Goal: Task Accomplishment & Management: Manage account settings

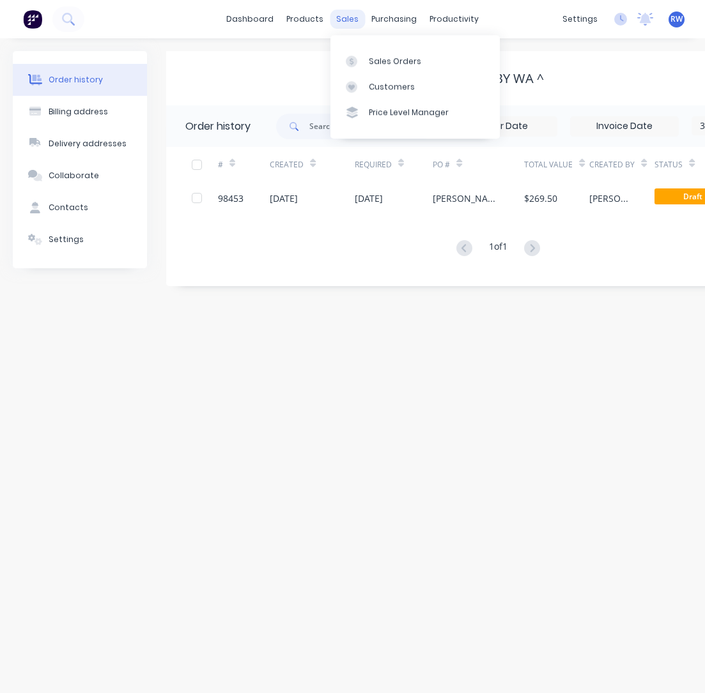
click at [348, 20] on div "sales" at bounding box center [347, 19] width 35 height 19
click at [383, 59] on div "Sales Orders" at bounding box center [395, 62] width 52 height 12
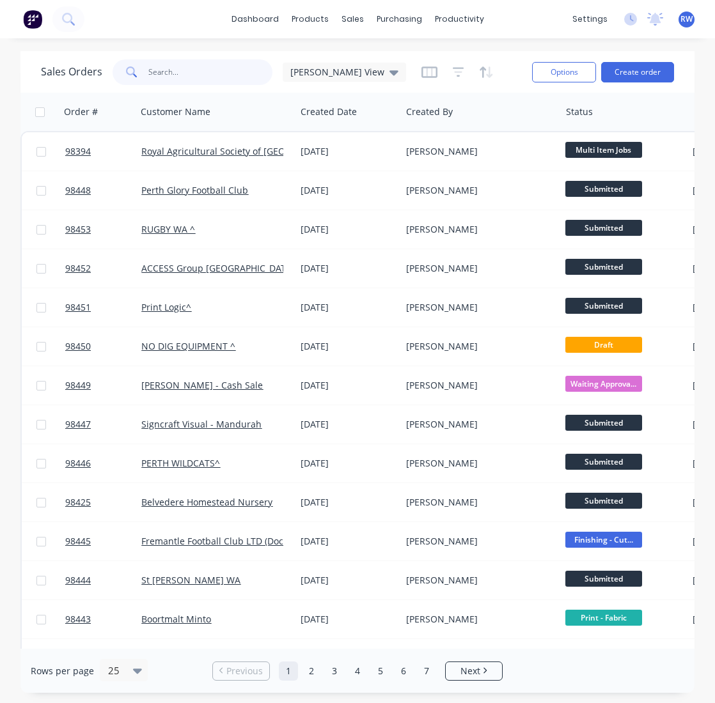
click at [208, 74] on input "text" at bounding box center [210, 72] width 125 height 26
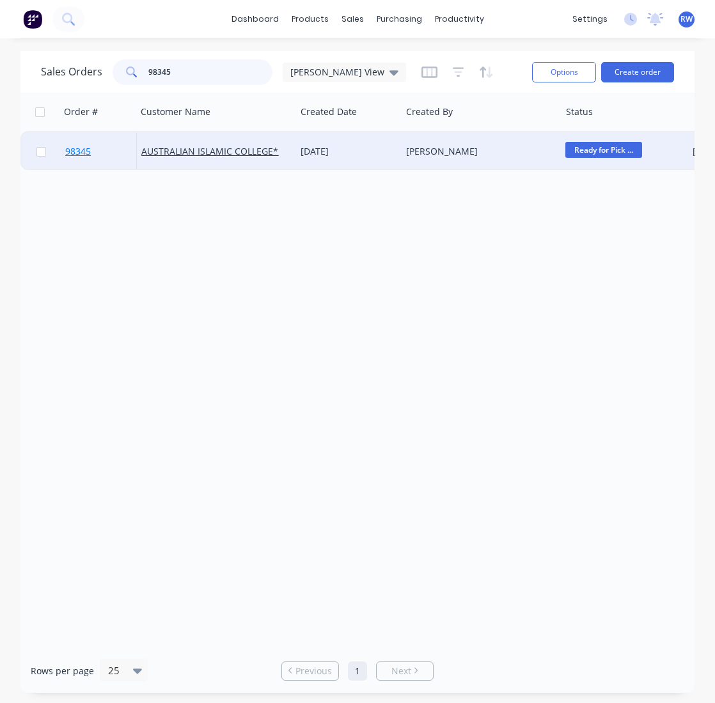
type input "98345"
click at [79, 153] on span "98345" at bounding box center [78, 151] width 26 height 13
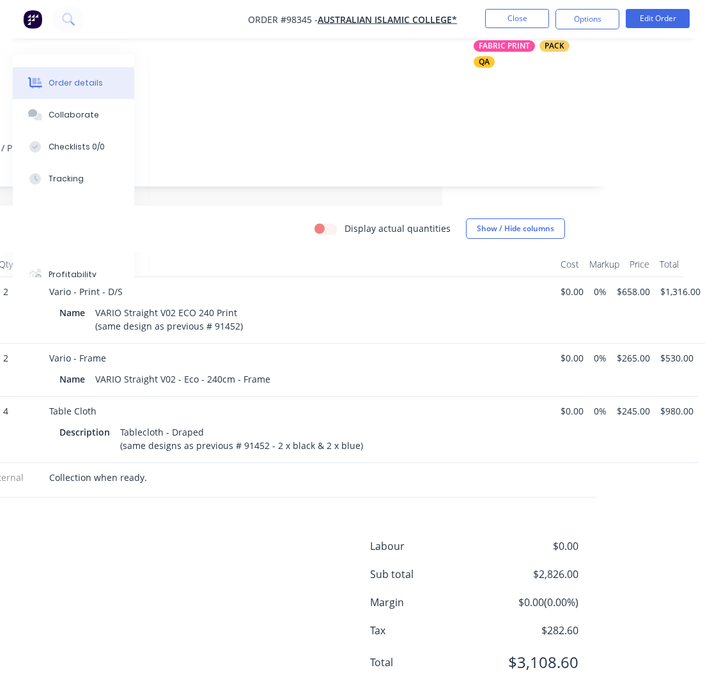
scroll to position [187, 263]
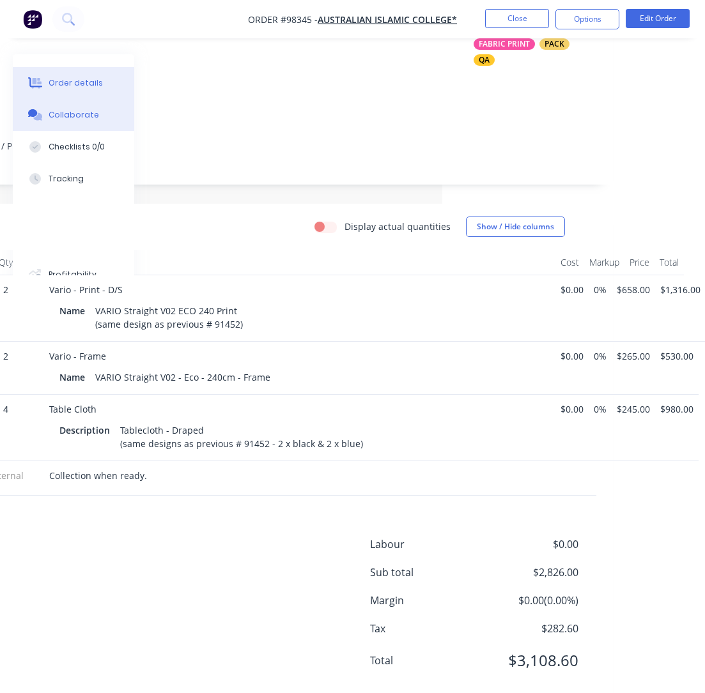
click at [56, 115] on div "Collaborate" at bounding box center [74, 115] width 50 height 12
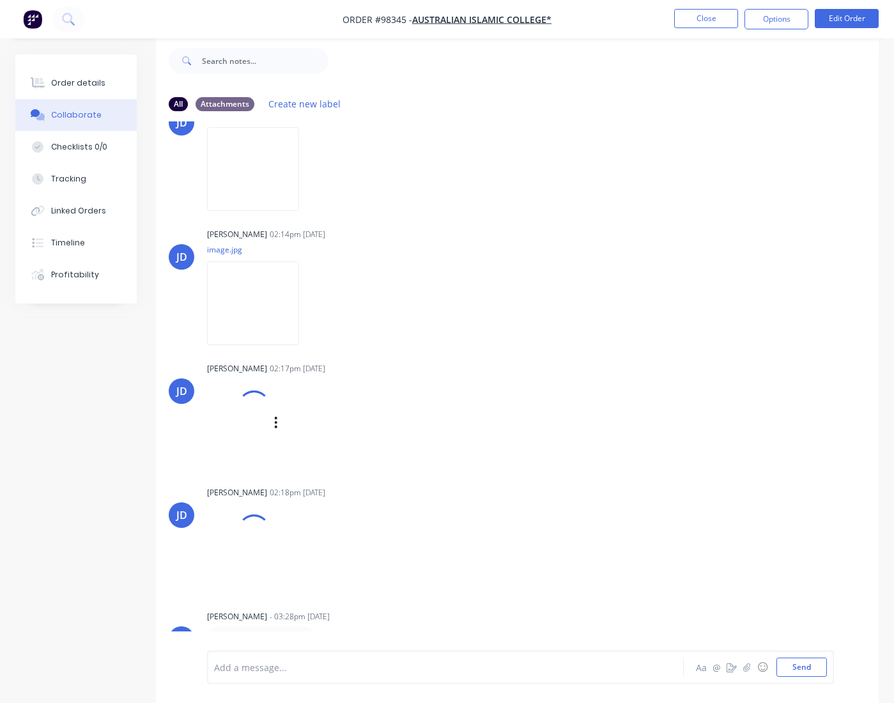
scroll to position [1265, 0]
click at [312, 575] on icon "button" at bounding box center [310, 572] width 4 height 15
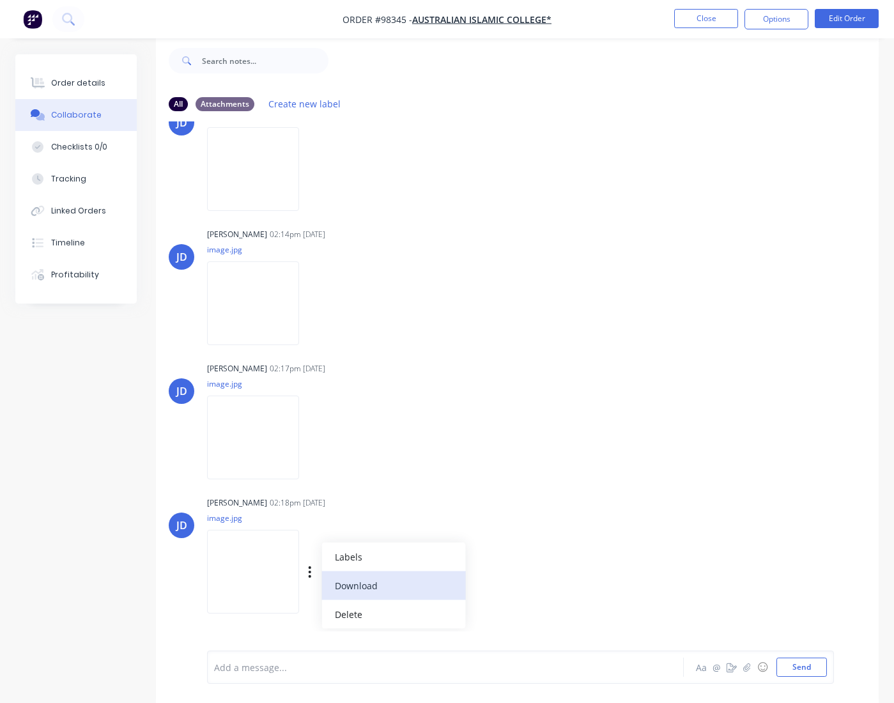
click at [366, 588] on button "Download" at bounding box center [393, 585] width 144 height 29
click at [311, 439] on icon "button" at bounding box center [310, 438] width 3 height 12
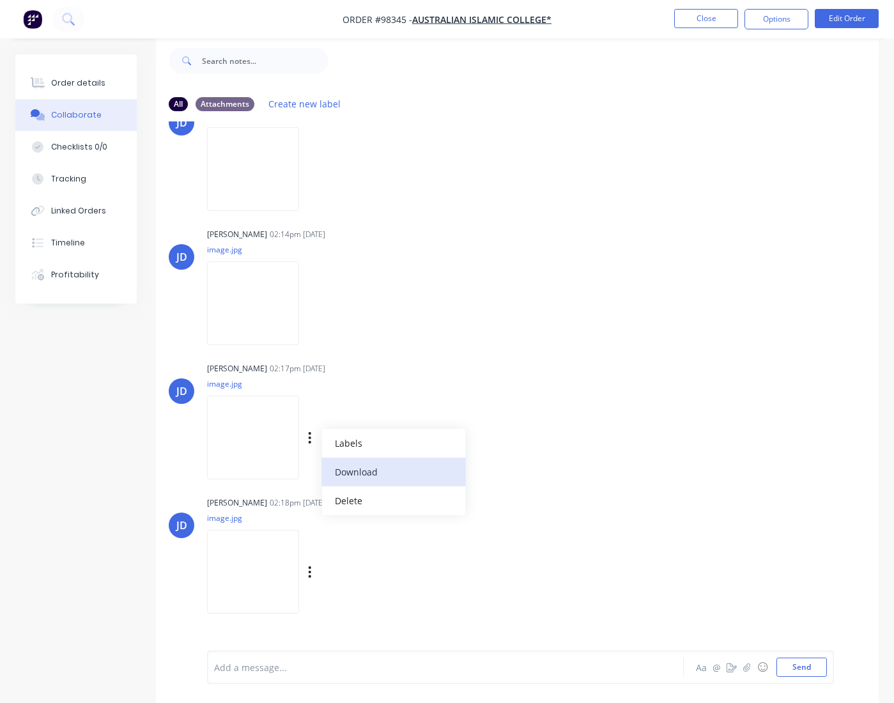
click at [371, 469] on button "Download" at bounding box center [393, 472] width 144 height 29
click at [312, 306] on icon "button" at bounding box center [310, 304] width 4 height 15
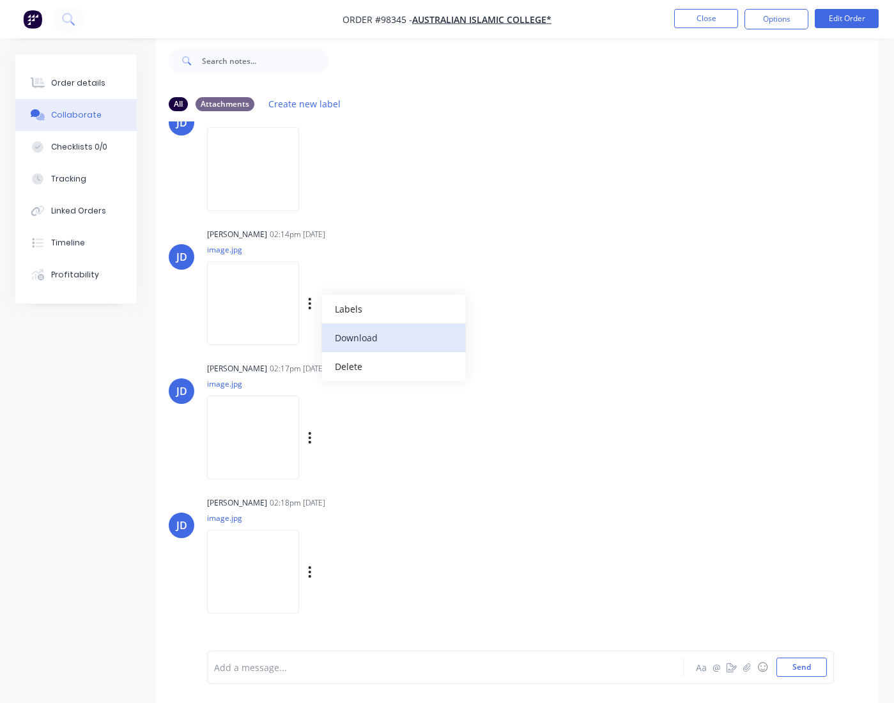
click at [357, 338] on button "Download" at bounding box center [393, 337] width 144 height 29
click at [312, 171] on icon "button" at bounding box center [310, 169] width 4 height 15
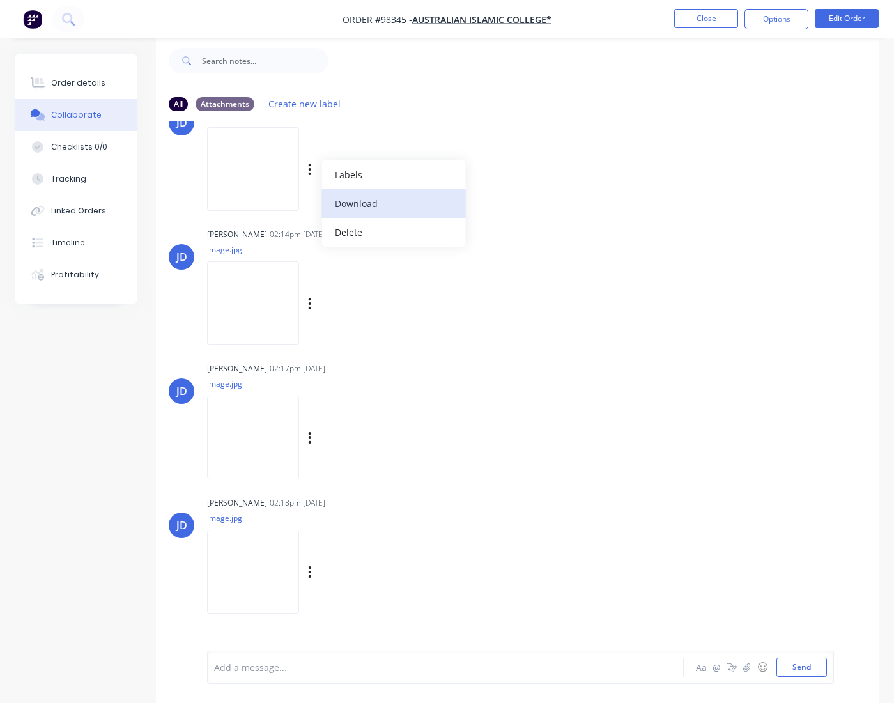
click at [358, 199] on button "Download" at bounding box center [393, 203] width 144 height 29
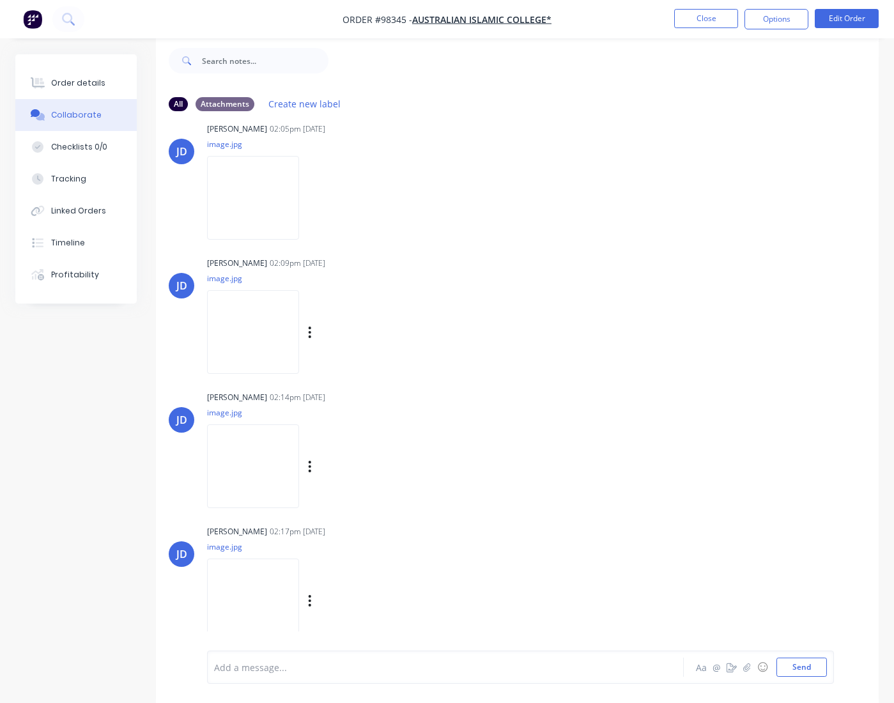
scroll to position [1101, 0]
click at [311, 200] on icon "button" at bounding box center [310, 200] width 3 height 12
click at [369, 237] on button "Download" at bounding box center [393, 233] width 144 height 29
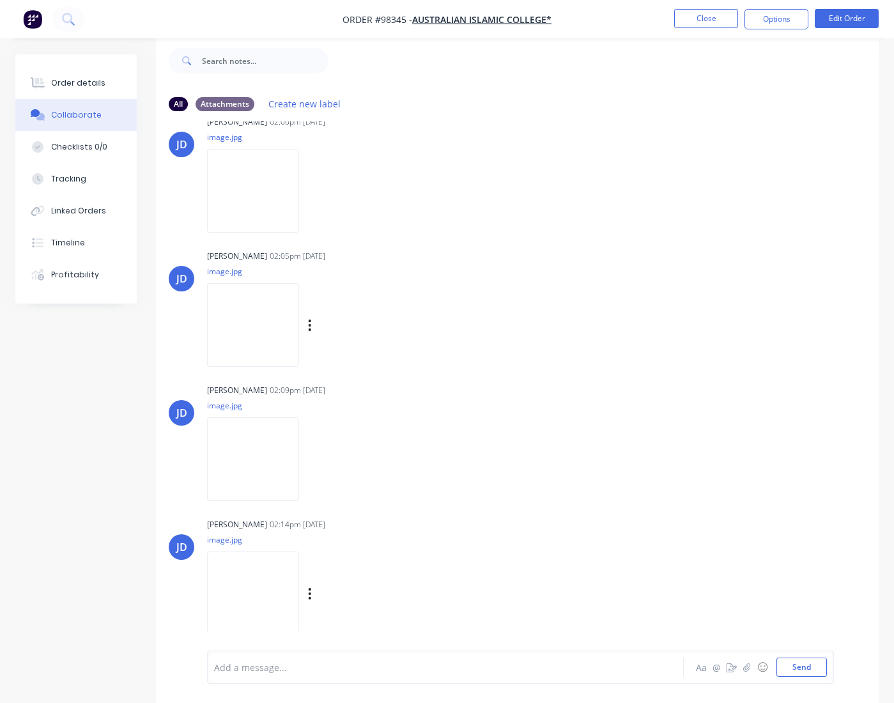
scroll to position [968, 0]
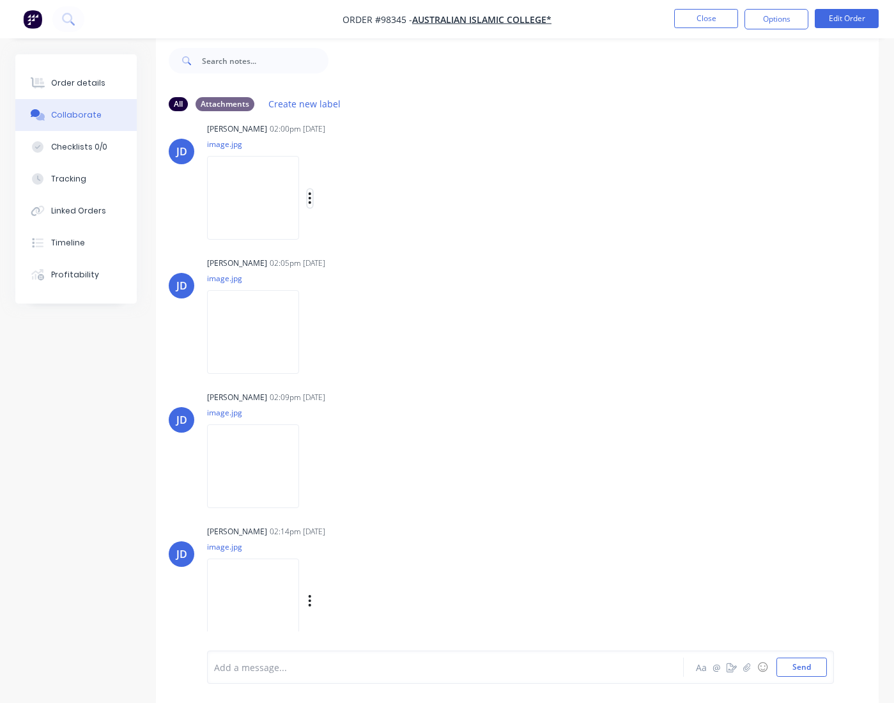
click at [312, 196] on icon "button" at bounding box center [310, 198] width 4 height 15
click at [371, 229] on button "Download" at bounding box center [393, 232] width 144 height 29
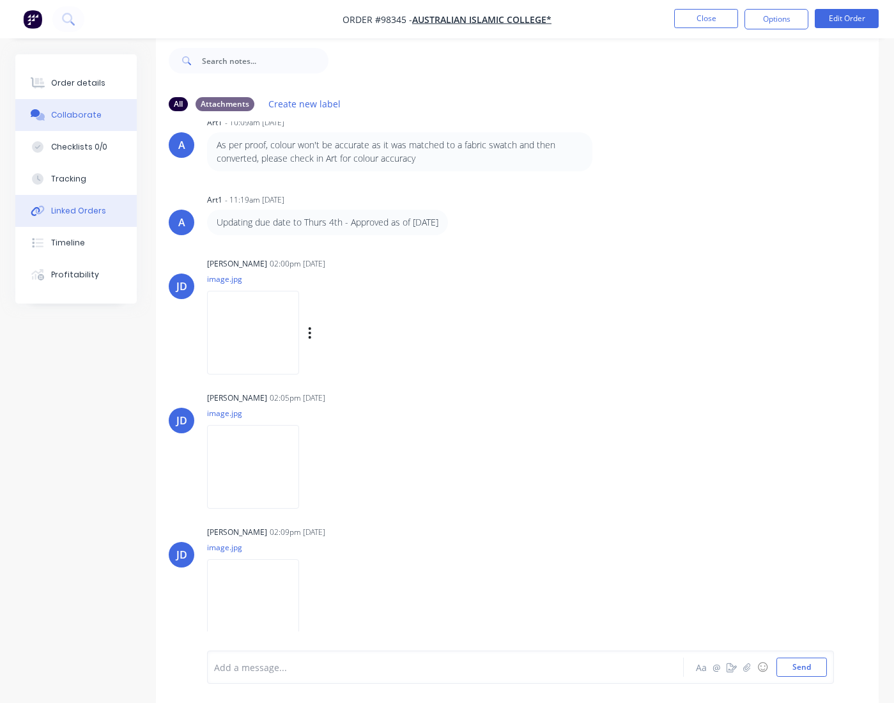
scroll to position [832, 0]
click at [704, 19] on button "Close" at bounding box center [706, 18] width 64 height 19
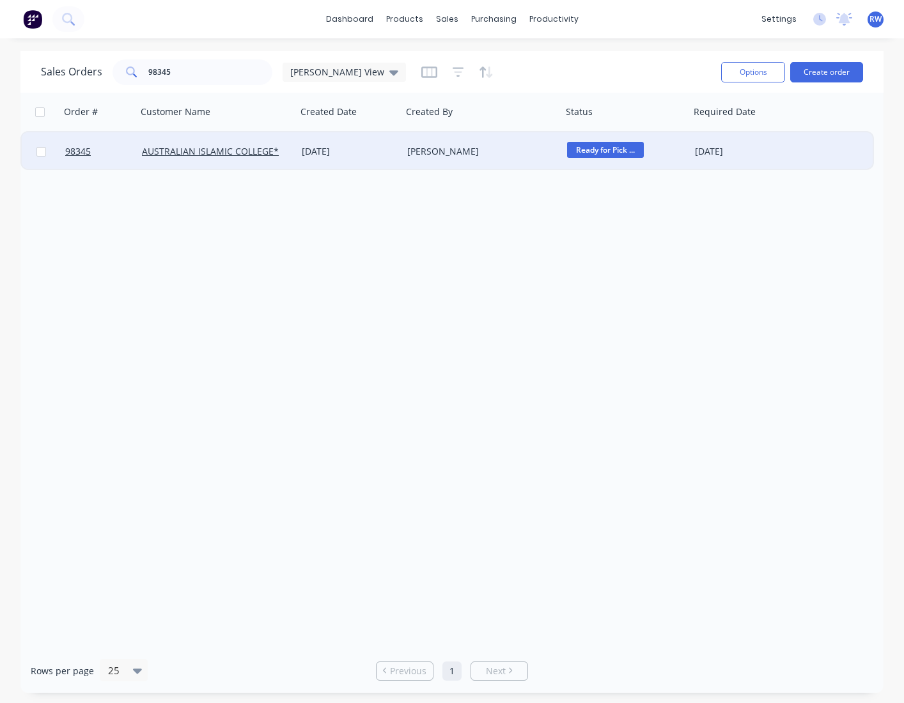
click at [42, 155] on input "checkbox" at bounding box center [41, 152] width 10 height 10
checkbox input "true"
click at [704, 75] on button "Options" at bounding box center [753, 72] width 64 height 20
click at [704, 130] on div "Archive" at bounding box center [715, 130] width 118 height 19
checkbox input "false"
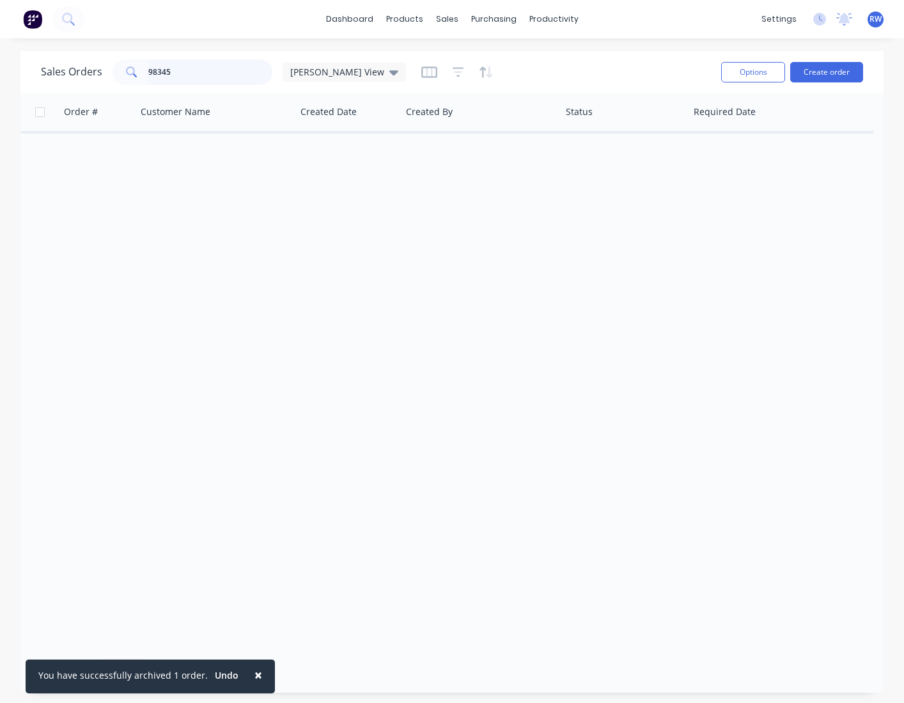
click at [176, 68] on input "98345" at bounding box center [210, 72] width 125 height 26
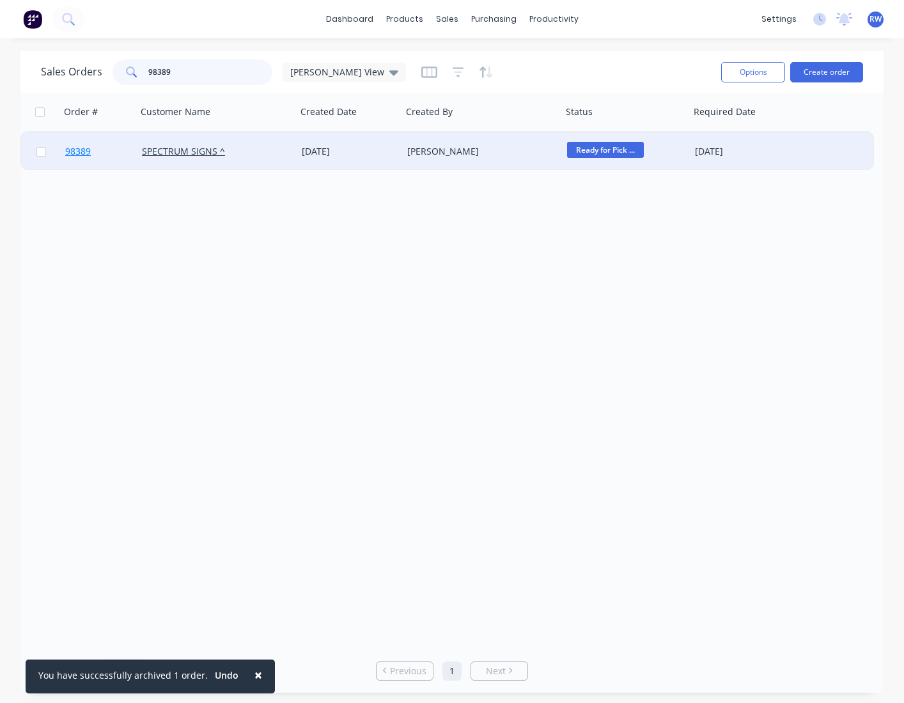
type input "98389"
click at [78, 153] on span "98389" at bounding box center [78, 151] width 26 height 13
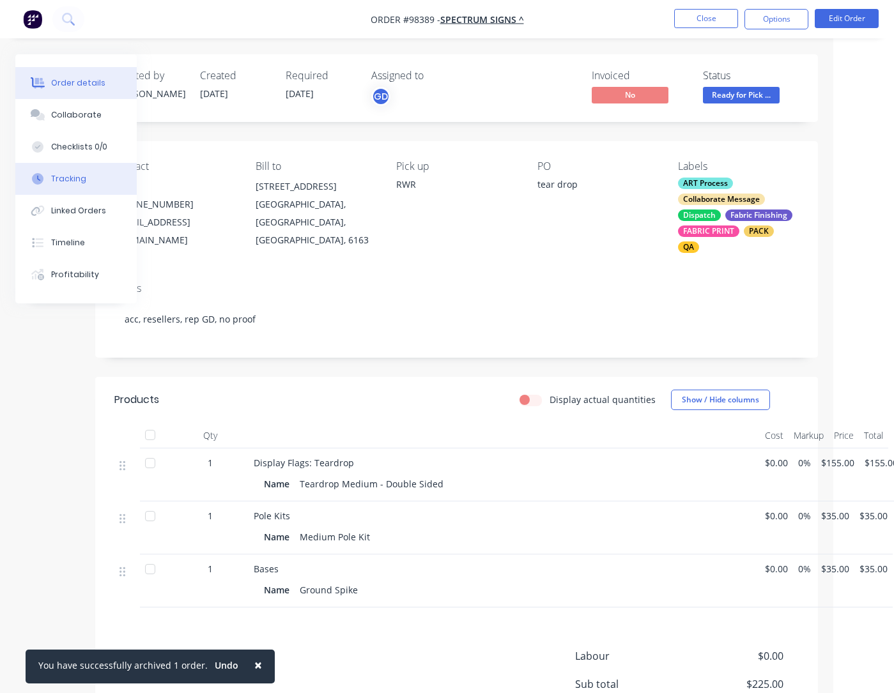
scroll to position [0, 68]
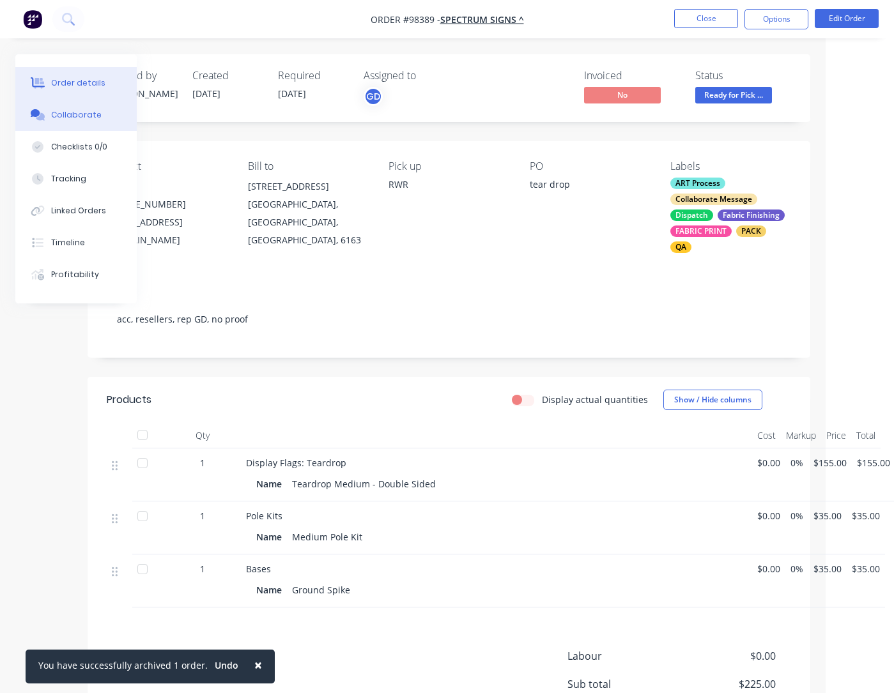
click at [83, 120] on div "Collaborate" at bounding box center [76, 115] width 50 height 12
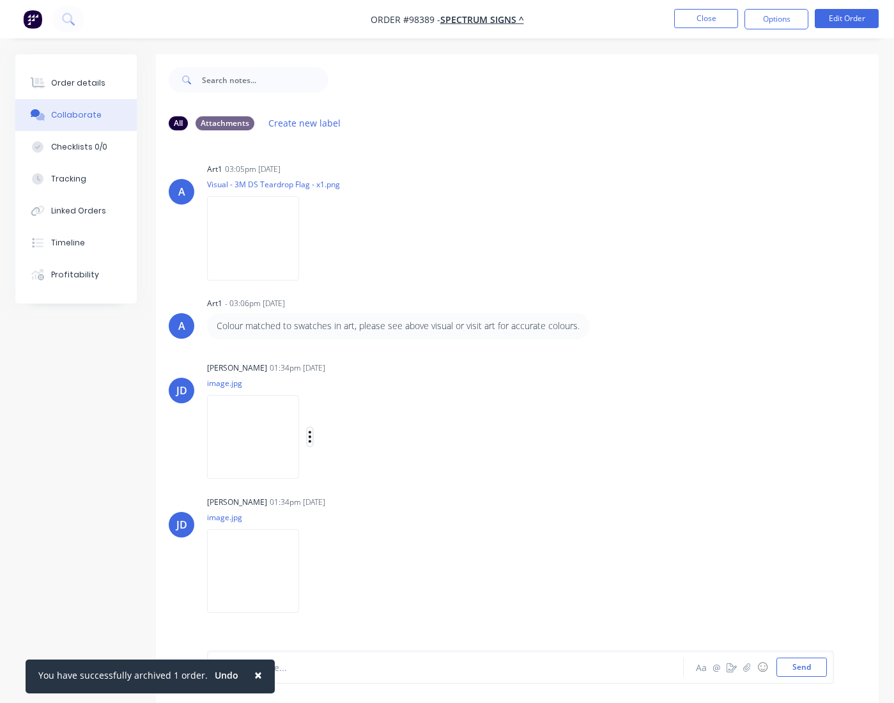
click at [311, 437] on icon "button" at bounding box center [310, 437] width 3 height 12
drag, startPoint x: 348, startPoint y: 469, endPoint x: 321, endPoint y: 523, distance: 60.6
click at [0, 0] on button "Download" at bounding box center [0, 0] width 0 height 0
click at [312, 571] on icon "button" at bounding box center [310, 571] width 4 height 15
click at [347, 603] on button "Download" at bounding box center [393, 604] width 144 height 29
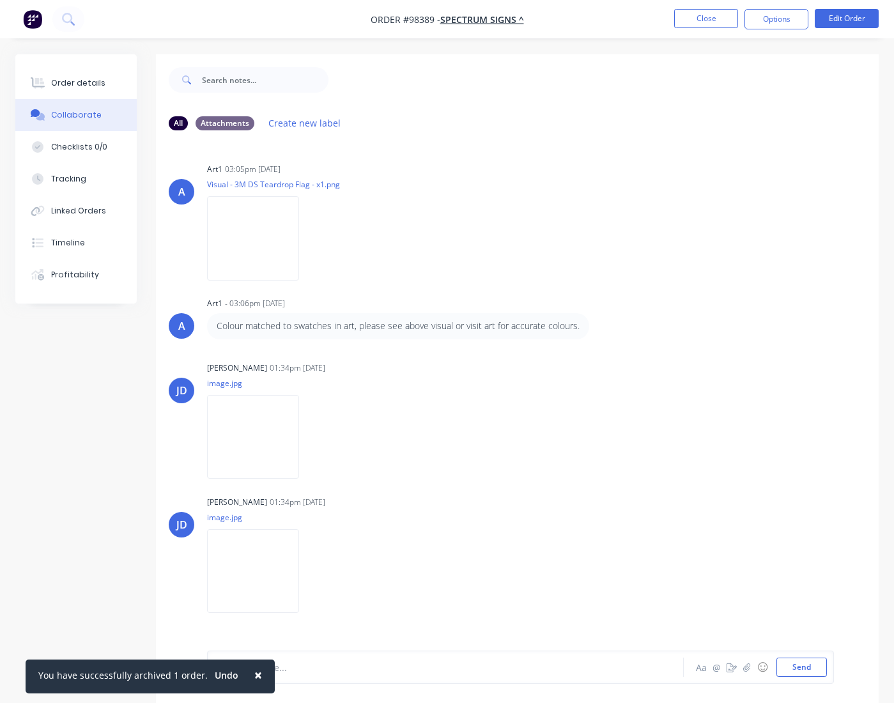
click at [702, 22] on button "Close" at bounding box center [706, 18] width 64 height 19
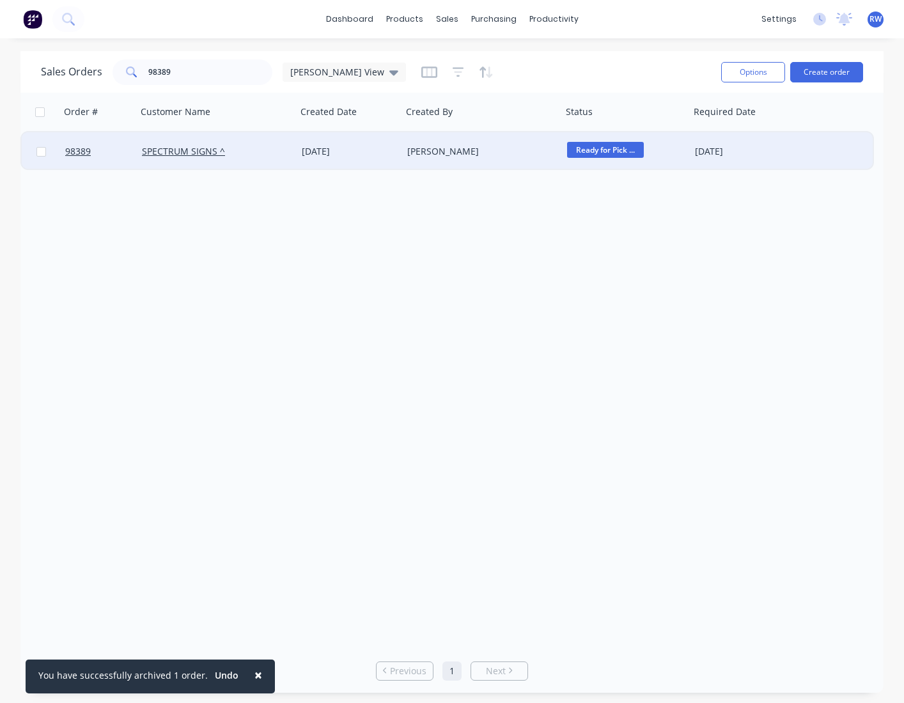
click at [42, 154] on input "checkbox" at bounding box center [41, 152] width 10 height 10
checkbox input "true"
click at [704, 76] on button "Options" at bounding box center [753, 72] width 64 height 20
click at [704, 134] on div "Archive" at bounding box center [715, 130] width 118 height 19
checkbox input "false"
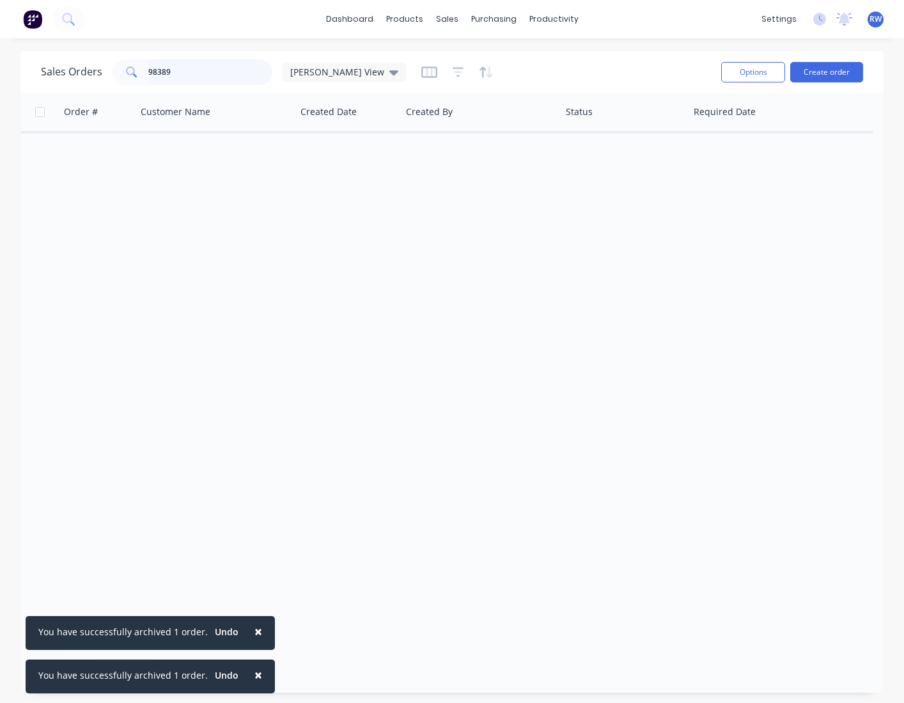
click at [190, 78] on input "98389" at bounding box center [210, 72] width 125 height 26
type input "98403"
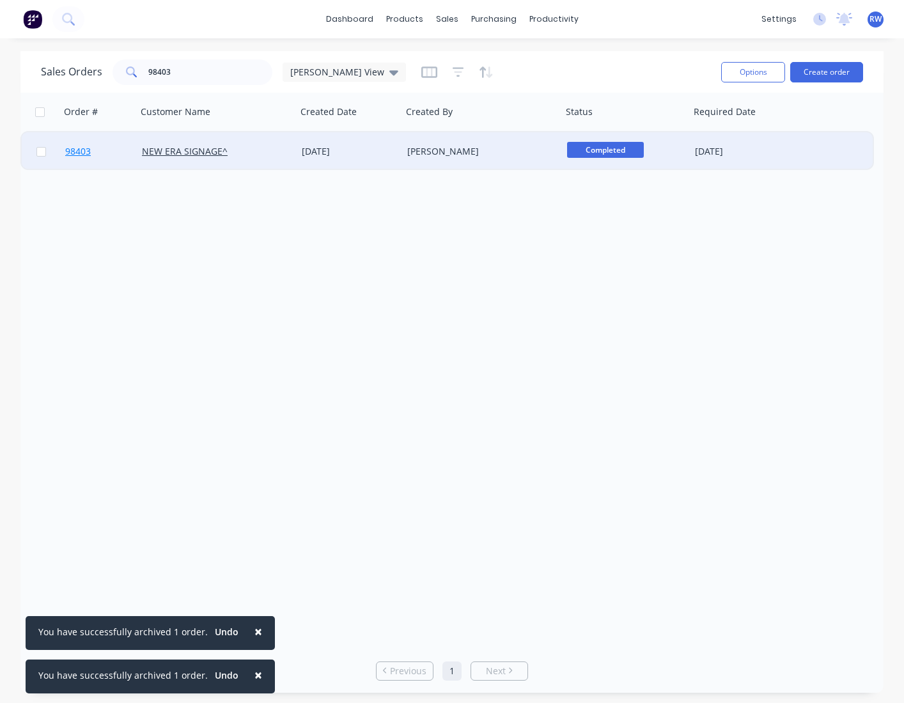
click at [77, 152] on span "98403" at bounding box center [78, 151] width 26 height 13
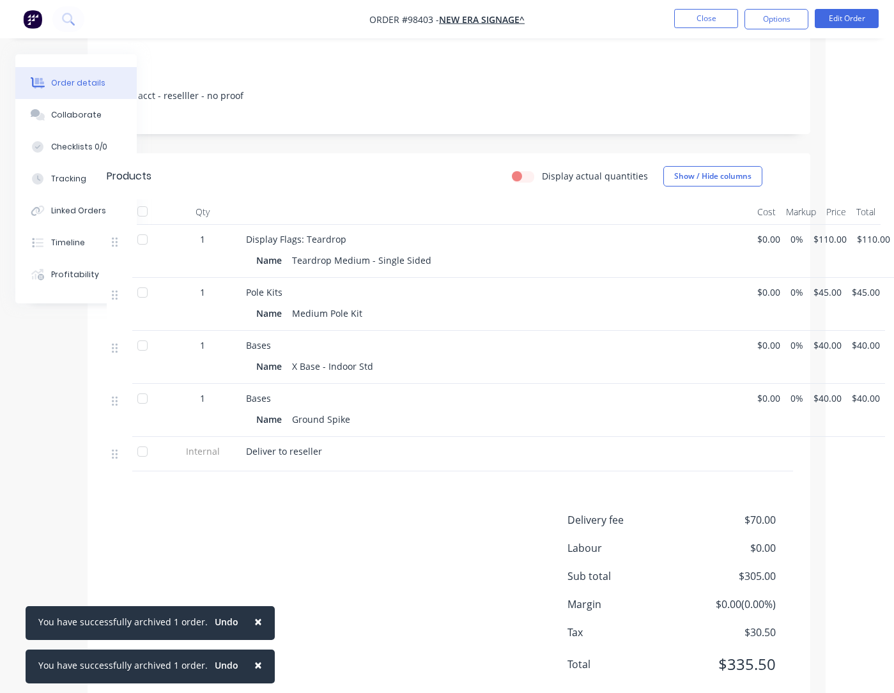
scroll to position [232, 68]
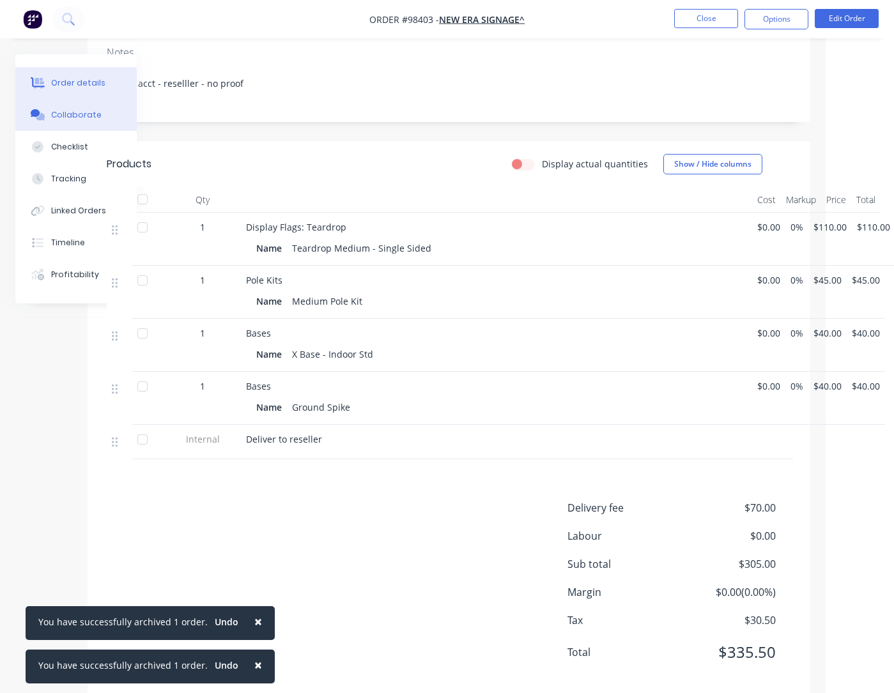
click at [79, 116] on div "Collaborate" at bounding box center [76, 115] width 50 height 12
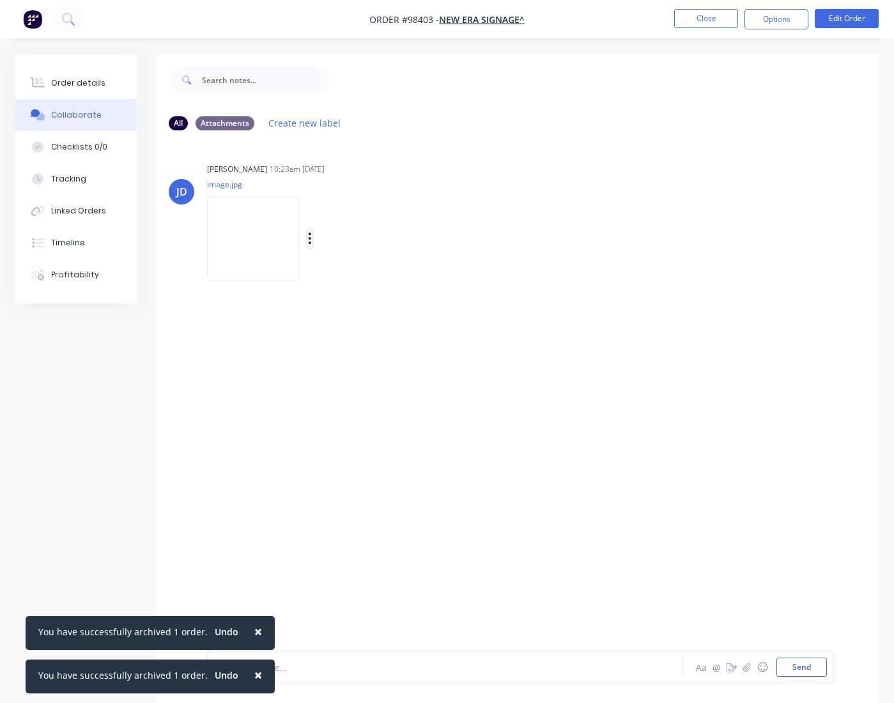
click at [309, 238] on icon "button" at bounding box center [310, 239] width 3 height 12
click at [348, 271] on button "Download" at bounding box center [393, 272] width 144 height 29
click at [702, 22] on button "Close" at bounding box center [706, 18] width 64 height 19
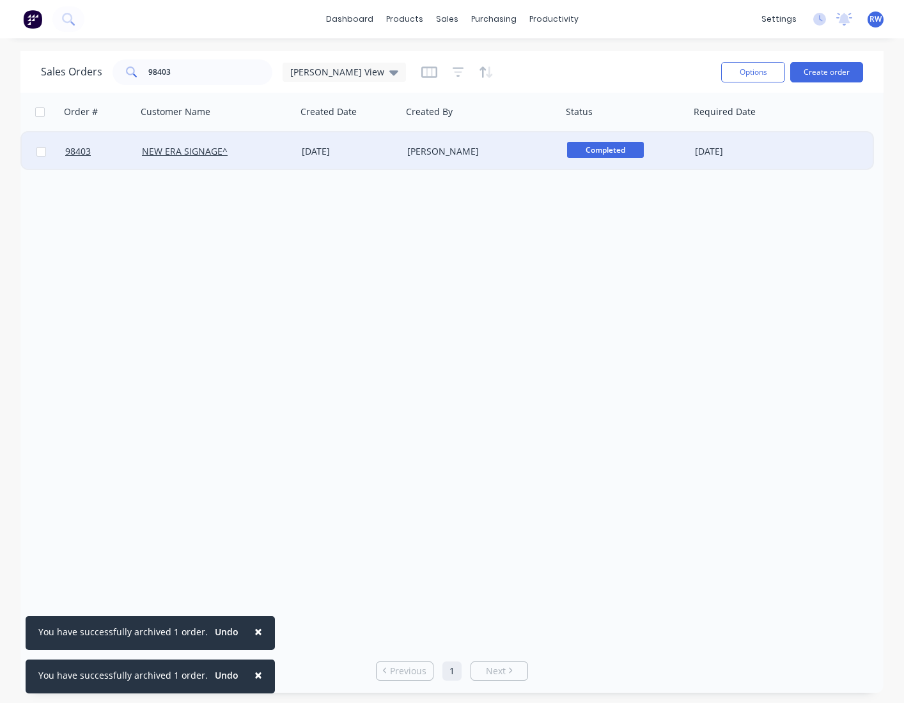
drag, startPoint x: 41, startPoint y: 153, endPoint x: 51, endPoint y: 153, distance: 10.2
click at [41, 153] on input "checkbox" at bounding box center [41, 152] width 10 height 10
checkbox input "true"
click at [704, 72] on button "Options" at bounding box center [753, 72] width 64 height 20
click at [704, 126] on div "Archive" at bounding box center [715, 130] width 118 height 19
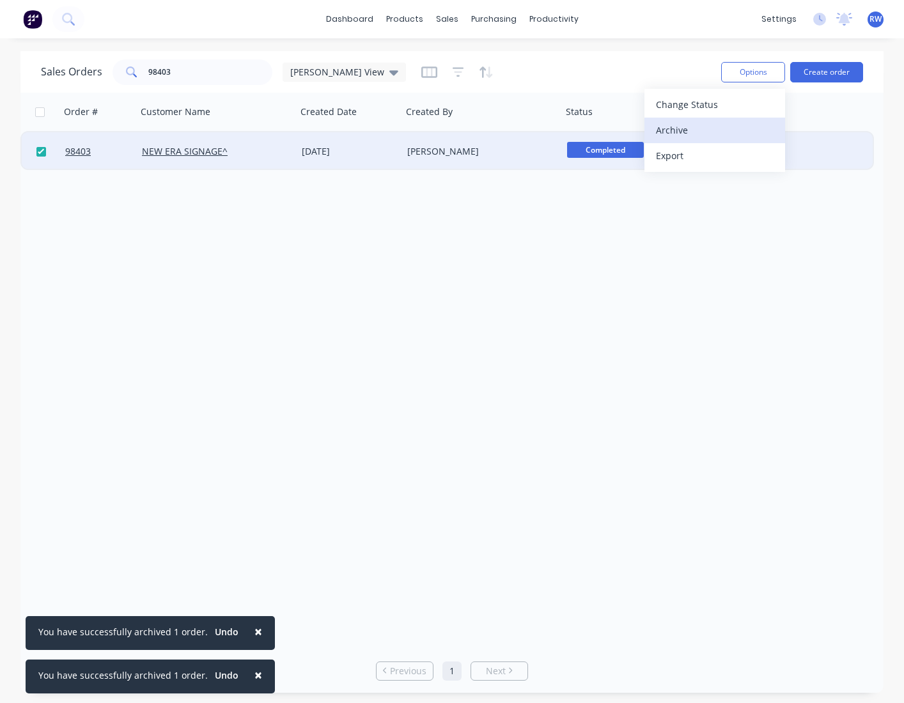
checkbox input "false"
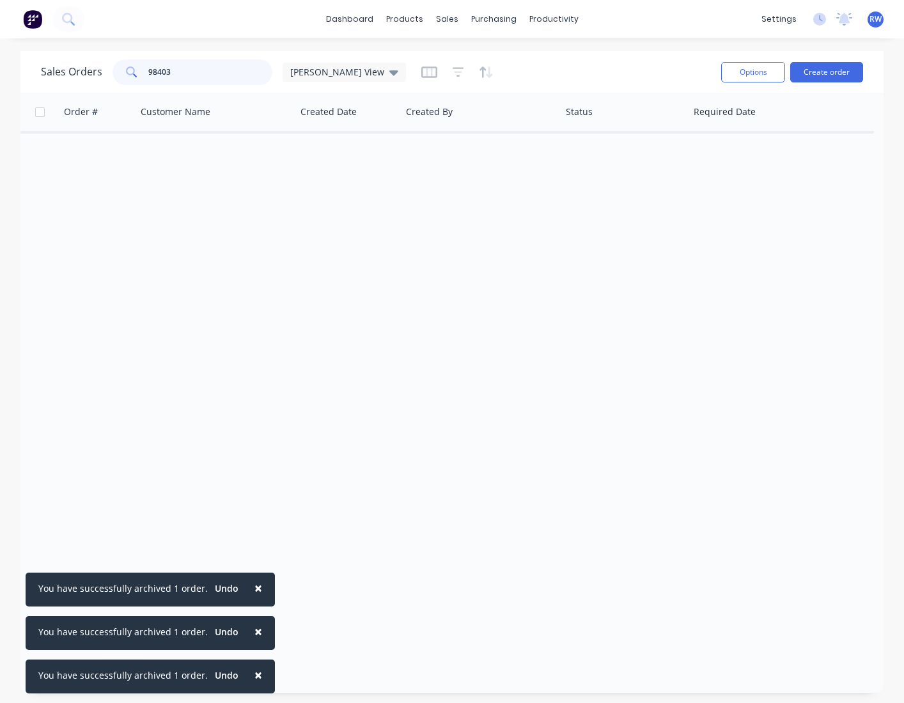
drag, startPoint x: 209, startPoint y: 76, endPoint x: 95, endPoint y: 70, distance: 114.6
click at [148, 70] on input "98403" at bounding box center [210, 72] width 125 height 26
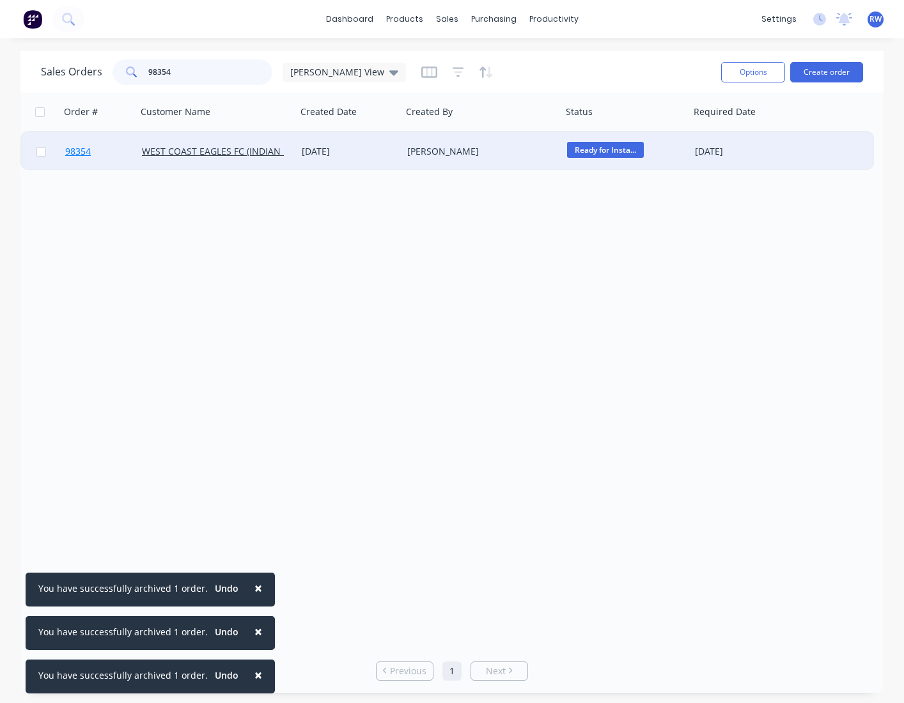
type input "98354"
click at [81, 155] on span "98354" at bounding box center [78, 151] width 26 height 13
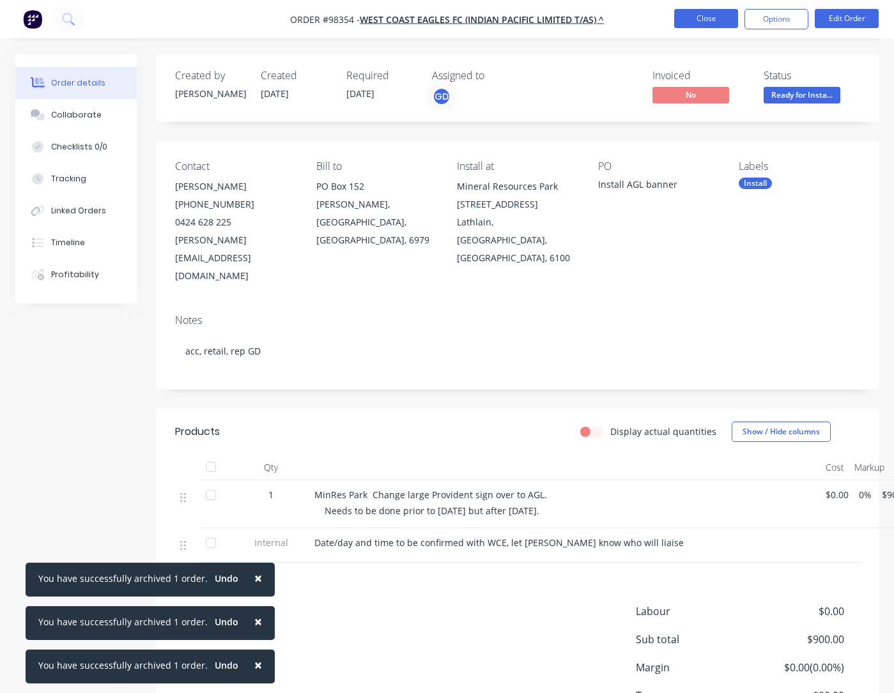
click at [702, 16] on button "Close" at bounding box center [706, 18] width 64 height 19
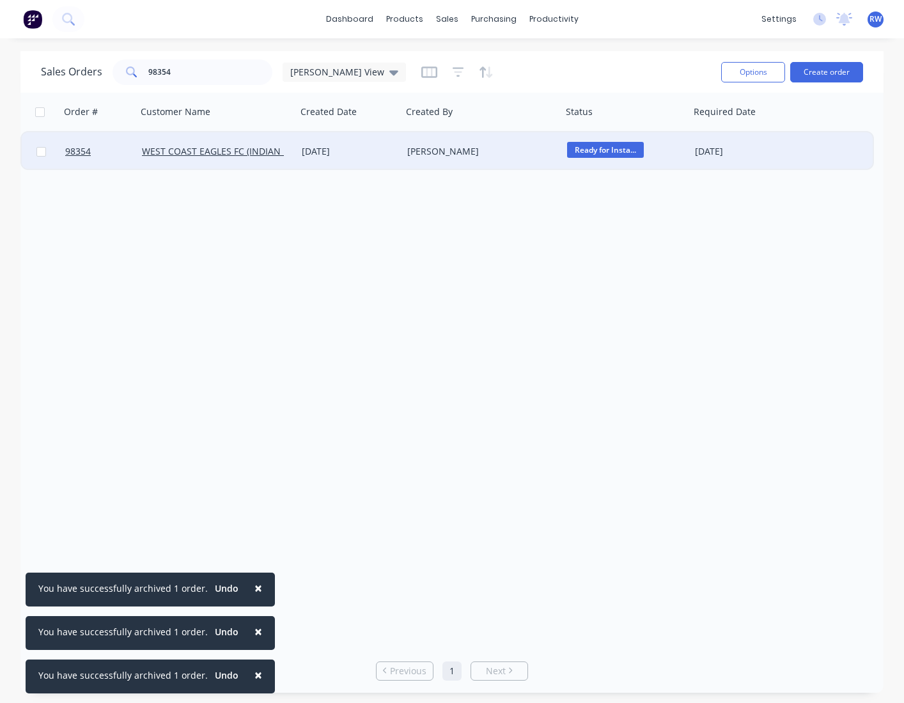
click at [42, 154] on input "checkbox" at bounding box center [41, 152] width 10 height 10
checkbox input "true"
click at [704, 74] on button "Options" at bounding box center [753, 72] width 64 height 20
click at [669, 134] on div "Archive" at bounding box center [715, 130] width 118 height 19
checkbox input "false"
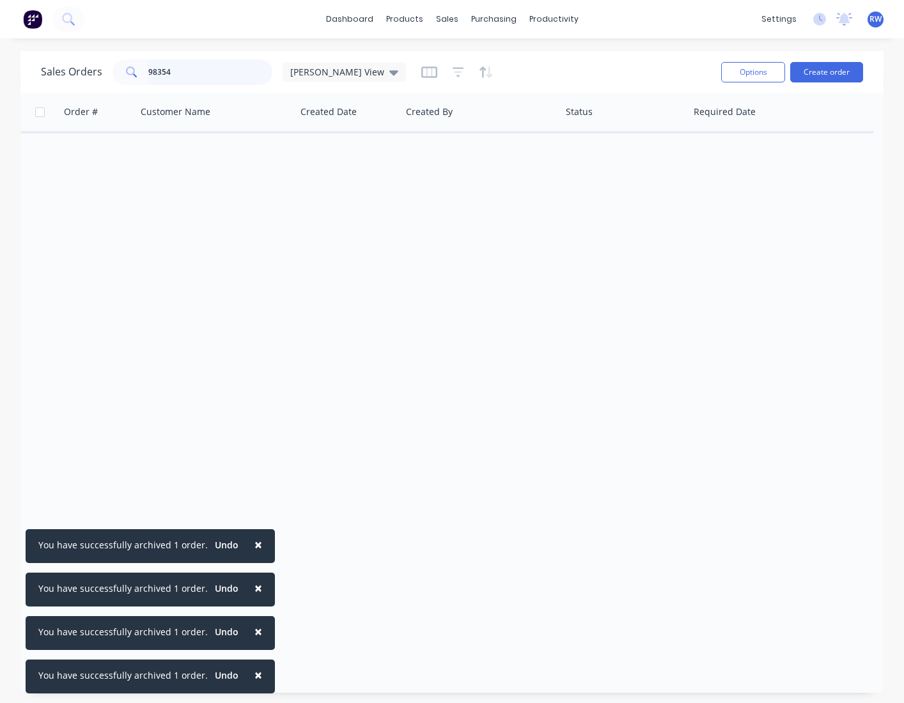
click at [180, 74] on input "98354" at bounding box center [210, 72] width 125 height 26
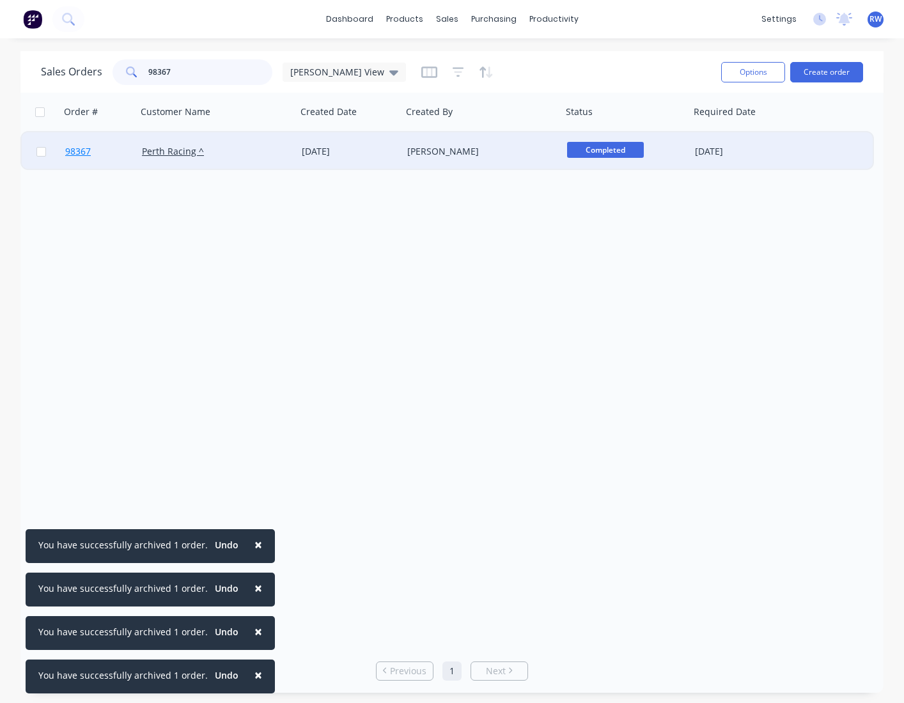
type input "98367"
click at [81, 151] on span "98367" at bounding box center [78, 151] width 26 height 13
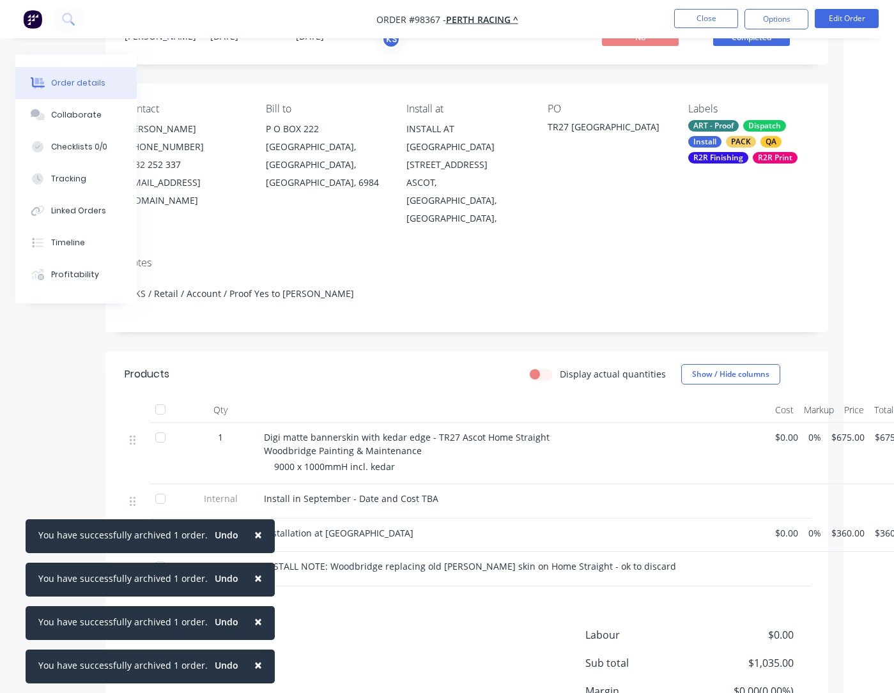
scroll to position [59, 68]
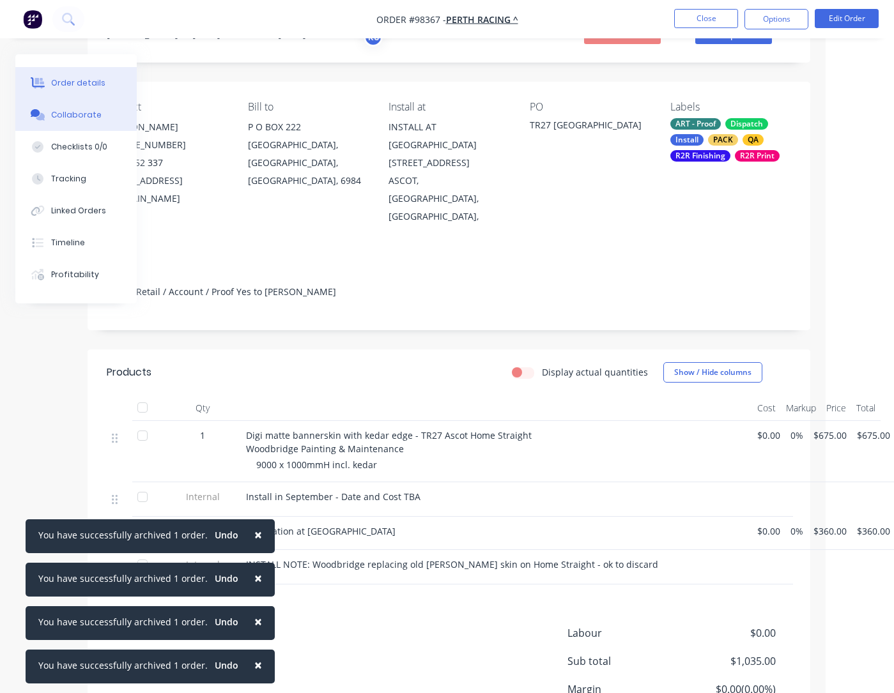
click at [78, 113] on div "Collaborate" at bounding box center [76, 115] width 50 height 12
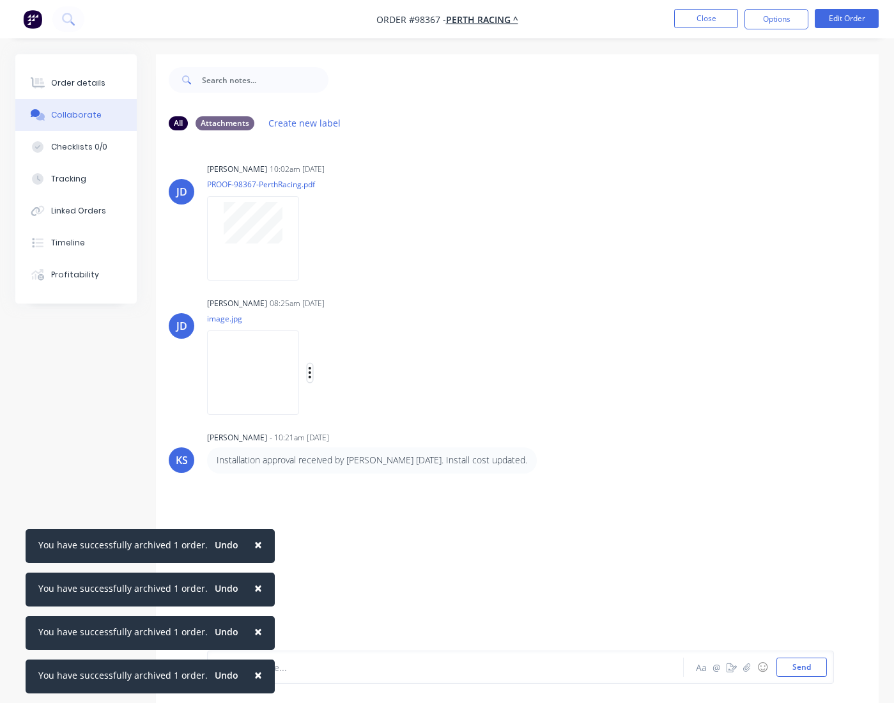
click at [309, 369] on icon "button" at bounding box center [310, 373] width 3 height 12
click at [354, 409] on button "Download" at bounding box center [393, 406] width 144 height 29
click at [699, 22] on button "Close" at bounding box center [706, 18] width 64 height 19
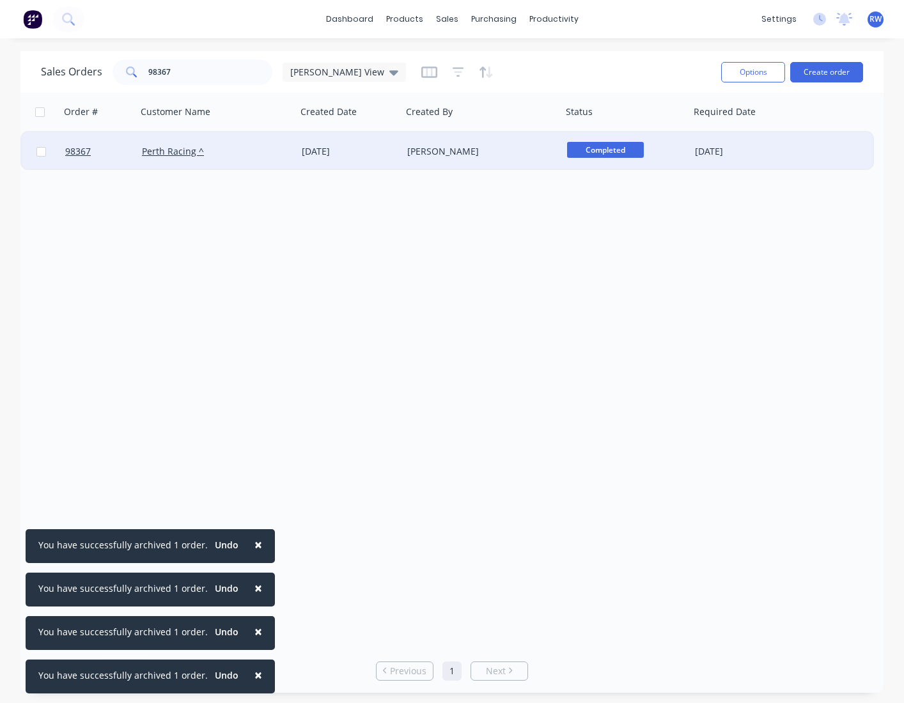
click at [40, 154] on input "checkbox" at bounding box center [41, 152] width 10 height 10
checkbox input "true"
click at [704, 73] on button "Options" at bounding box center [753, 72] width 64 height 20
click at [704, 130] on div "Archive" at bounding box center [715, 130] width 118 height 19
checkbox input "false"
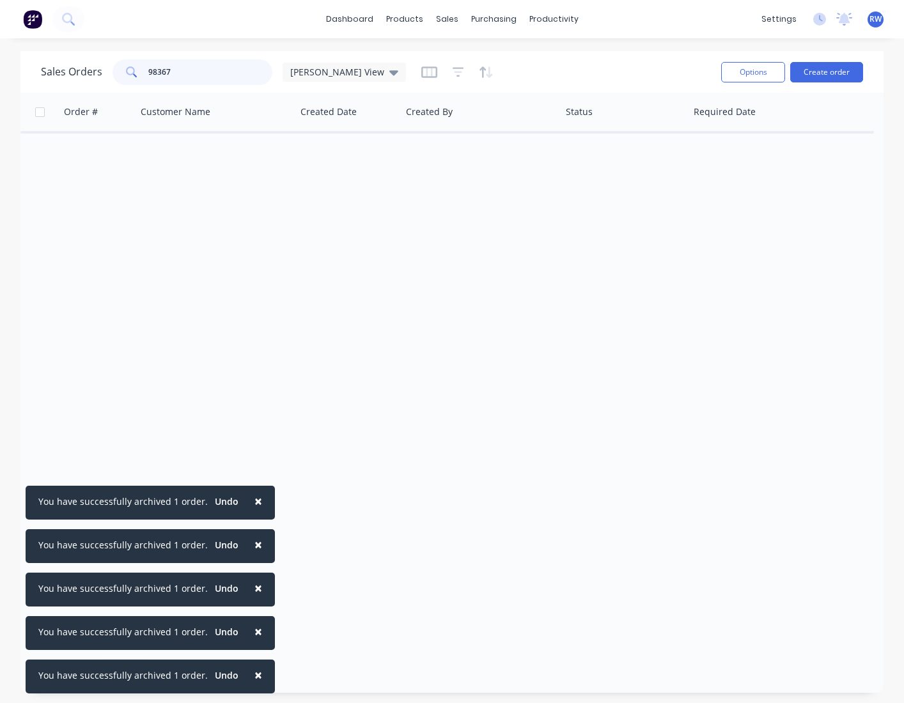
click at [202, 79] on input "98367" at bounding box center [210, 72] width 125 height 26
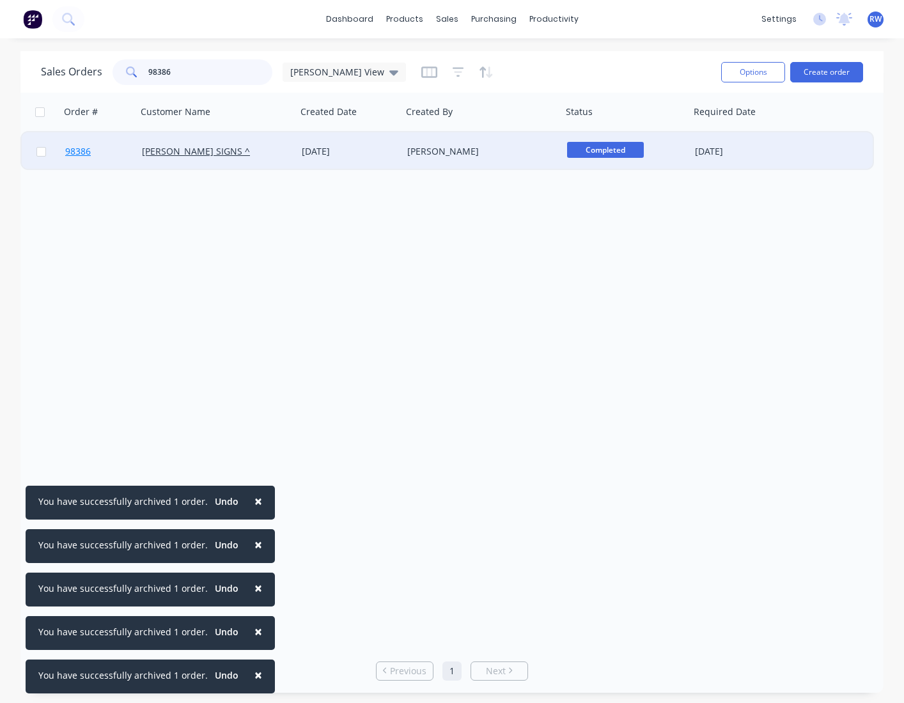
type input "98386"
click at [73, 152] on span "98386" at bounding box center [78, 151] width 26 height 13
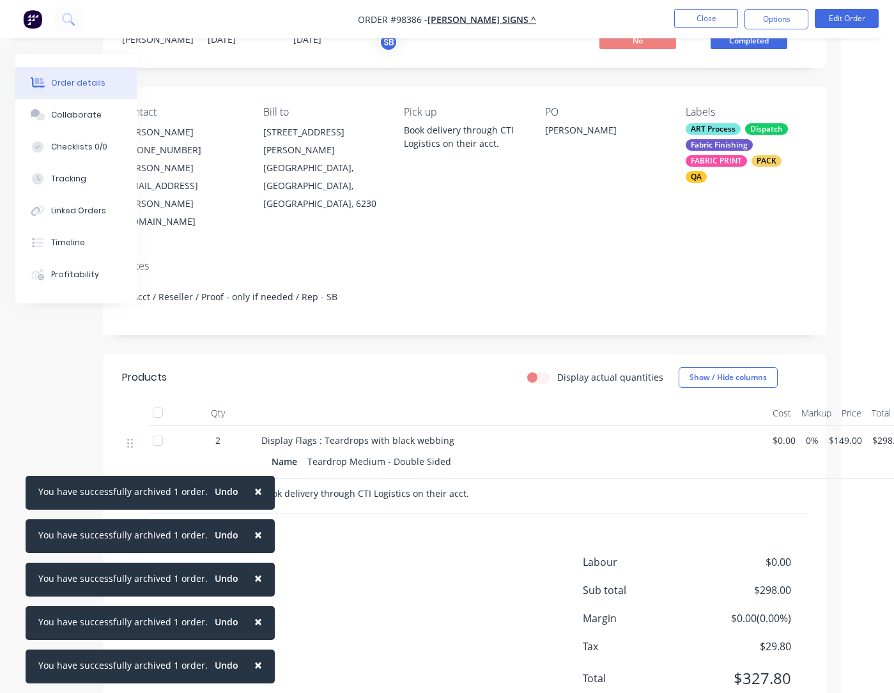
scroll to position [54, 68]
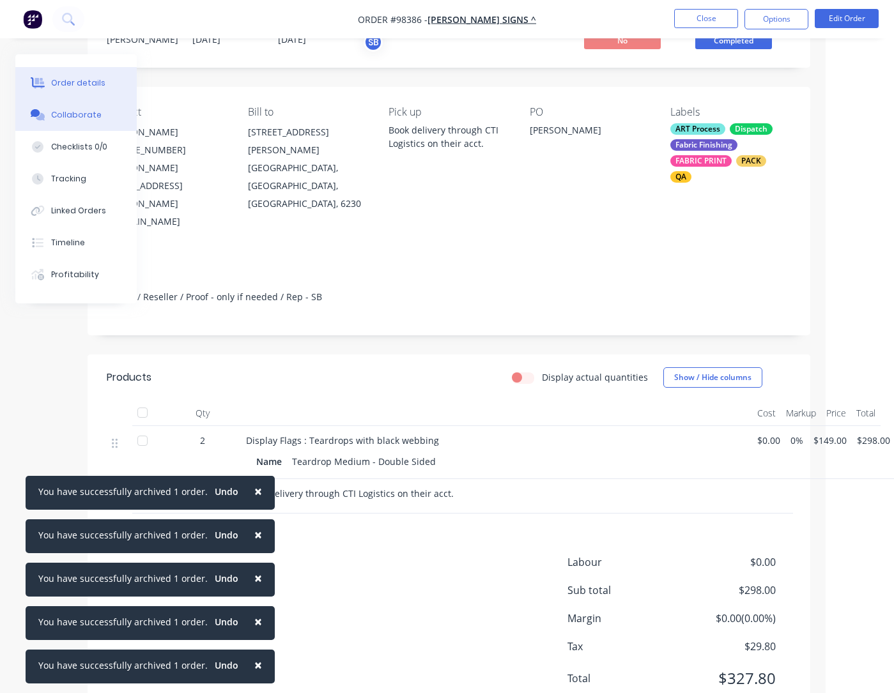
click at [72, 117] on div "Collaborate" at bounding box center [76, 115] width 50 height 12
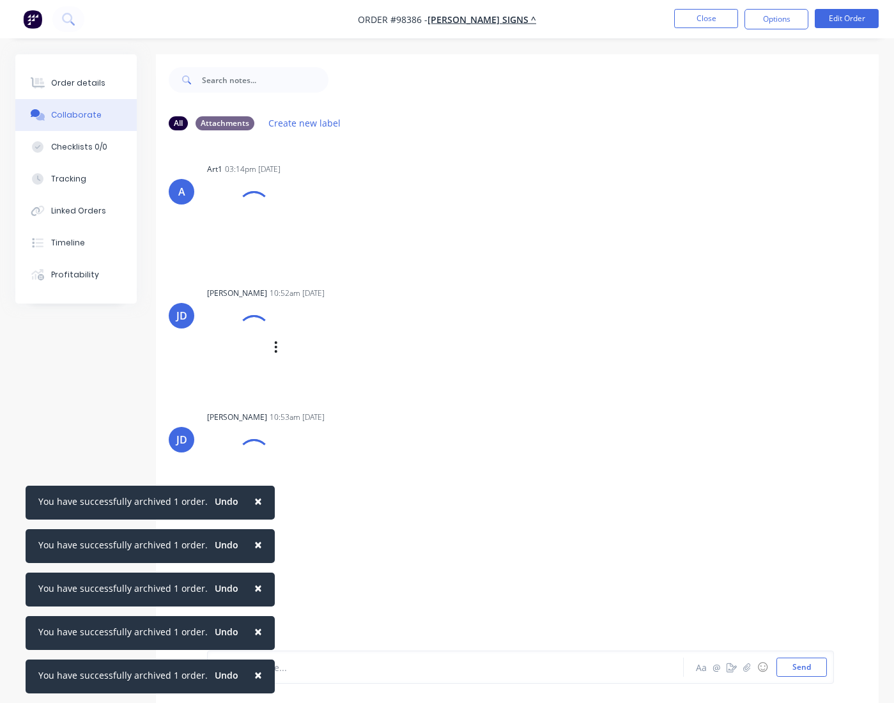
scroll to position [19, 0]
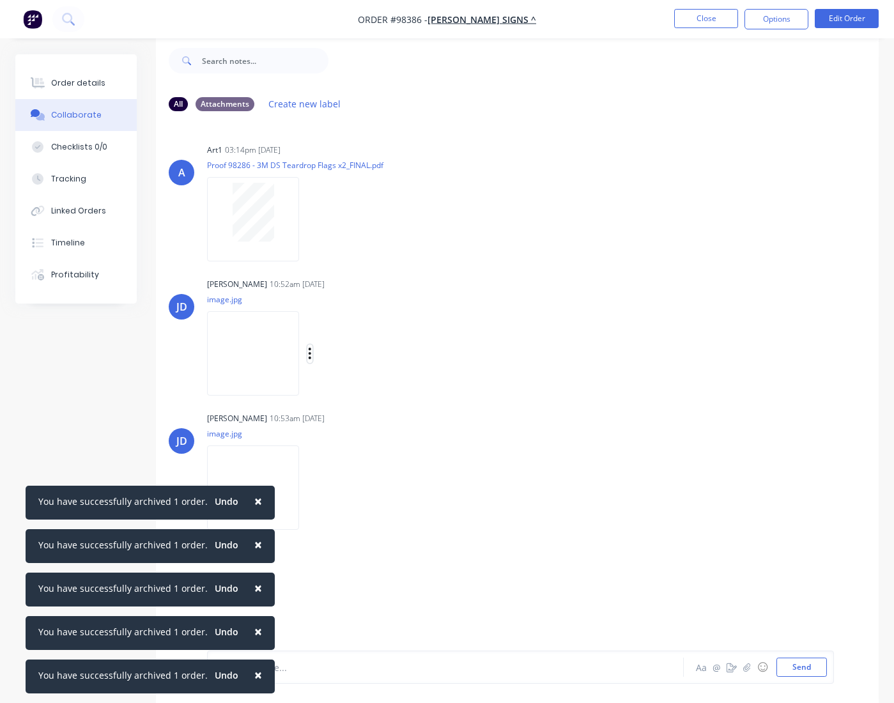
click at [311, 355] on icon "button" at bounding box center [310, 353] width 4 height 15
drag, startPoint x: 349, startPoint y: 389, endPoint x: 340, endPoint y: 404, distance: 17.8
click at [0, 0] on button "Download" at bounding box center [0, 0] width 0 height 0
click at [311, 486] on icon "button" at bounding box center [310, 488] width 4 height 15
click at [353, 523] on button "Download" at bounding box center [393, 521] width 144 height 29
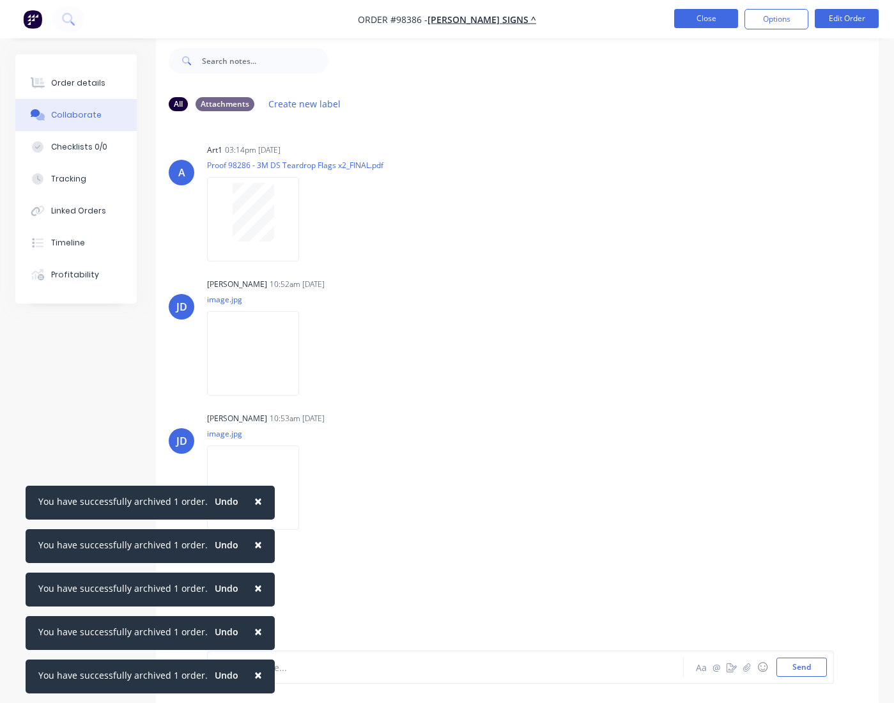
click at [682, 18] on button "Close" at bounding box center [706, 18] width 64 height 19
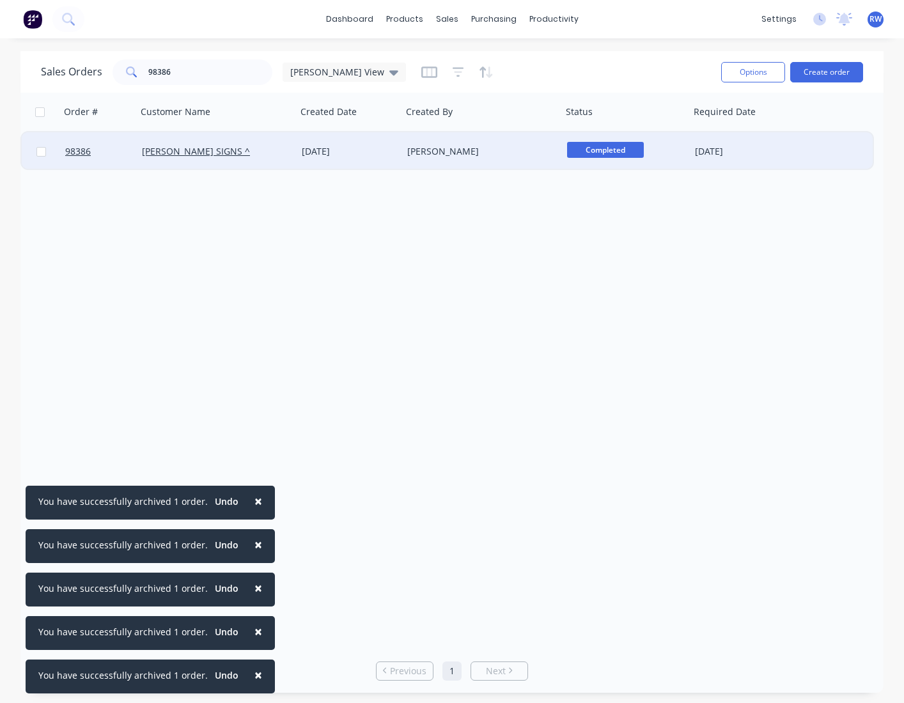
click at [42, 153] on input "checkbox" at bounding box center [41, 152] width 10 height 10
checkbox input "true"
drag, startPoint x: 743, startPoint y: 74, endPoint x: 740, endPoint y: 85, distance: 11.9
click at [704, 74] on button "Options" at bounding box center [753, 72] width 64 height 20
click at [704, 135] on div "Archive" at bounding box center [715, 130] width 118 height 19
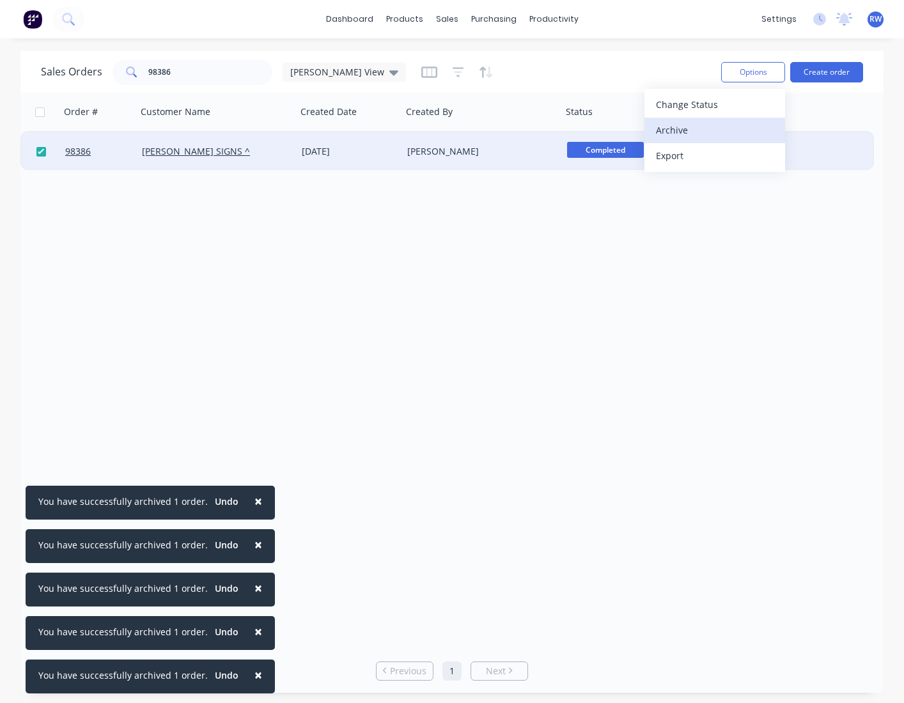
checkbox input "false"
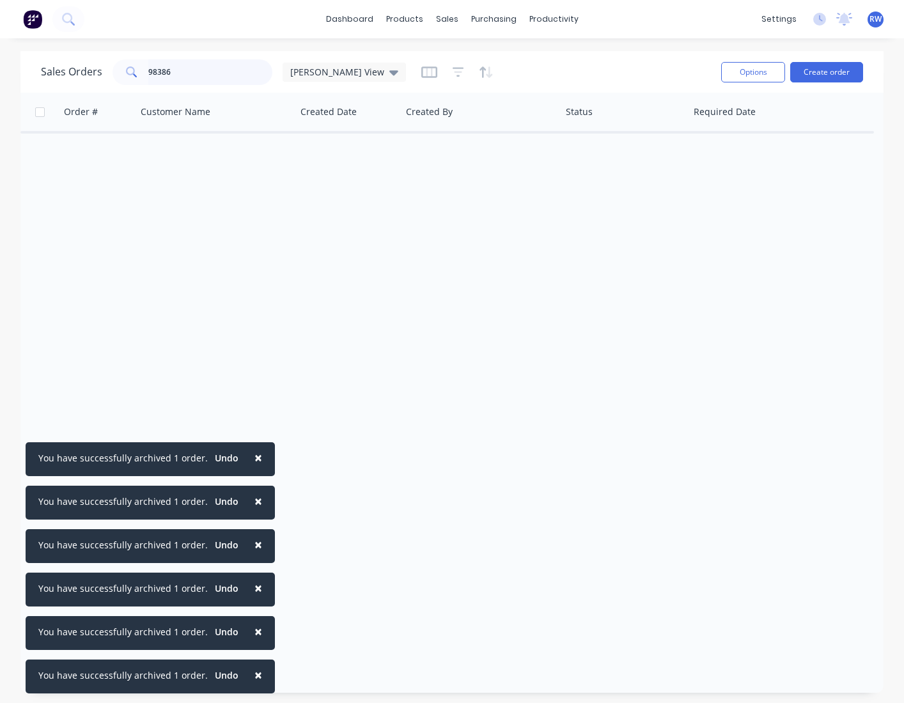
click at [192, 77] on input "98386" at bounding box center [210, 72] width 125 height 26
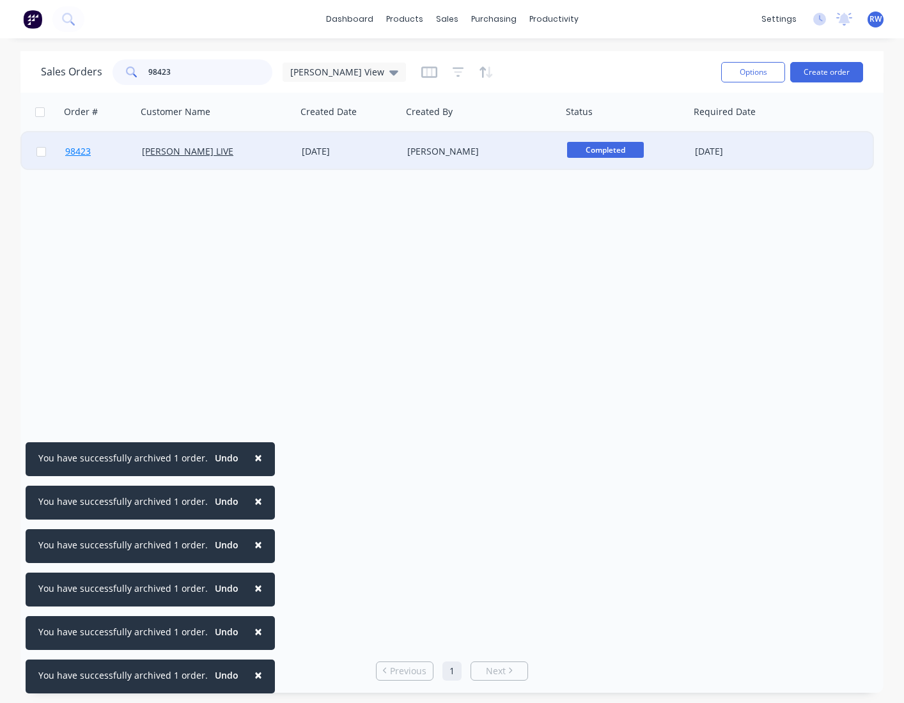
type input "98423"
click at [79, 149] on span "98423" at bounding box center [78, 151] width 26 height 13
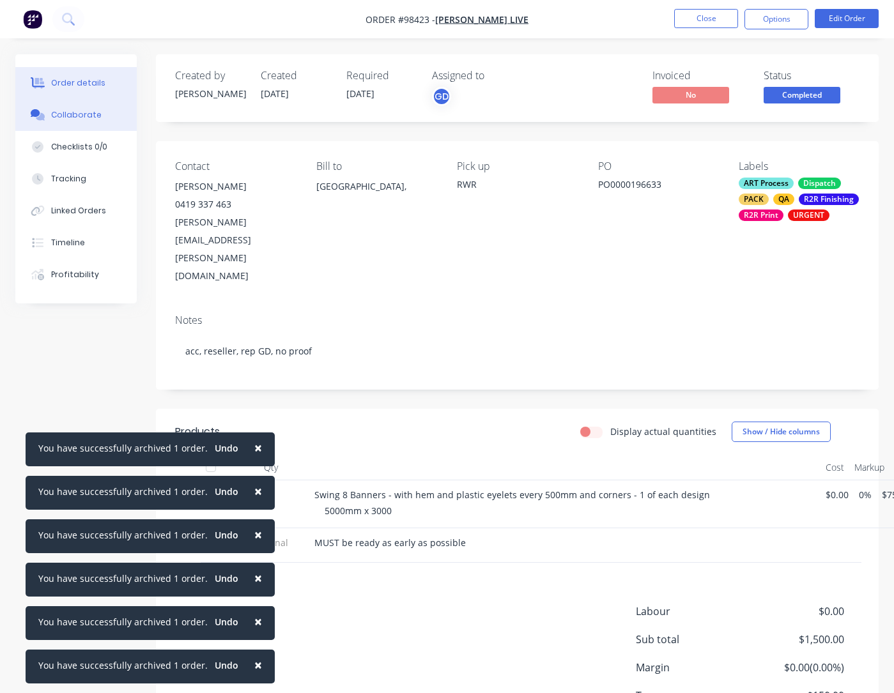
click at [79, 123] on button "Collaborate" at bounding box center [75, 115] width 121 height 32
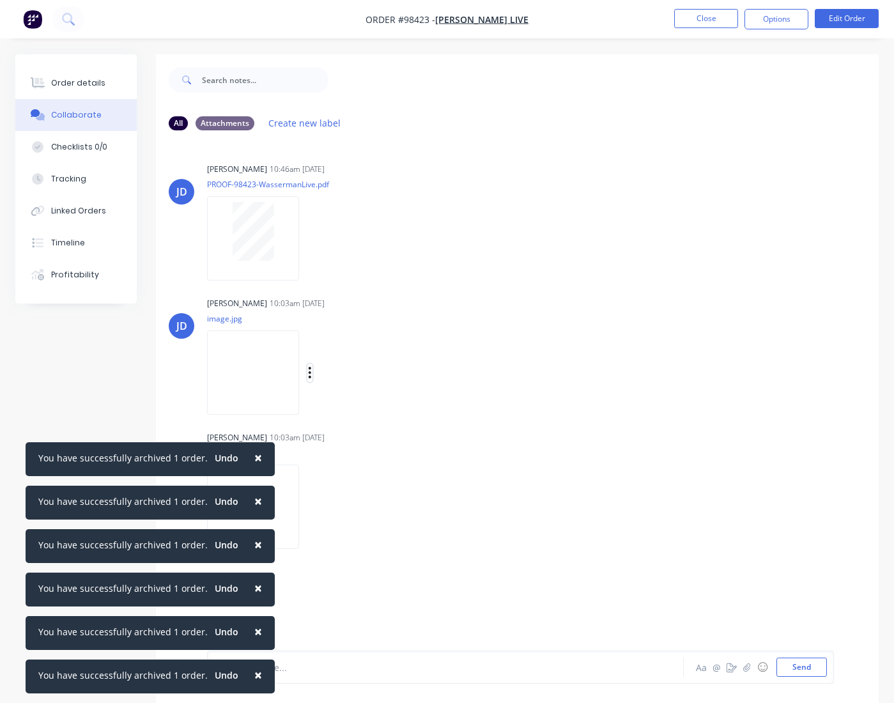
click at [312, 376] on icon "button" at bounding box center [310, 373] width 4 height 15
click at [362, 407] on button "Download" at bounding box center [393, 406] width 144 height 29
click at [312, 509] on icon "button" at bounding box center [310, 507] width 4 height 15
click at [364, 542] on button "Download" at bounding box center [393, 541] width 144 height 29
click at [701, 18] on button "Close" at bounding box center [706, 18] width 64 height 19
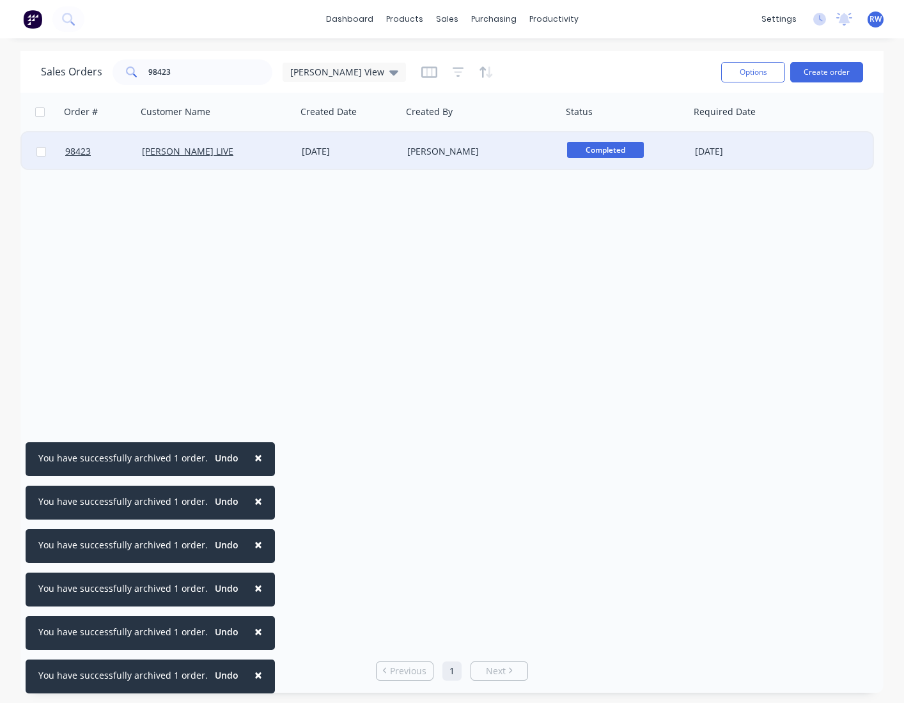
click at [42, 153] on input "checkbox" at bounding box center [41, 152] width 10 height 10
checkbox input "true"
click at [704, 74] on button "Options" at bounding box center [753, 72] width 64 height 20
click at [688, 135] on div "Archive" at bounding box center [715, 130] width 118 height 19
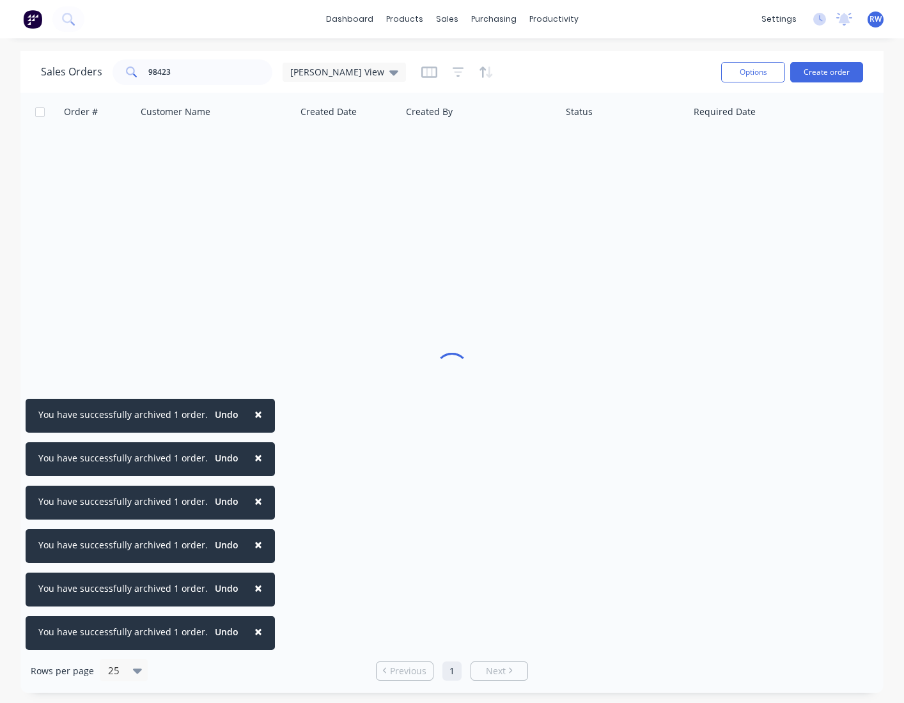
checkbox input "false"
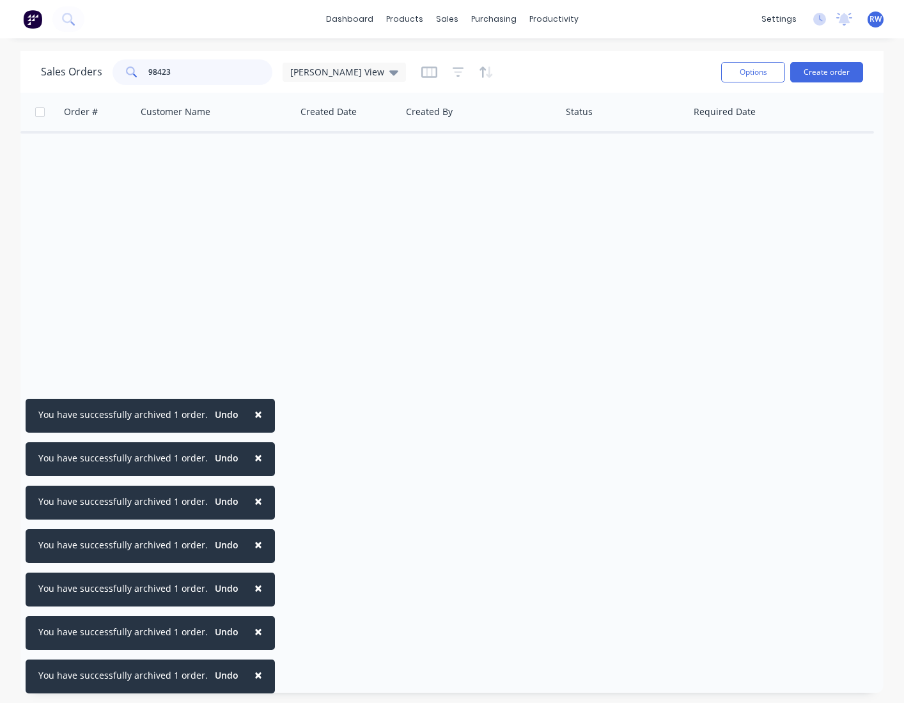
click at [176, 72] on input "98423" at bounding box center [210, 72] width 125 height 26
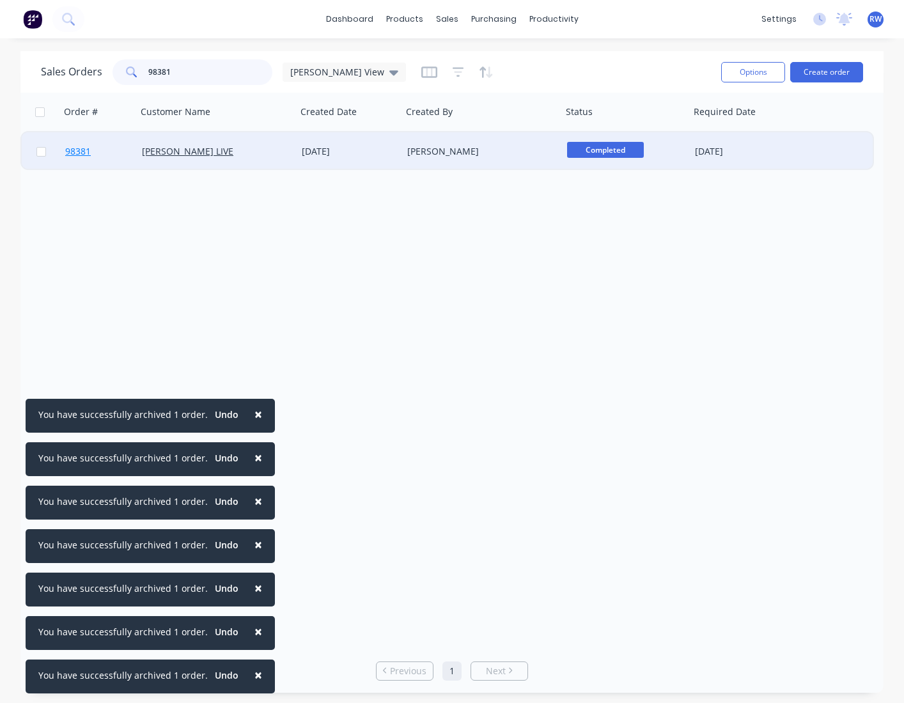
type input "98381"
click at [79, 153] on span "98381" at bounding box center [78, 151] width 26 height 13
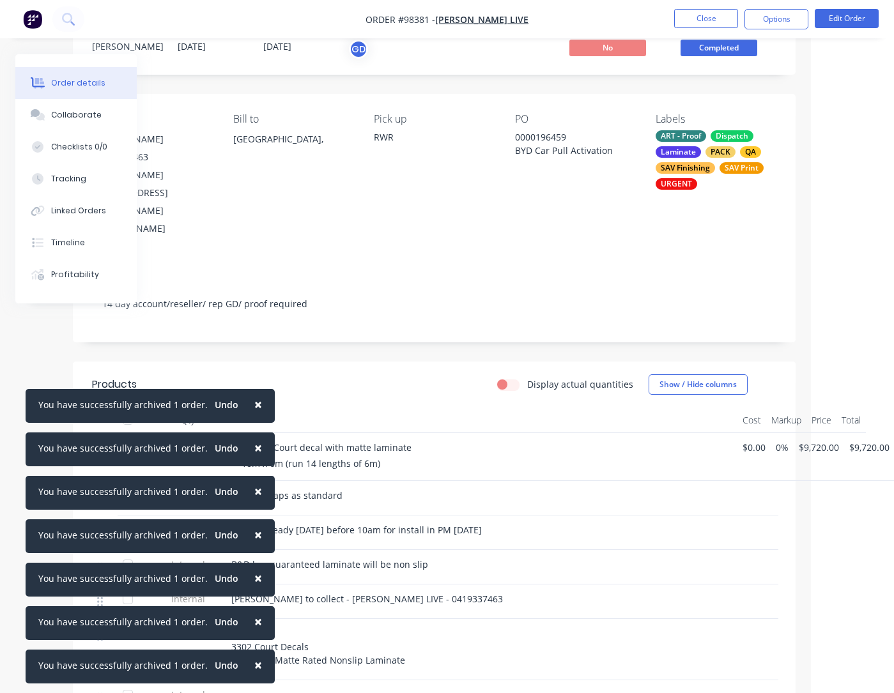
scroll to position [0, 83]
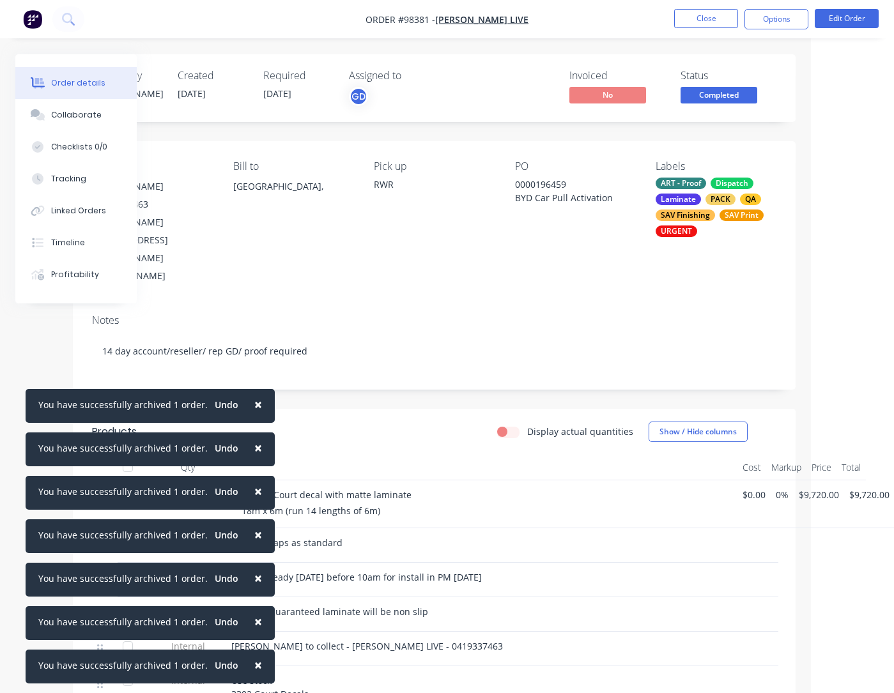
click at [76, 115] on div "Collaborate" at bounding box center [76, 115] width 50 height 12
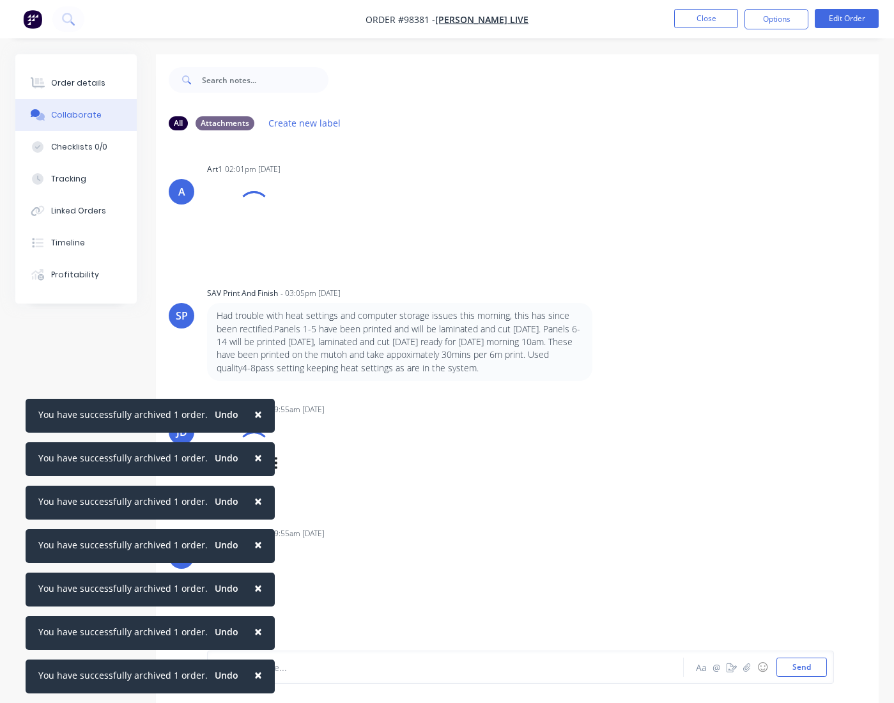
drag, startPoint x: 254, startPoint y: 415, endPoint x: 254, endPoint y: 430, distance: 15.4
click at [254, 415] on span "×" at bounding box center [258, 414] width 8 height 18
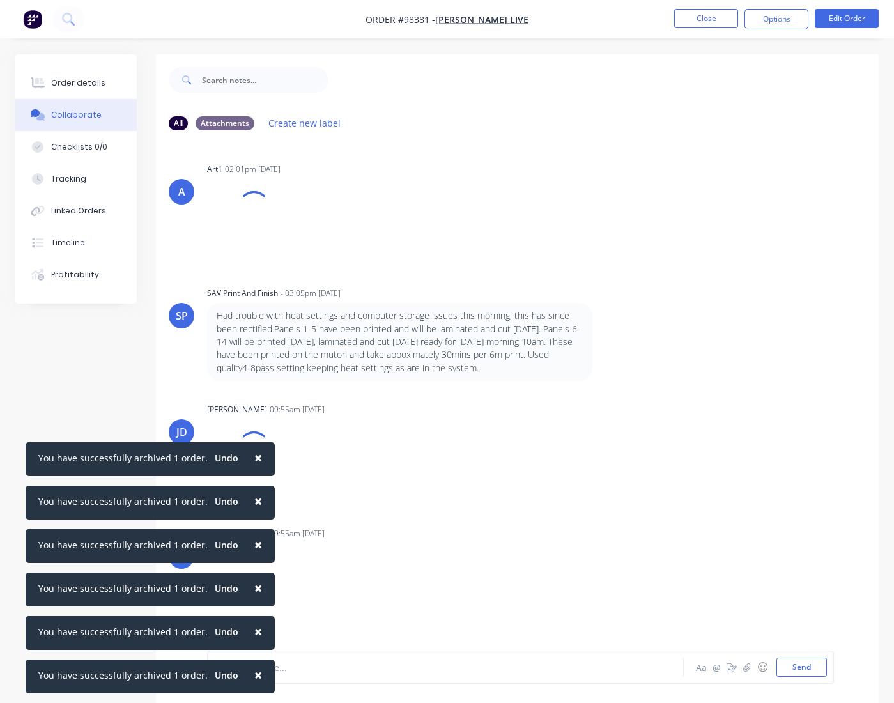
click at [254, 458] on span "×" at bounding box center [258, 458] width 8 height 18
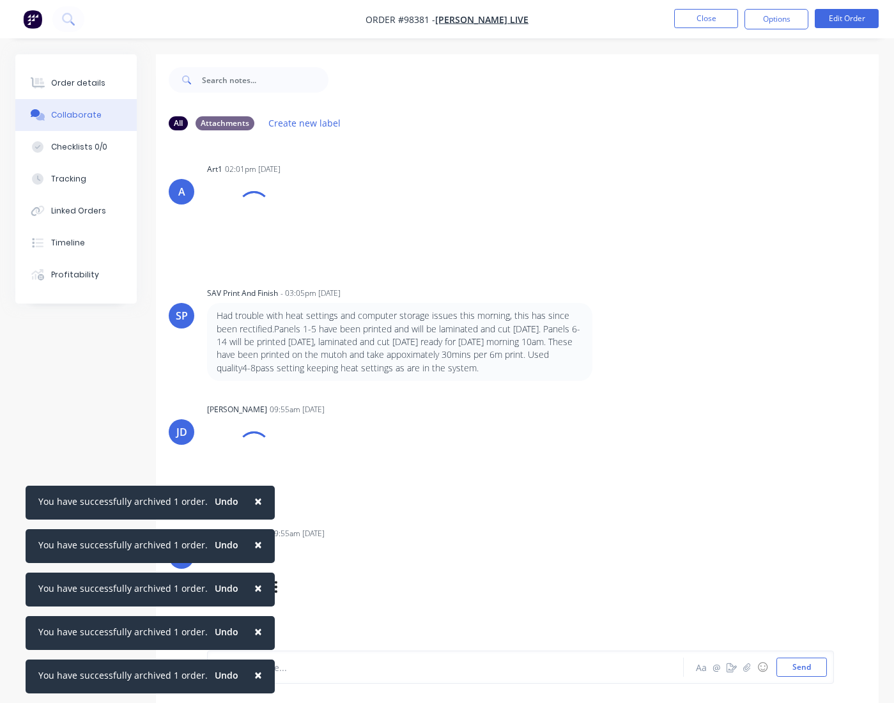
drag, startPoint x: 249, startPoint y: 500, endPoint x: 247, endPoint y: 527, distance: 26.9
click at [254, 500] on span "×" at bounding box center [258, 501] width 8 height 18
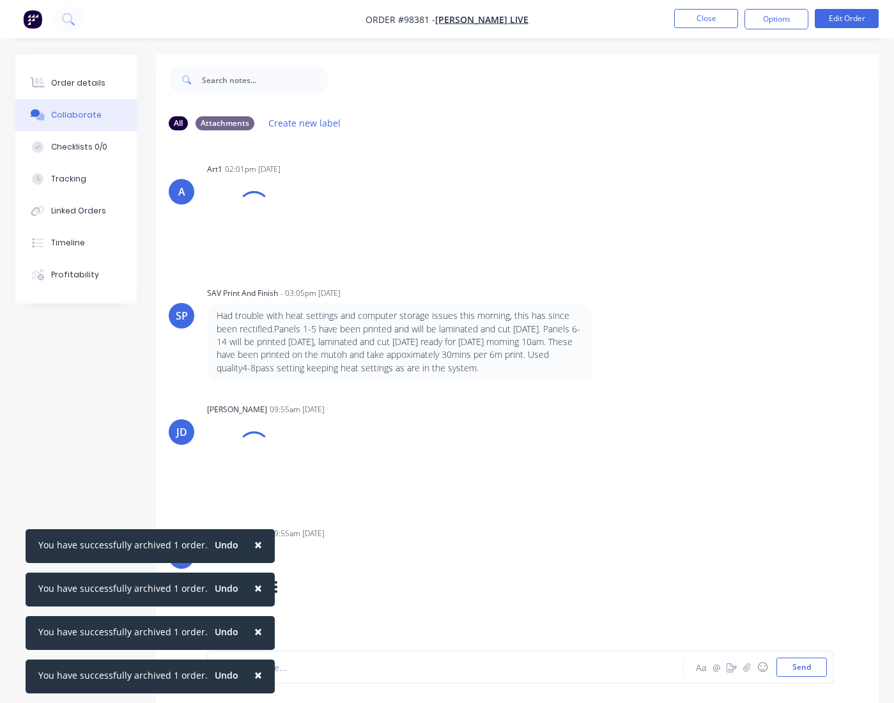
click at [254, 544] on span "×" at bounding box center [258, 545] width 8 height 18
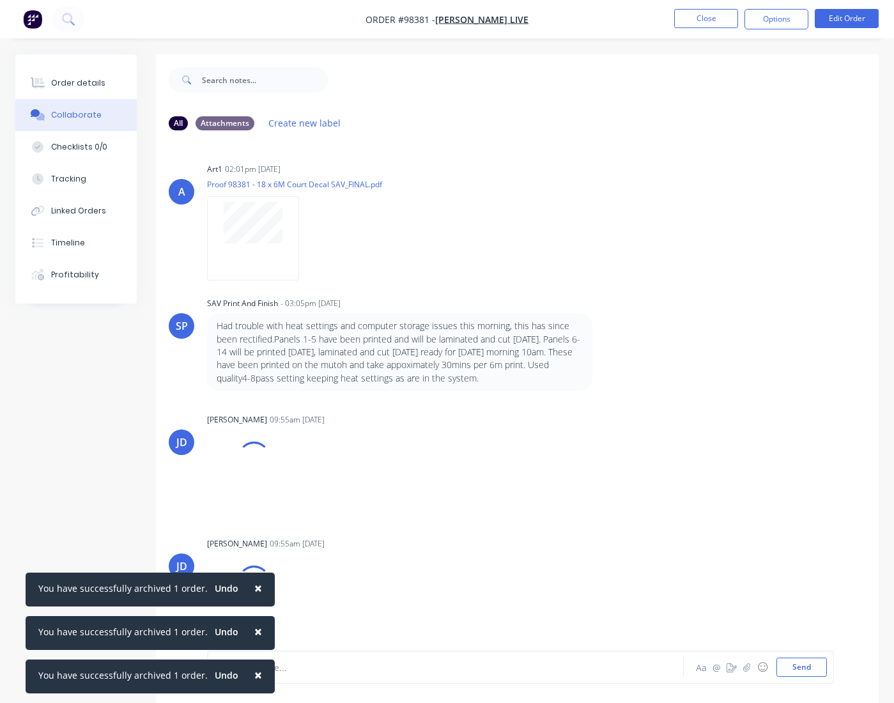
click at [254, 582] on span "×" at bounding box center [258, 588] width 8 height 18
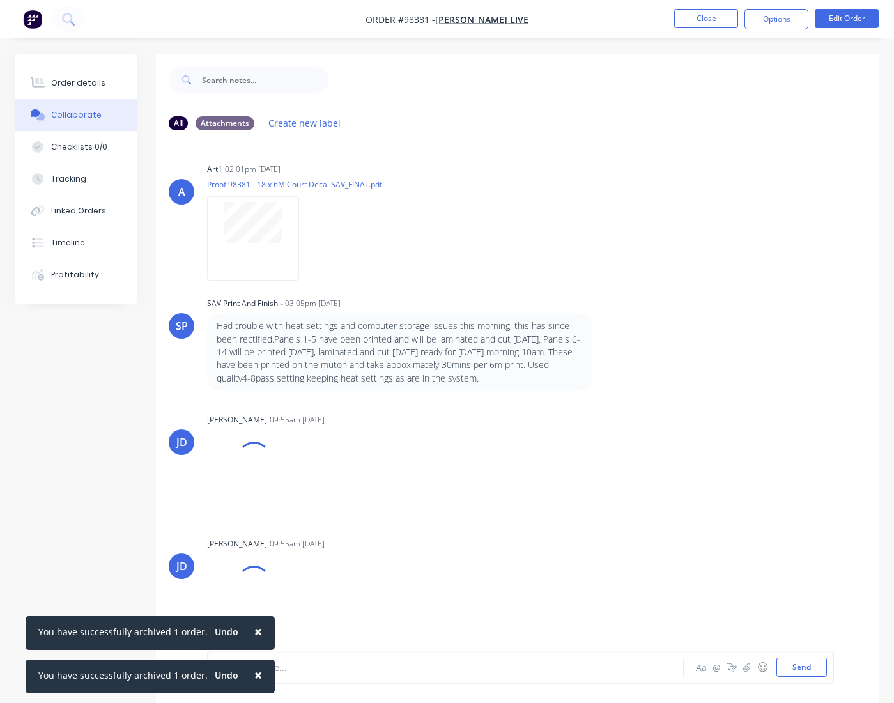
drag, startPoint x: 249, startPoint y: 633, endPoint x: 249, endPoint y: 648, distance: 14.7
click at [254, 635] on span "×" at bounding box center [258, 632] width 8 height 18
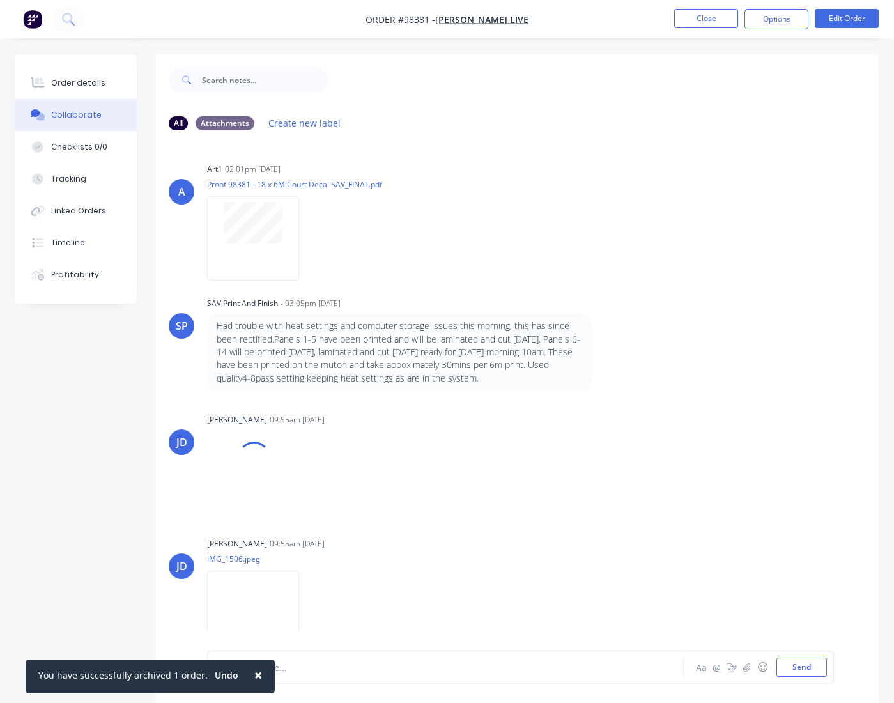
click at [254, 676] on span "×" at bounding box center [258, 675] width 8 height 18
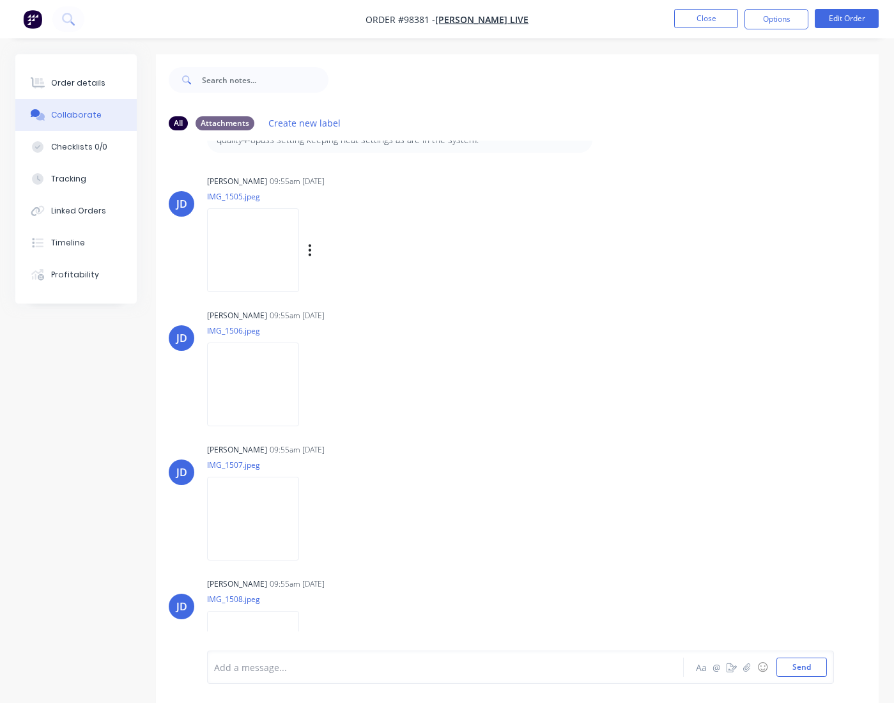
scroll to position [240, 0]
click at [311, 249] on icon "button" at bounding box center [310, 249] width 3 height 12
click at [369, 287] on button "Download" at bounding box center [393, 282] width 144 height 29
click at [330, 383] on div "Labels Download Delete" at bounding box center [376, 383] width 144 height 19
click at [323, 382] on div "Labels Download Delete" at bounding box center [376, 383] width 144 height 19
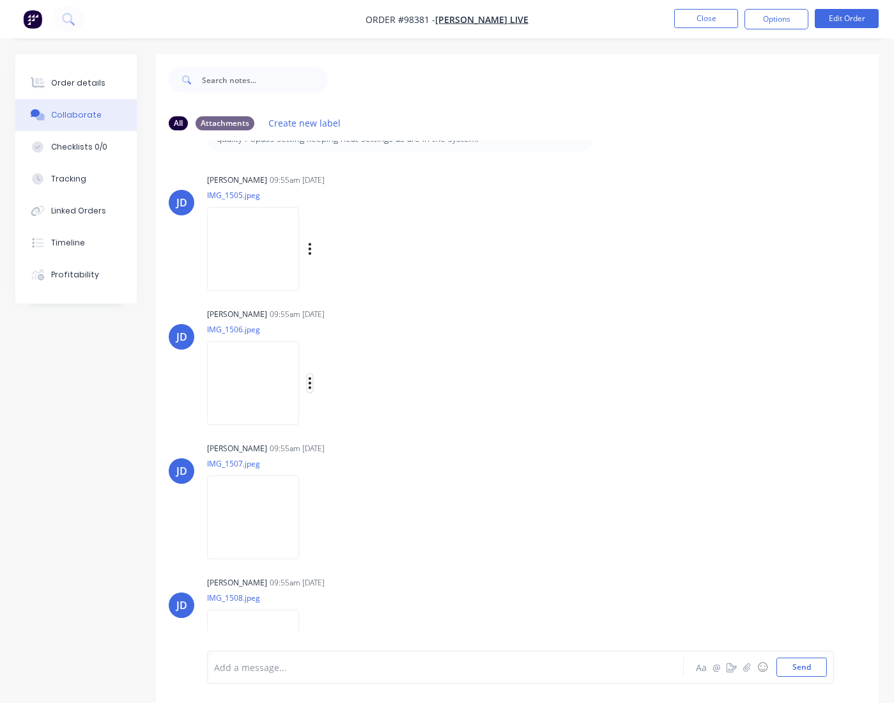
click at [312, 382] on icon "button" at bounding box center [310, 383] width 4 height 15
click at [372, 421] on button "Download" at bounding box center [393, 417] width 144 height 29
click at [312, 520] on icon "button" at bounding box center [310, 517] width 4 height 15
click at [359, 553] on button "Download" at bounding box center [393, 551] width 144 height 29
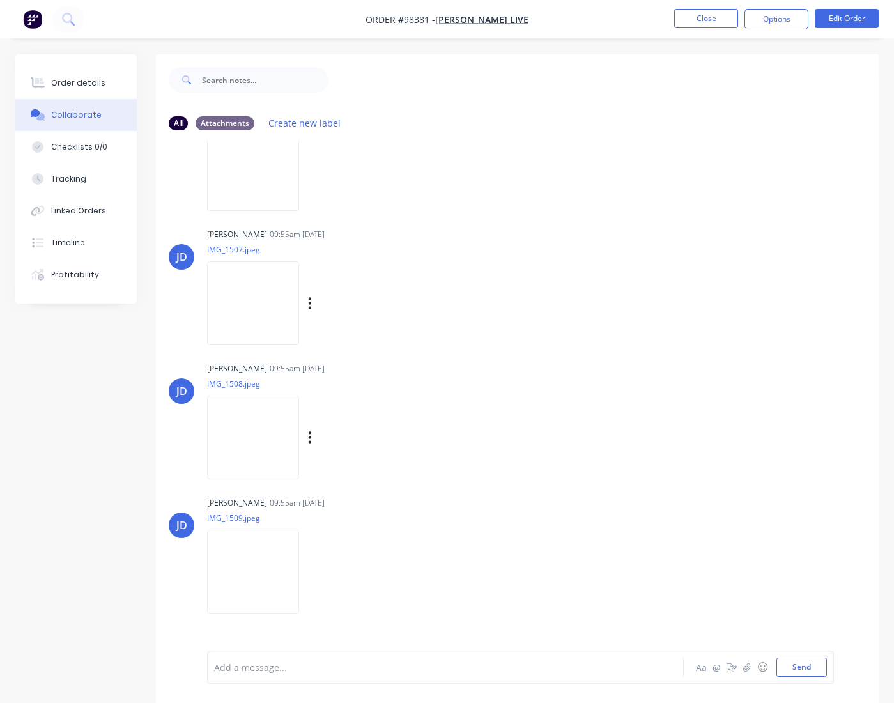
scroll to position [458, 0]
click at [312, 432] on icon "button" at bounding box center [310, 433] width 4 height 15
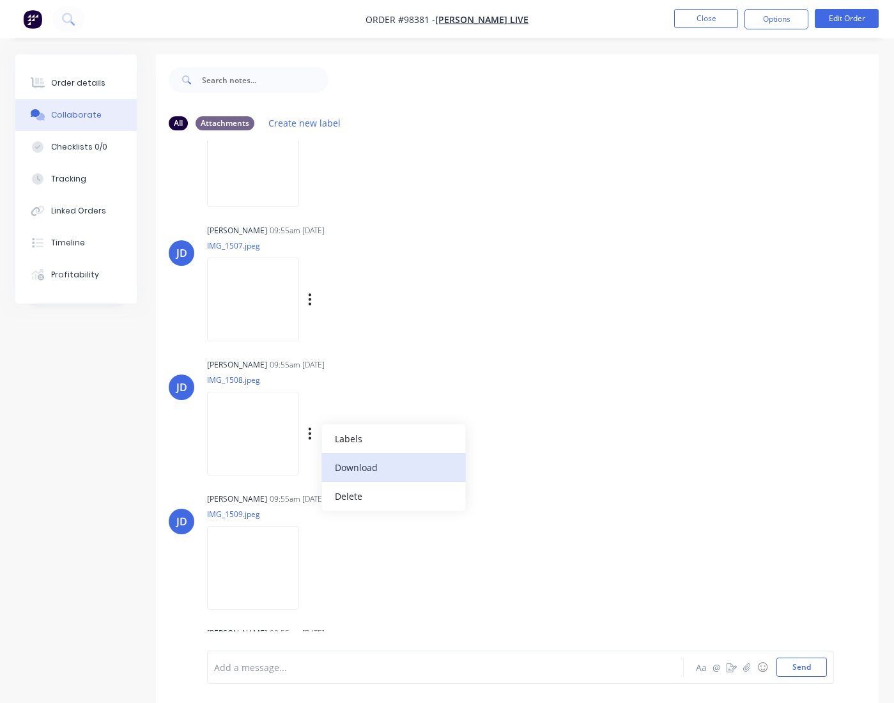
click at [357, 468] on button "Download" at bounding box center [393, 467] width 144 height 29
drag, startPoint x: 323, startPoint y: 569, endPoint x: 336, endPoint y: 574, distance: 13.8
click at [313, 569] on button "button" at bounding box center [309, 568] width 5 height 19
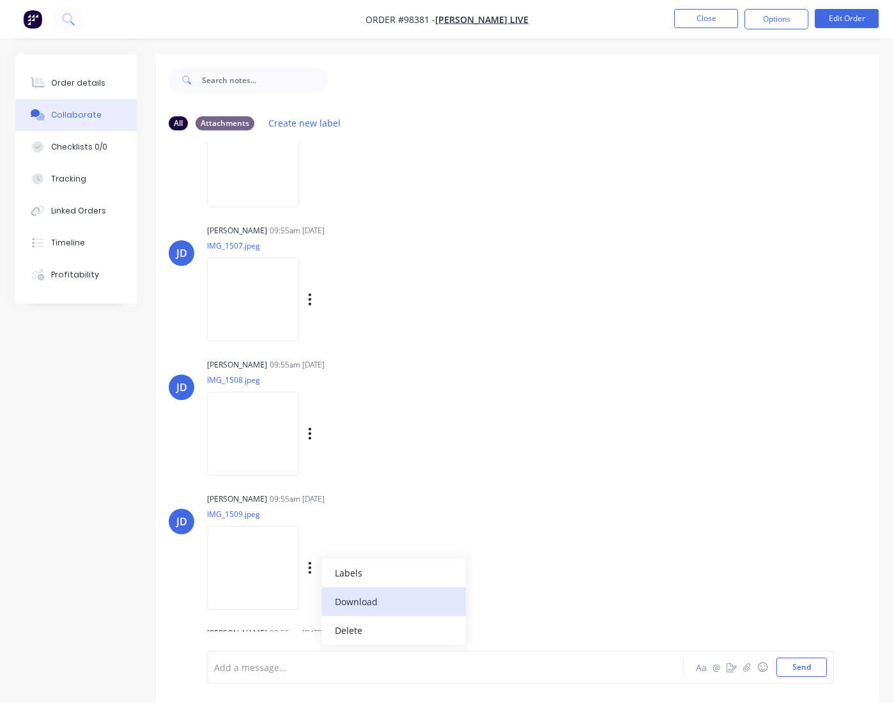
click at [369, 598] on button "Download" at bounding box center [393, 601] width 144 height 29
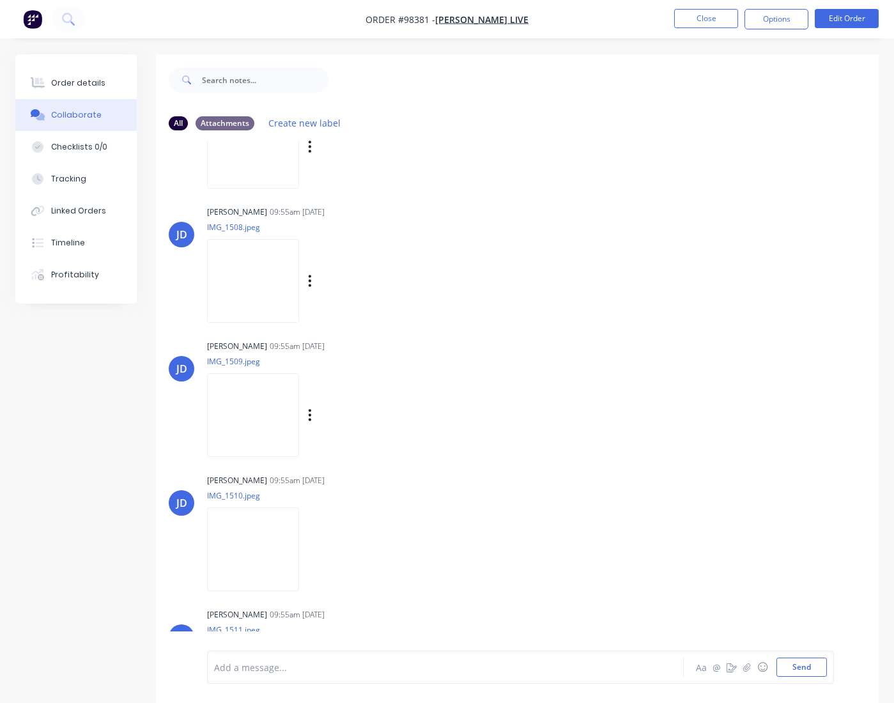
scroll to position [662, 0]
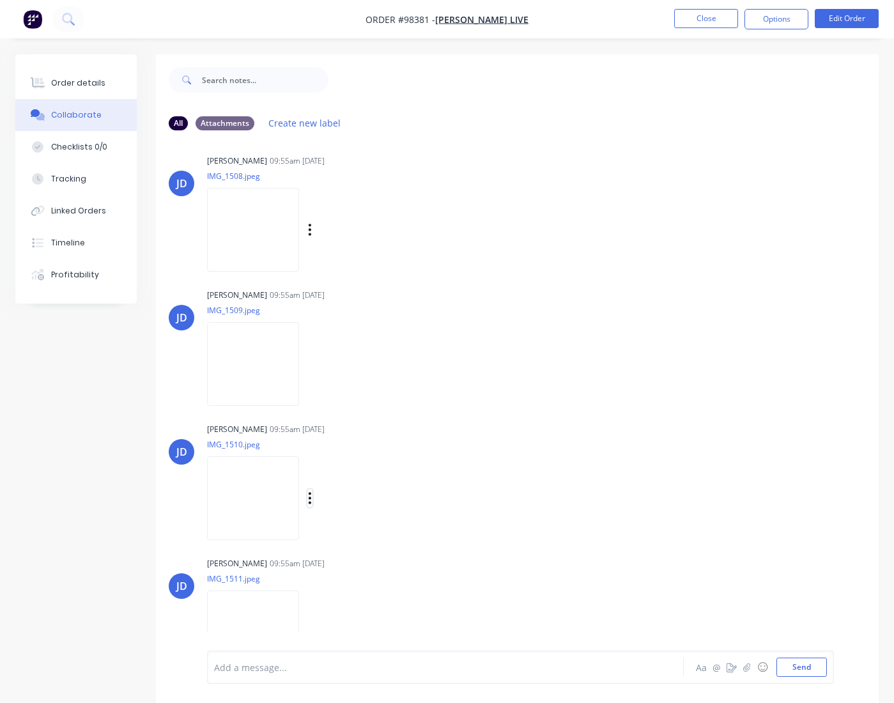
click at [312, 500] on icon "button" at bounding box center [310, 498] width 4 height 15
click at [358, 532] on button "Download" at bounding box center [393, 532] width 144 height 29
click at [312, 493] on icon "button" at bounding box center [310, 495] width 4 height 15
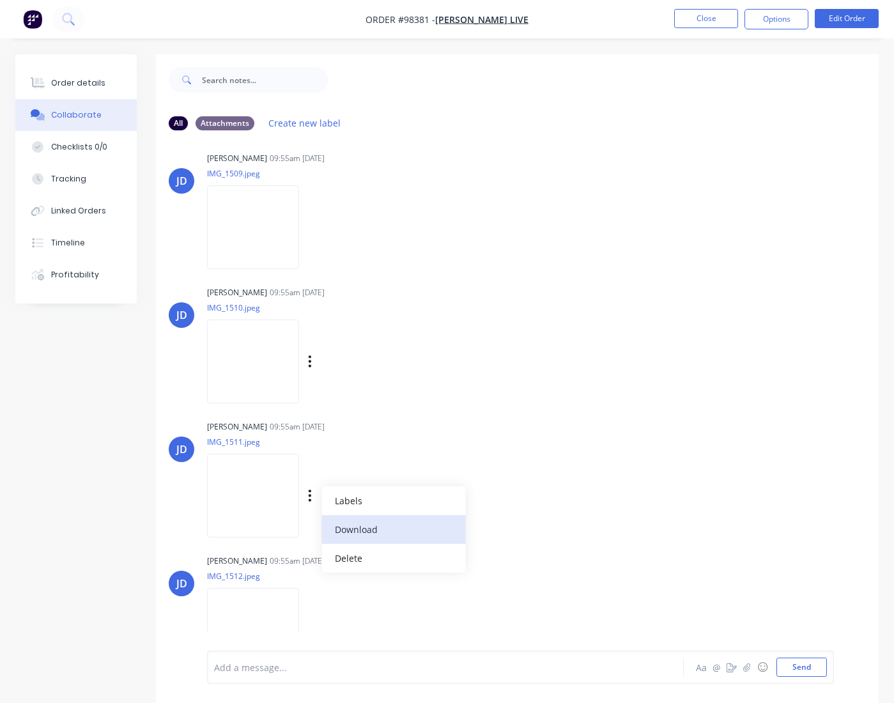
click at [355, 529] on button "Download" at bounding box center [393, 529] width 144 height 29
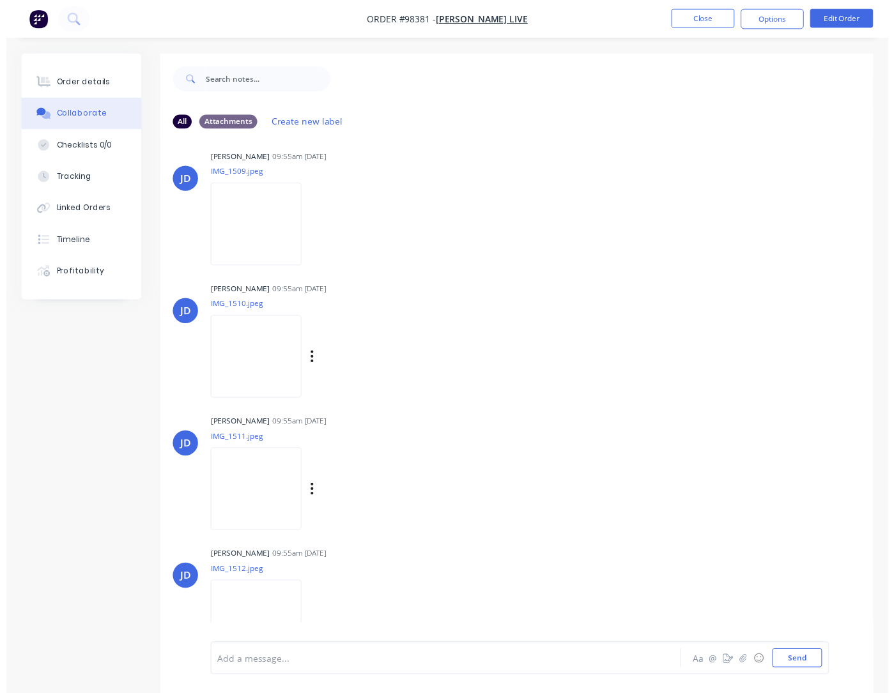
scroll to position [826, 0]
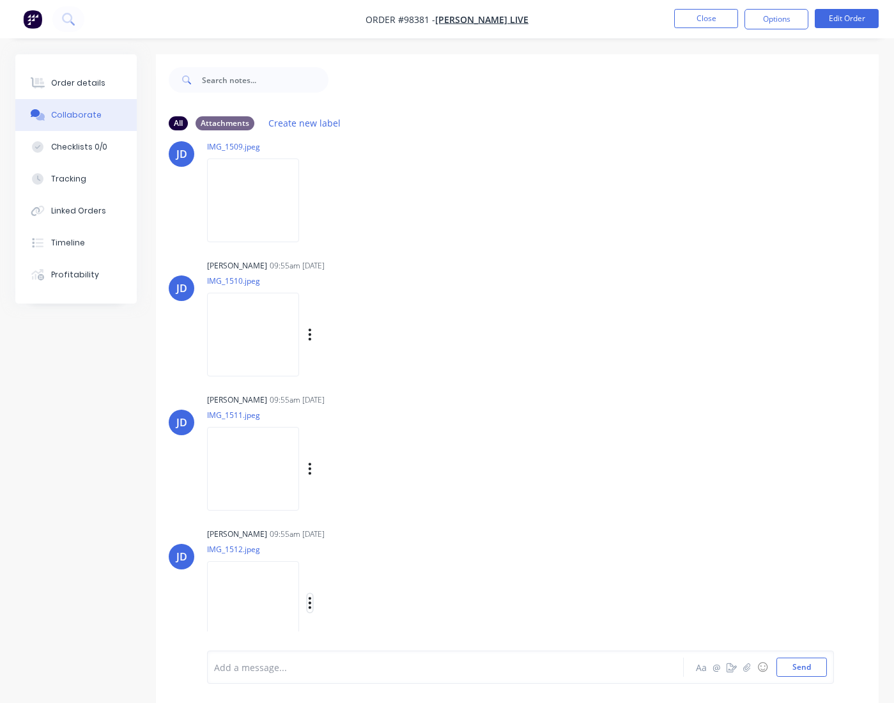
drag, startPoint x: 327, startPoint y: 604, endPoint x: 335, endPoint y: 608, distance: 9.2
click at [311, 604] on icon "button" at bounding box center [310, 603] width 3 height 12
click at [368, 605] on button "Download" at bounding box center [393, 605] width 144 height 29
click at [697, 20] on button "Close" at bounding box center [706, 18] width 64 height 19
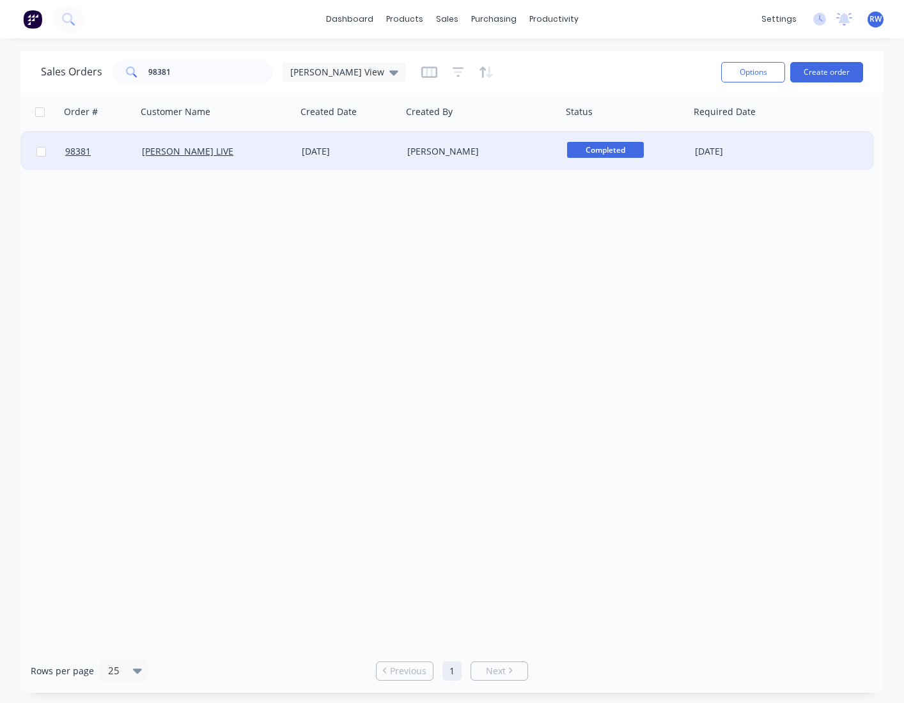
click at [41, 152] on input "checkbox" at bounding box center [41, 152] width 10 height 10
checkbox input "true"
click at [704, 74] on button "Options" at bounding box center [753, 72] width 64 height 20
click at [680, 132] on div "Archive" at bounding box center [715, 130] width 118 height 19
checkbox input "false"
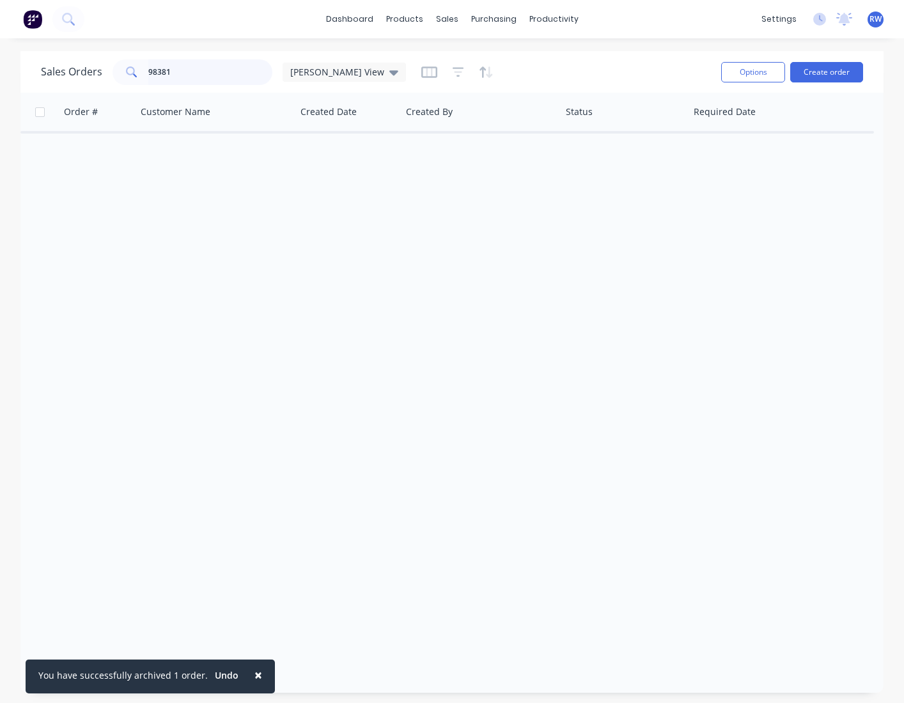
click at [189, 77] on input "98381" at bounding box center [210, 72] width 125 height 26
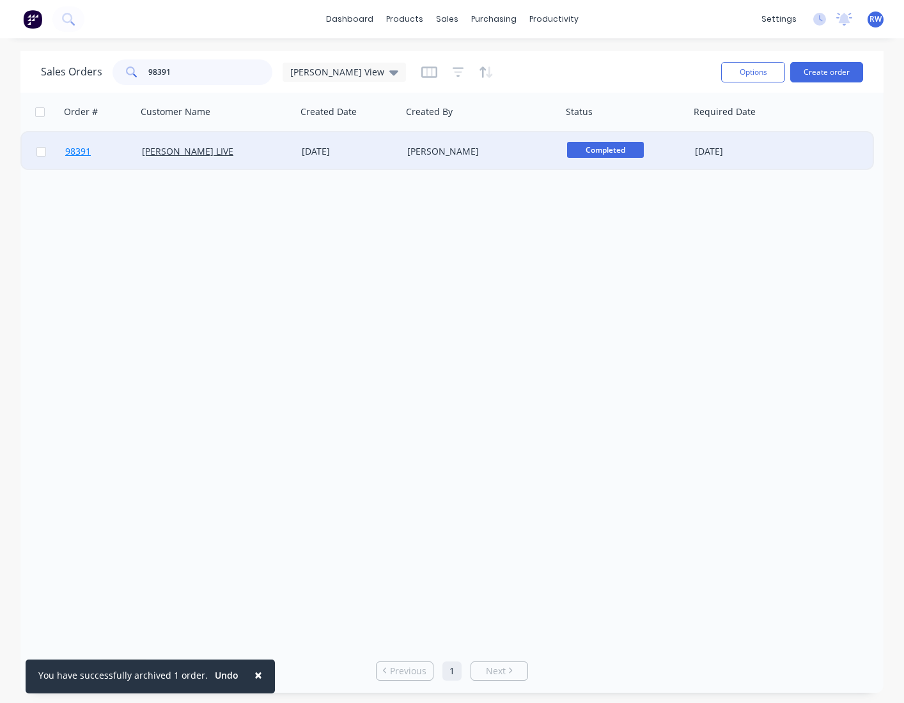
type input "98391"
click at [75, 153] on span "98391" at bounding box center [78, 151] width 26 height 13
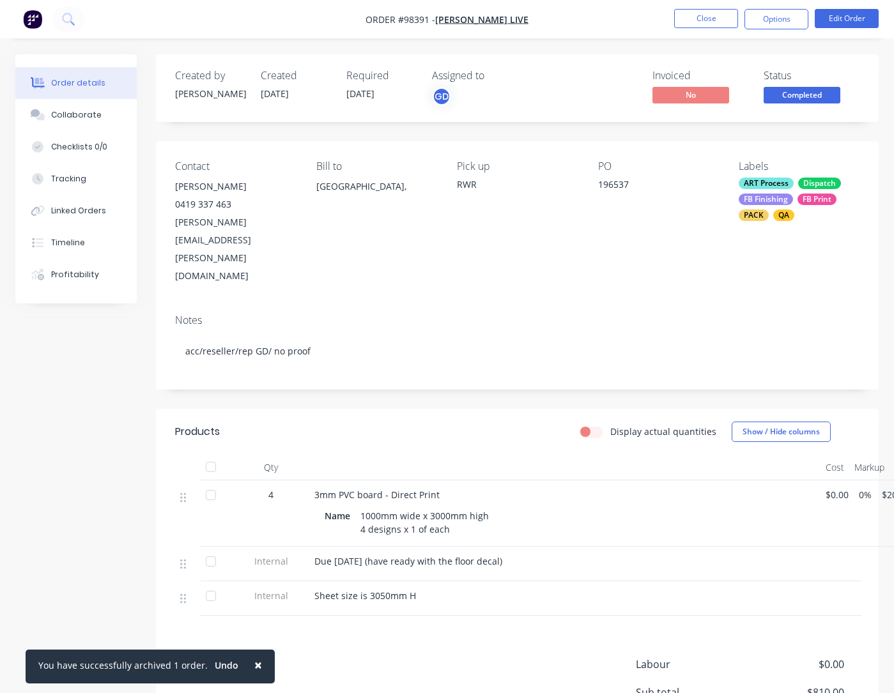
scroll to position [0, 68]
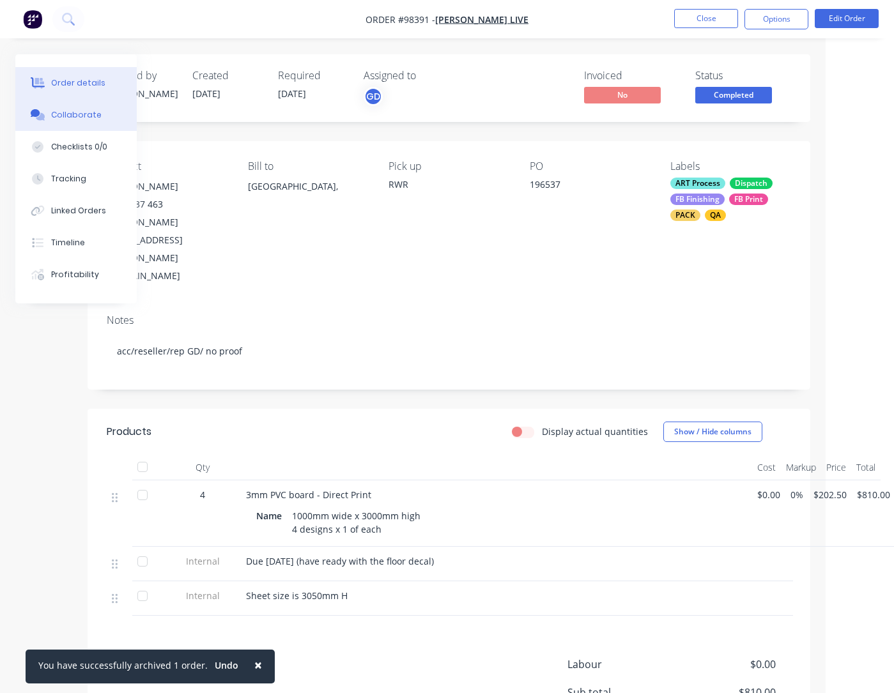
click at [54, 119] on div "Collaborate" at bounding box center [76, 115] width 50 height 12
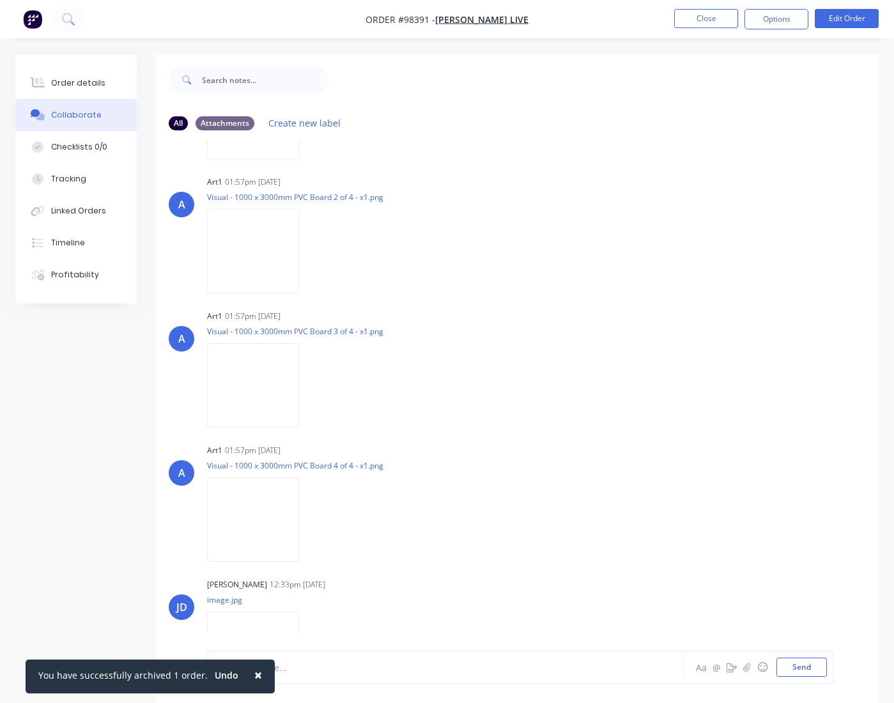
scroll to position [173, 0]
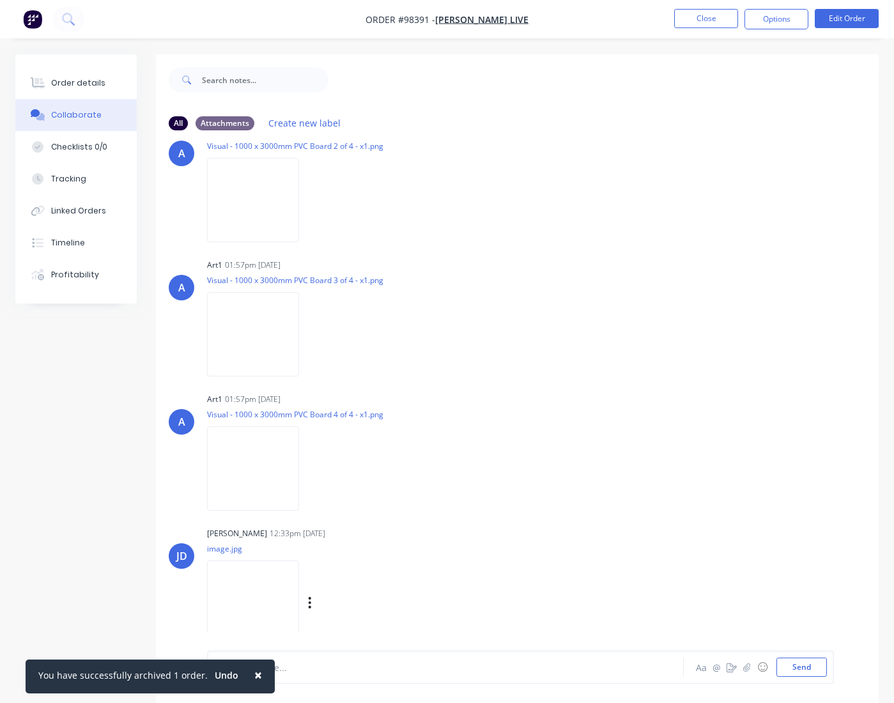
click at [329, 605] on div "Labels Download Delete" at bounding box center [376, 603] width 144 height 19
click at [312, 605] on icon "button" at bounding box center [310, 603] width 4 height 15
click at [369, 608] on button "Download" at bounding box center [393, 604] width 144 height 29
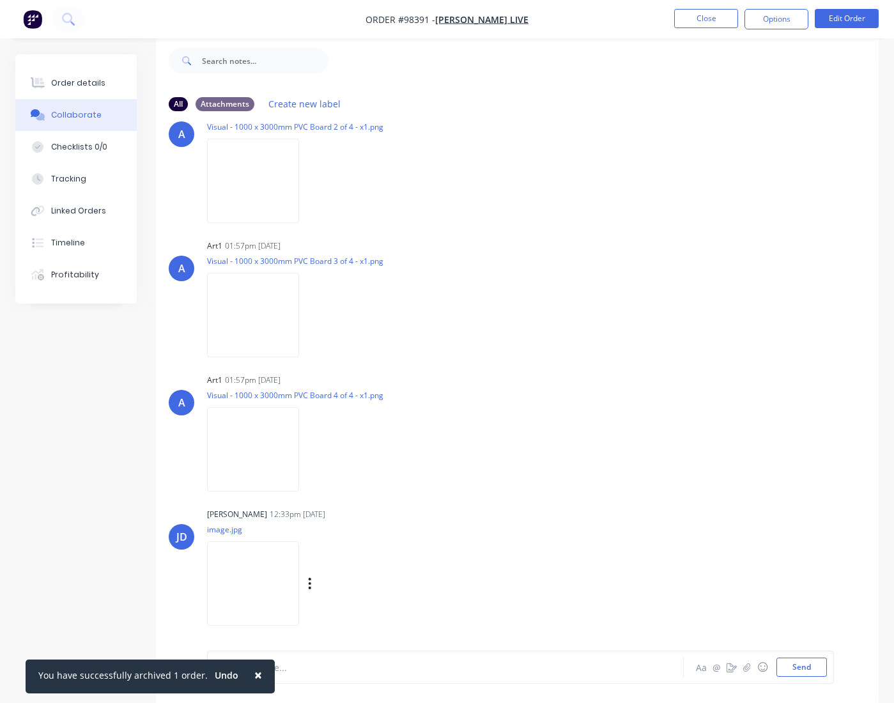
click at [704, 19] on button "Close" at bounding box center [706, 18] width 64 height 19
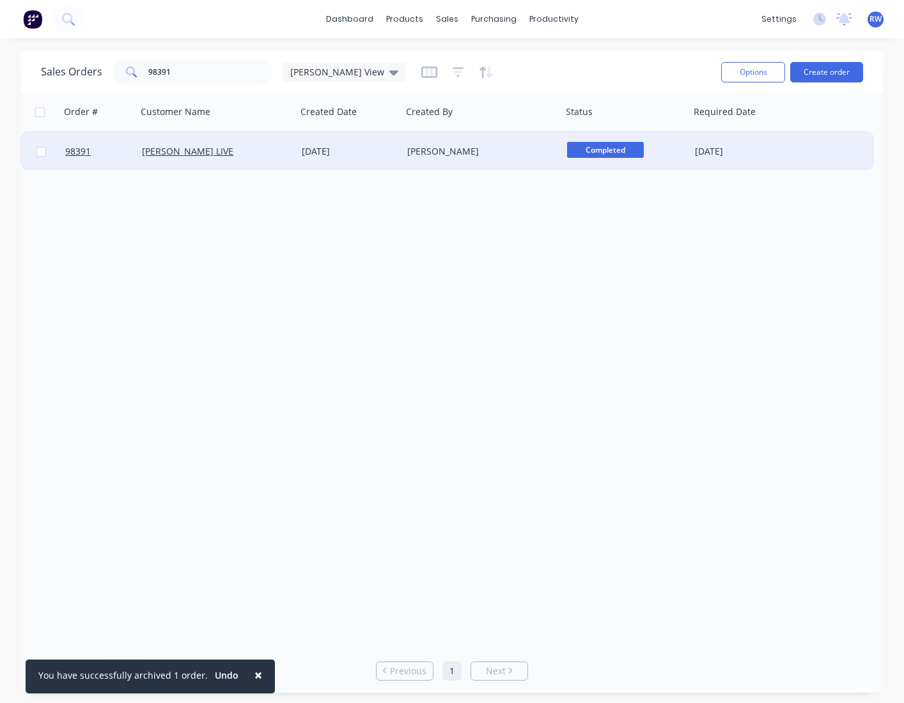
click at [41, 149] on input "checkbox" at bounding box center [41, 152] width 10 height 10
checkbox input "true"
click at [704, 66] on button "Options" at bounding box center [753, 72] width 64 height 20
click at [688, 134] on div "Archive" at bounding box center [715, 130] width 118 height 19
checkbox input "false"
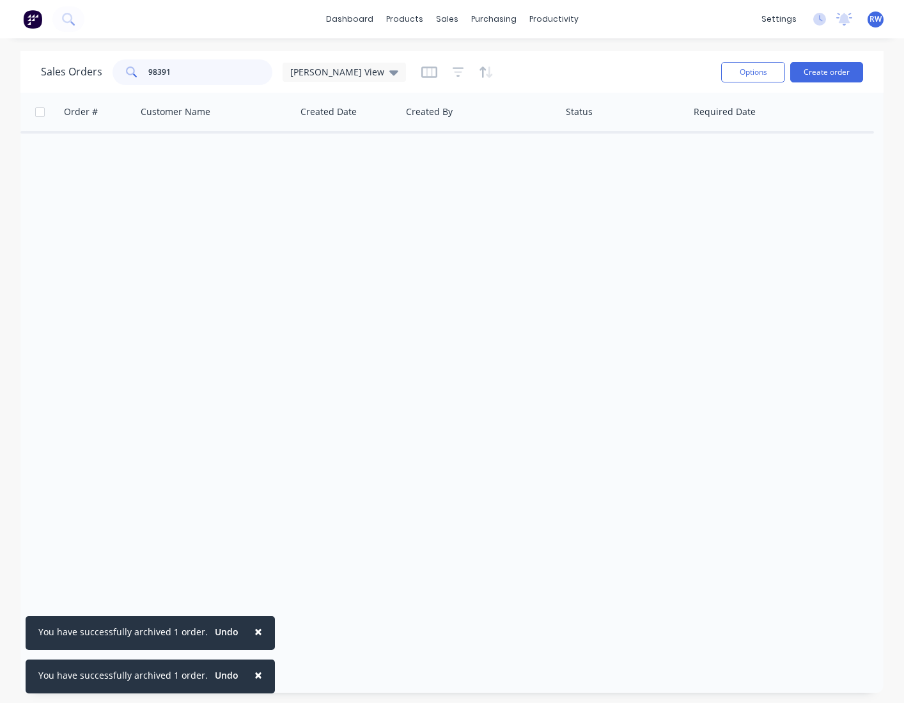
click at [178, 73] on input "98391" at bounding box center [210, 72] width 125 height 26
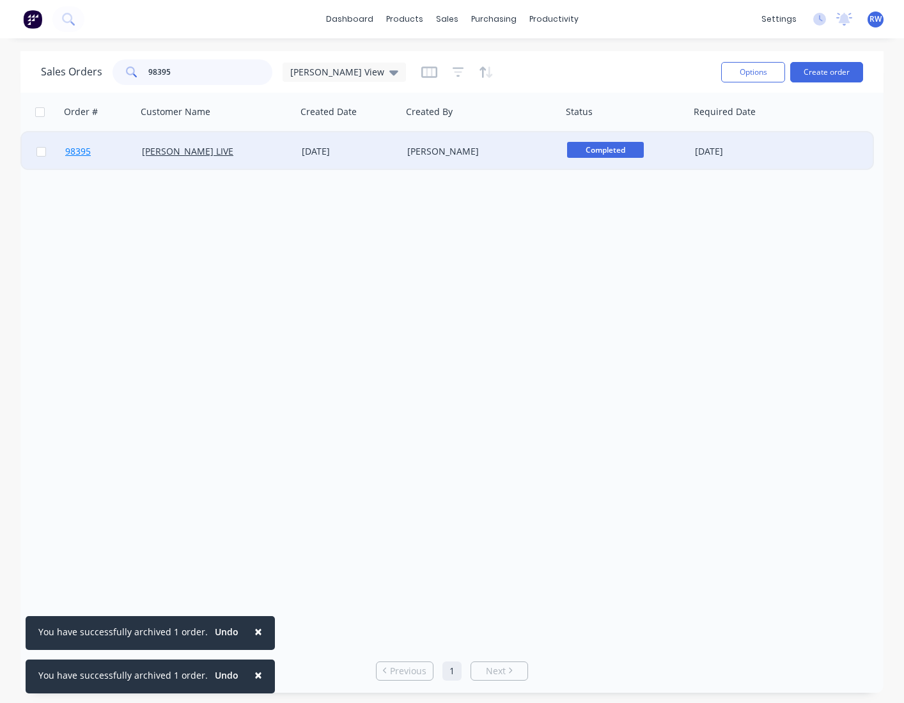
type input "98395"
click at [77, 151] on span "98395" at bounding box center [78, 151] width 26 height 13
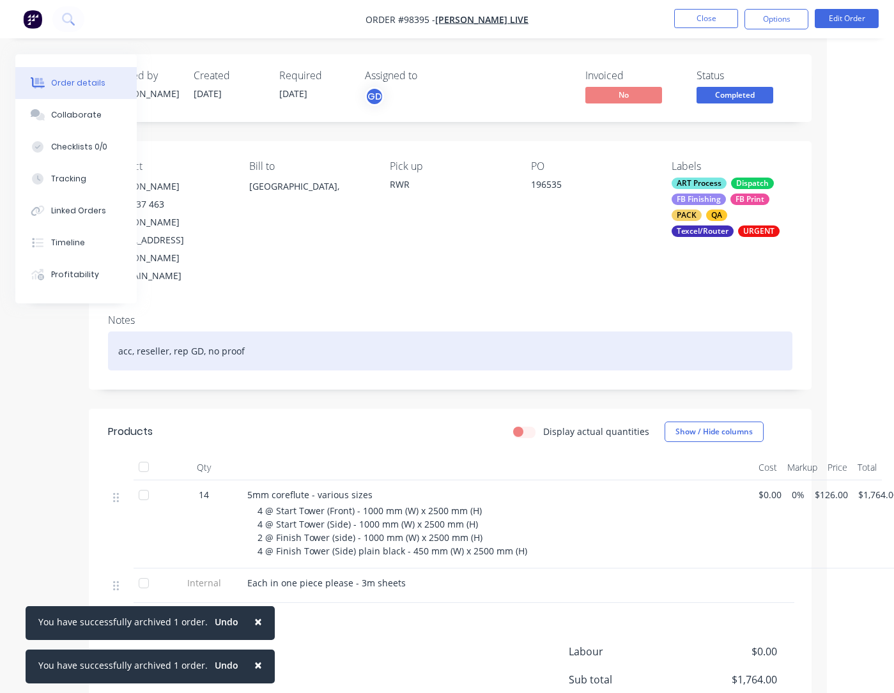
scroll to position [0, 76]
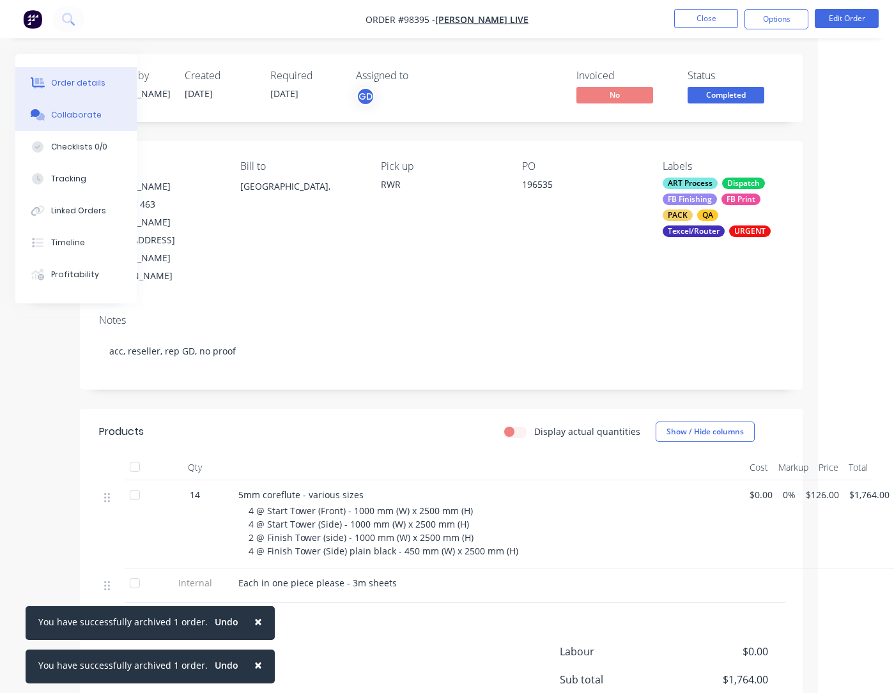
click at [81, 113] on div "Collaborate" at bounding box center [76, 115] width 50 height 12
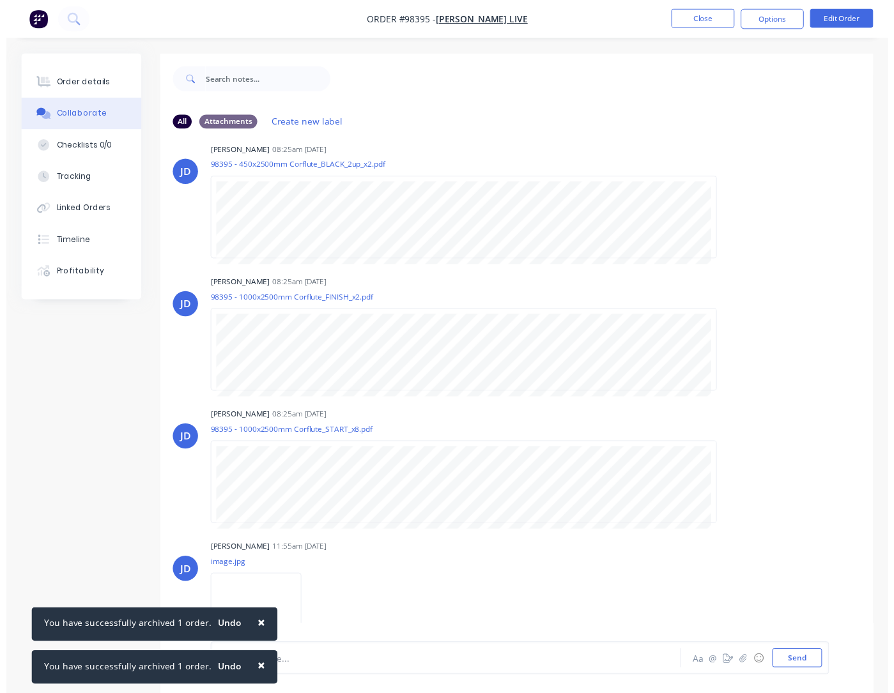
scroll to position [167, 0]
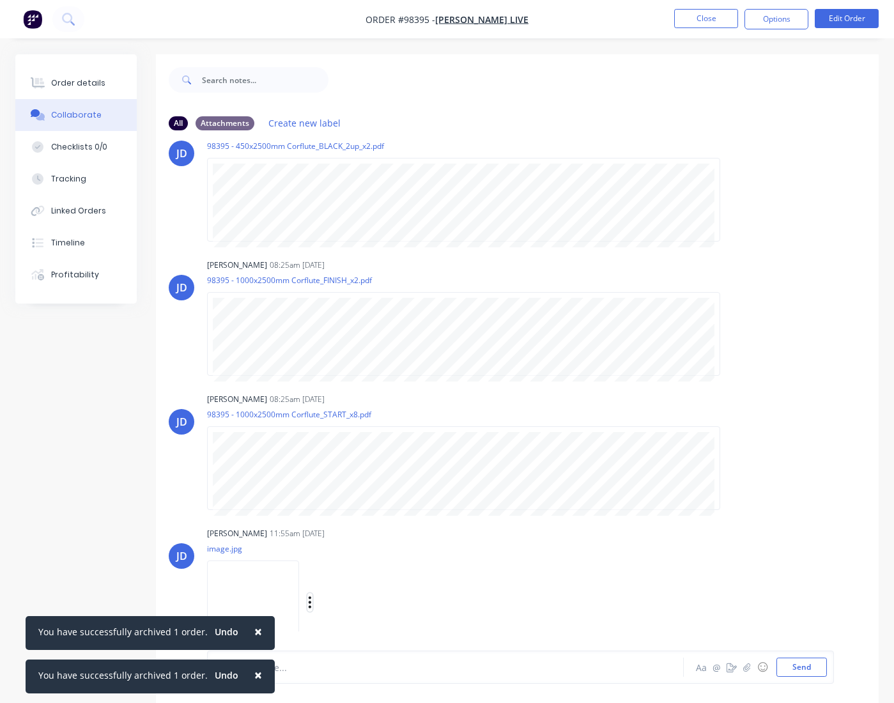
click at [311, 600] on icon "button" at bounding box center [310, 603] width 3 height 12
click at [371, 607] on button "Download" at bounding box center [393, 604] width 144 height 29
click at [704, 18] on button "Close" at bounding box center [706, 18] width 64 height 19
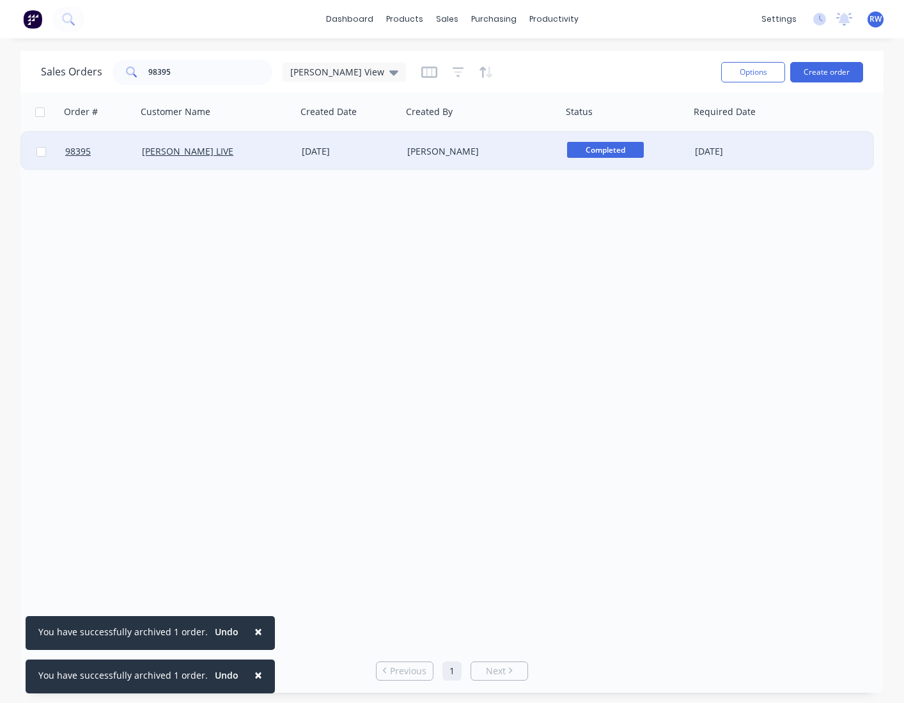
click at [42, 152] on input "checkbox" at bounding box center [41, 152] width 10 height 10
checkbox input "true"
click at [704, 72] on button "Options" at bounding box center [753, 72] width 64 height 20
click at [695, 136] on div "Archive" at bounding box center [715, 130] width 118 height 19
checkbox input "false"
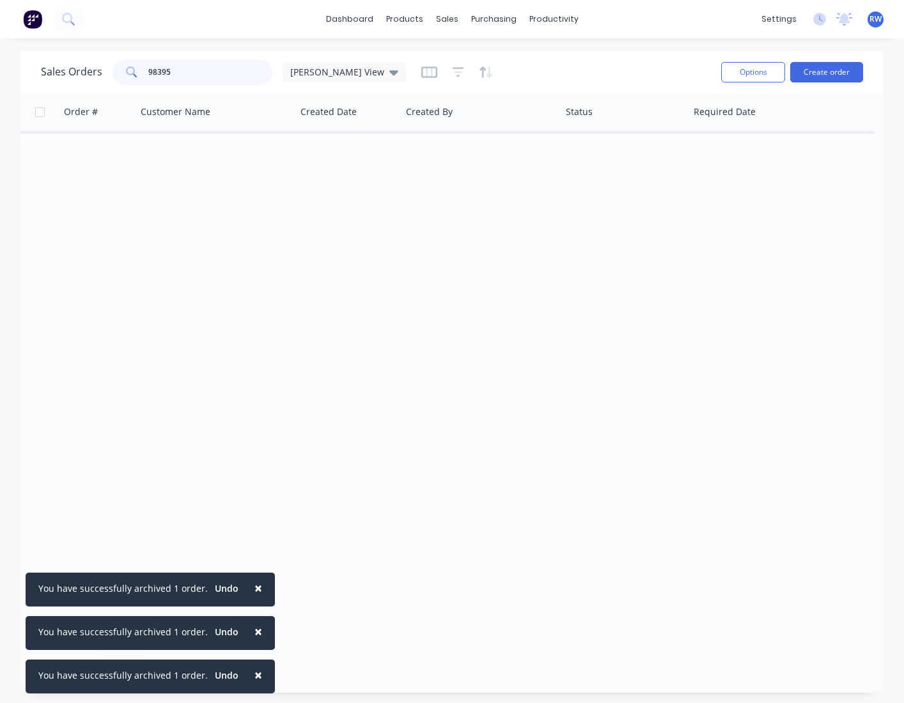
click at [213, 73] on input "98395" at bounding box center [210, 72] width 125 height 26
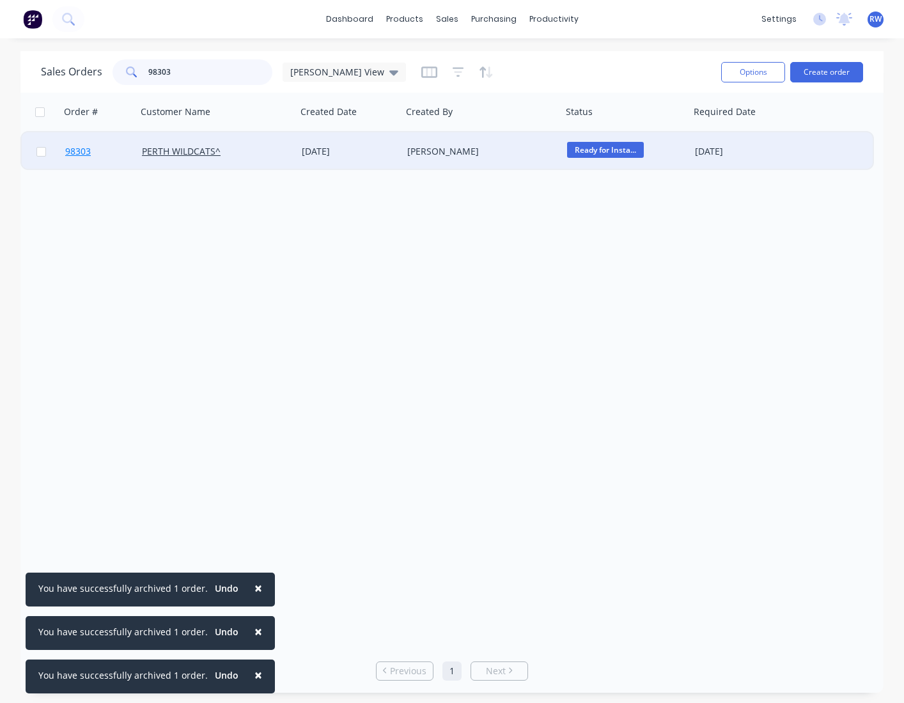
type input "98303"
click at [73, 151] on span "98303" at bounding box center [78, 151] width 26 height 13
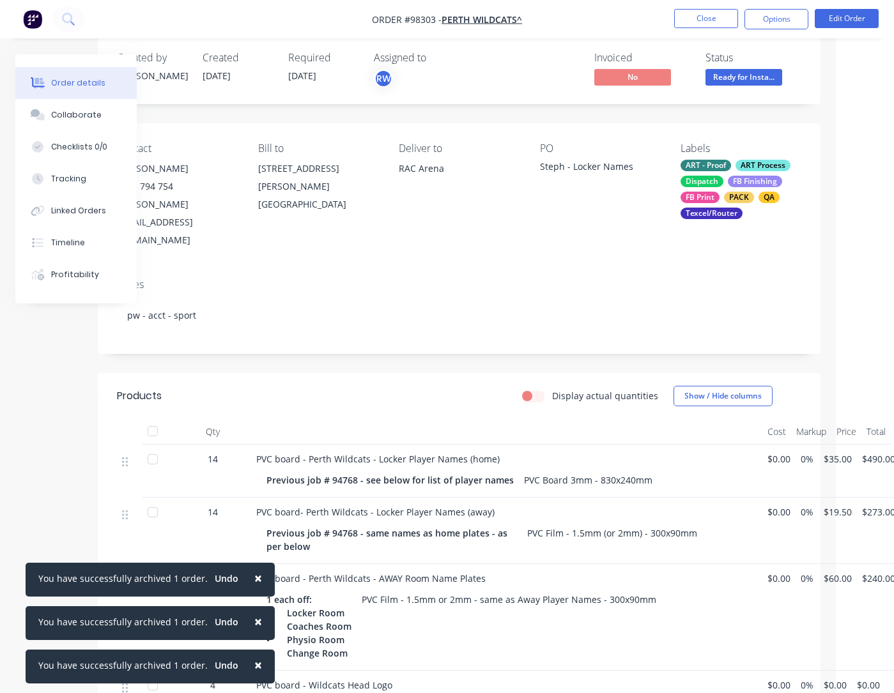
scroll to position [0, 58]
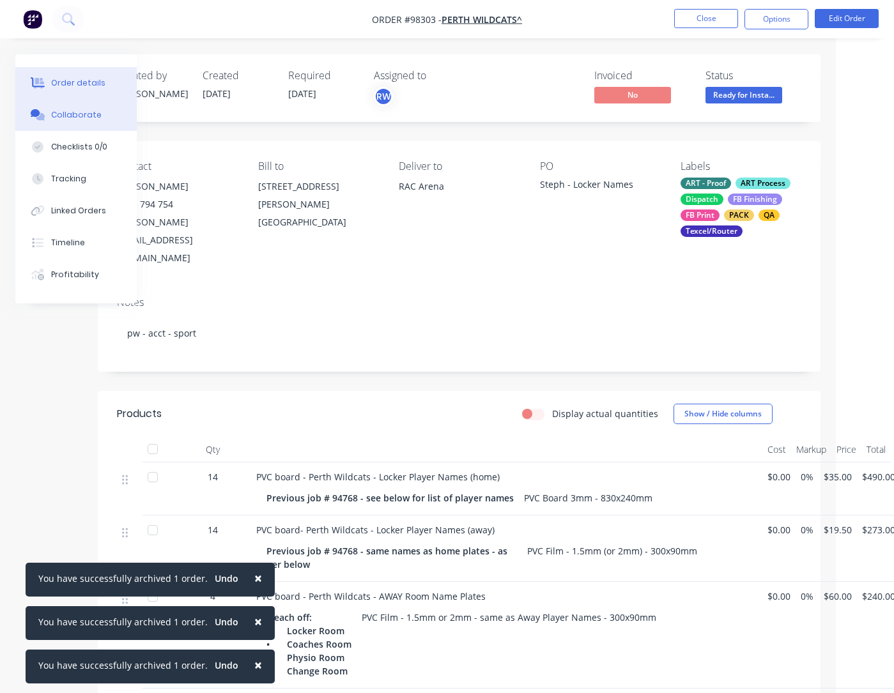
click at [66, 116] on div "Collaborate" at bounding box center [76, 115] width 50 height 12
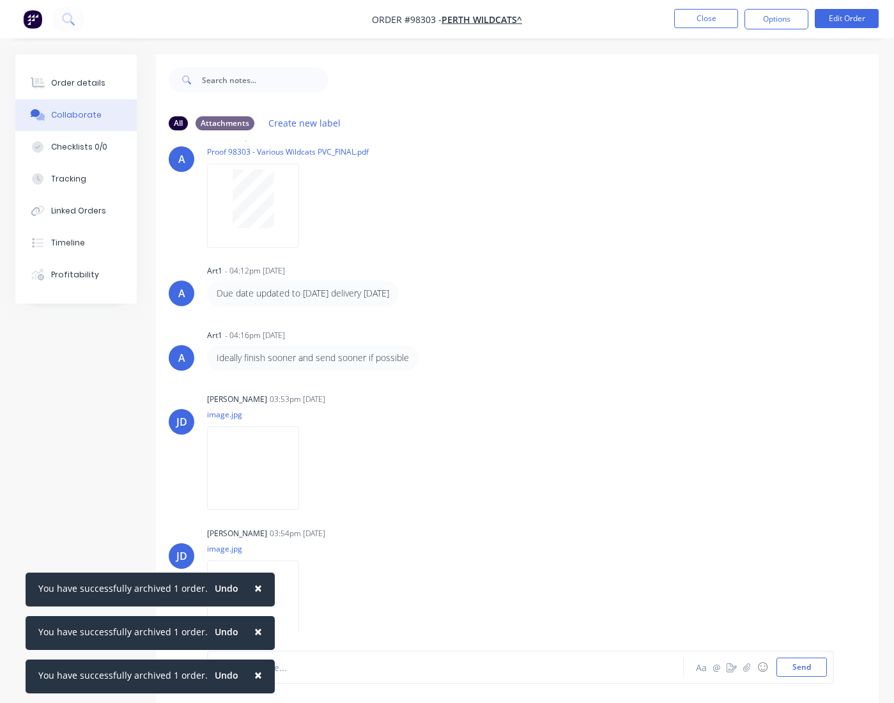
scroll to position [19, 0]
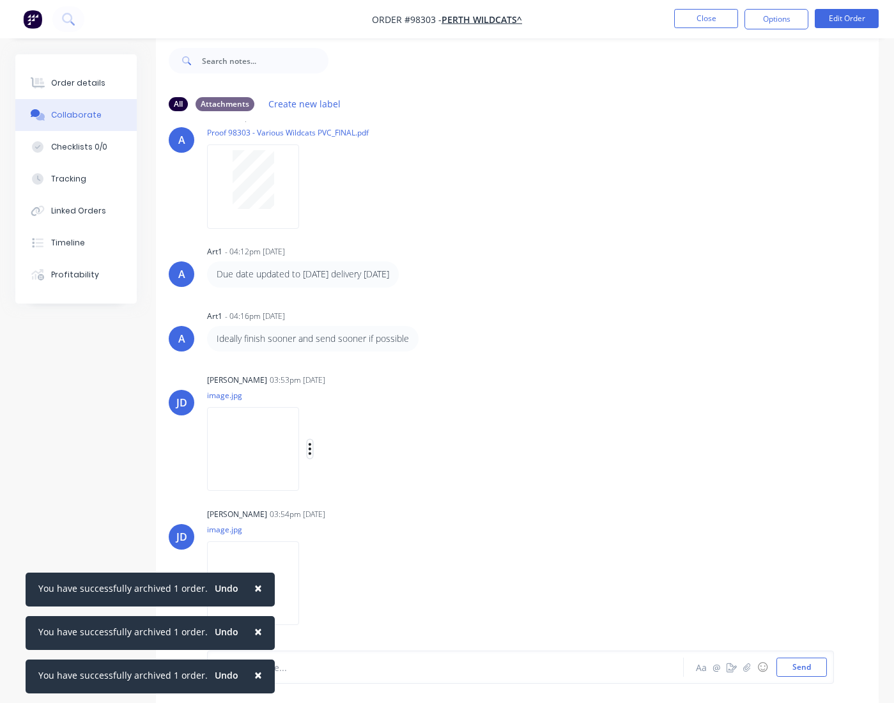
click at [313, 450] on button "button" at bounding box center [309, 449] width 5 height 19
click at [369, 487] on button "Download" at bounding box center [393, 483] width 144 height 29
click at [312, 587] on icon "button" at bounding box center [310, 583] width 4 height 15
click at [361, 591] on button "Download" at bounding box center [393, 585] width 144 height 29
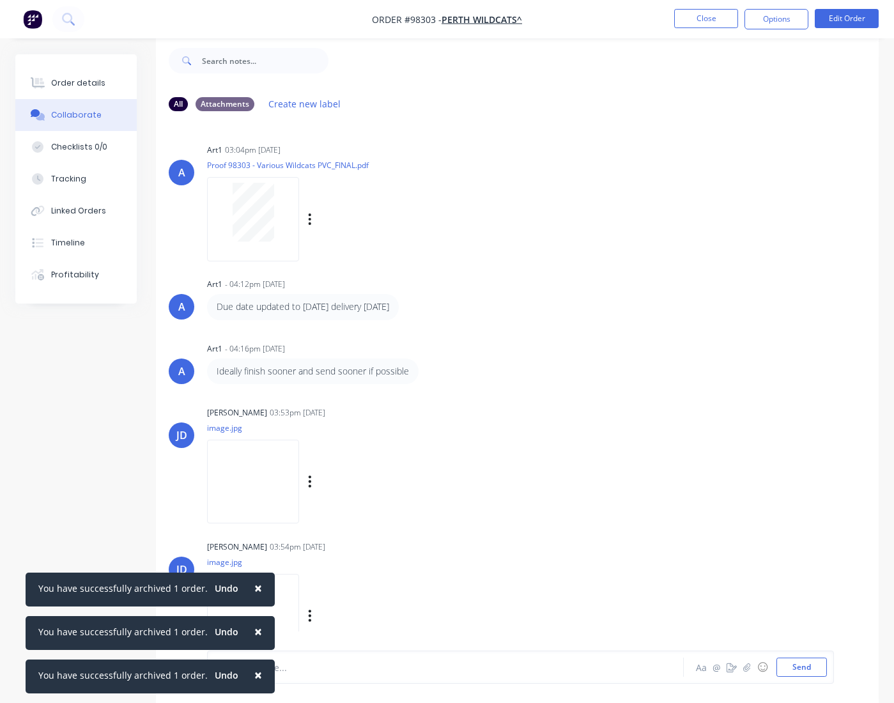
scroll to position [33, 0]
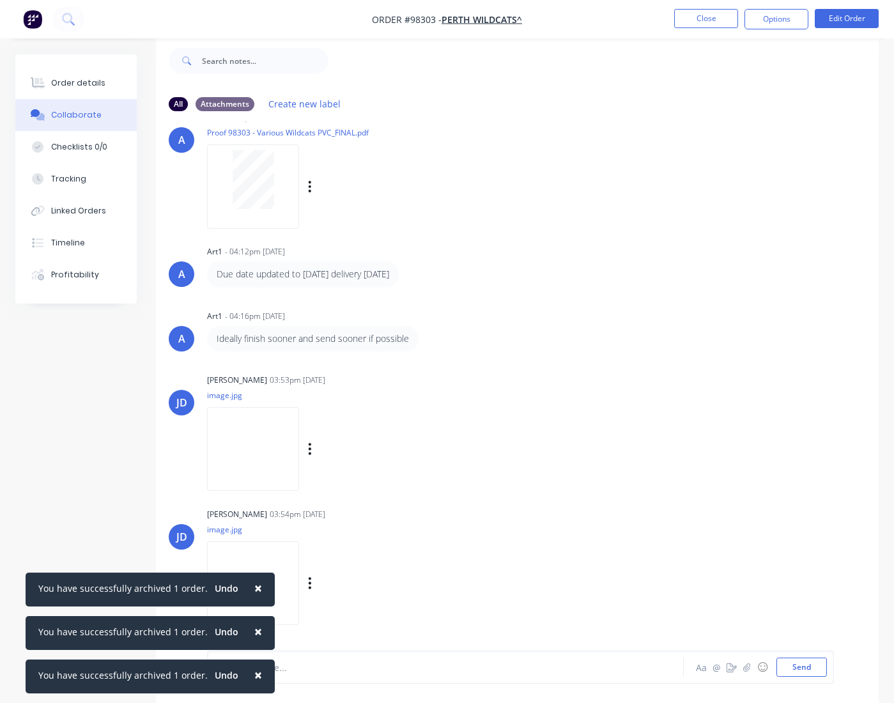
click at [704, 20] on button "Close" at bounding box center [706, 18] width 64 height 19
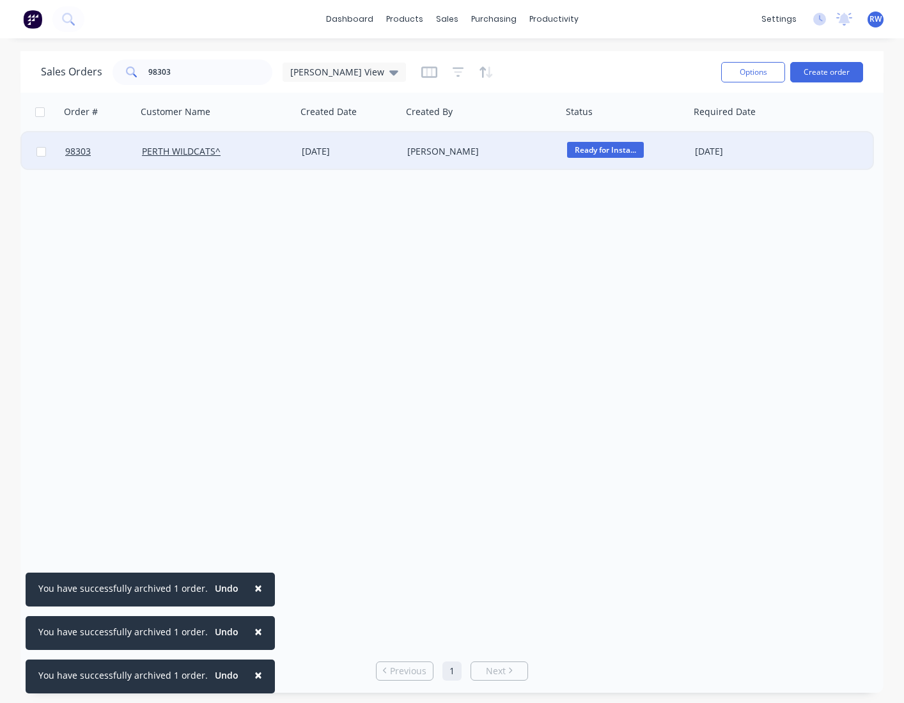
click at [38, 153] on input "checkbox" at bounding box center [41, 152] width 10 height 10
checkbox input "true"
click at [704, 73] on button "Options" at bounding box center [753, 72] width 64 height 20
click at [704, 128] on div "Archive" at bounding box center [715, 130] width 118 height 19
checkbox input "false"
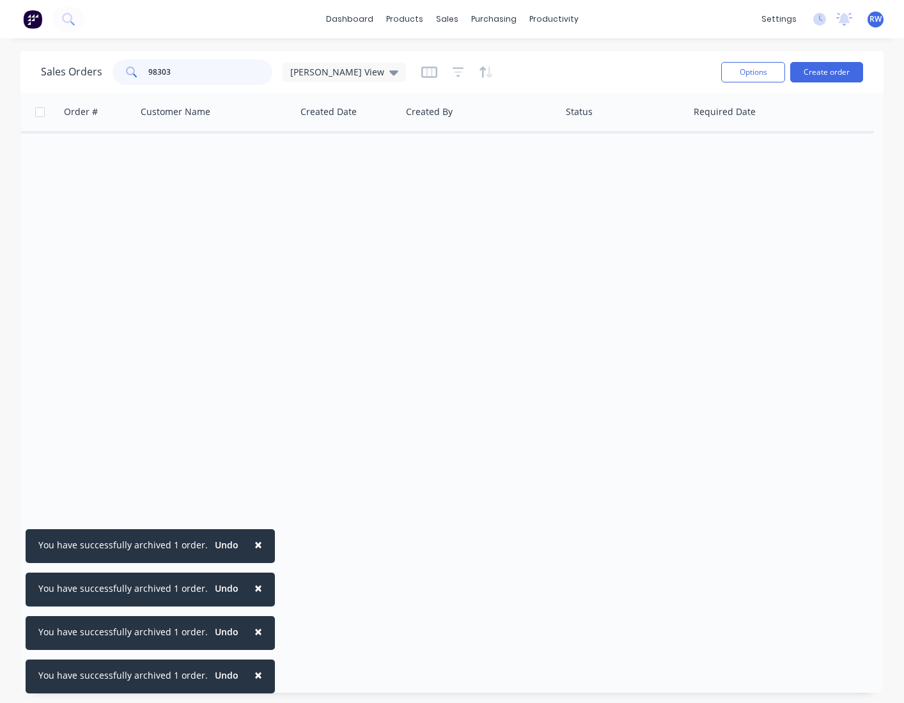
click at [176, 74] on input "98303" at bounding box center [210, 72] width 125 height 26
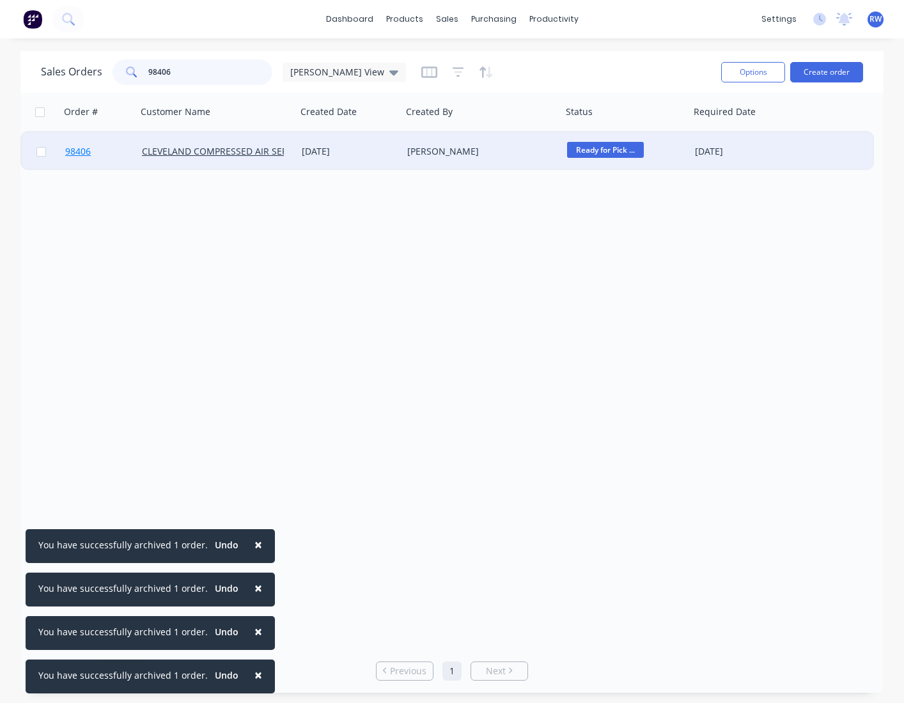
type input "98406"
click at [79, 148] on span "98406" at bounding box center [78, 151] width 26 height 13
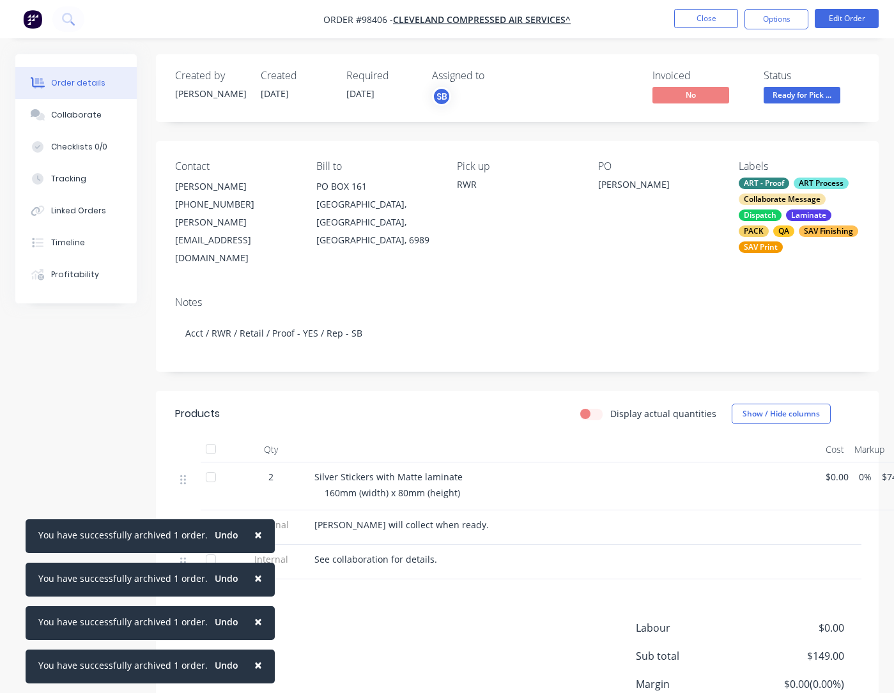
scroll to position [0, 63]
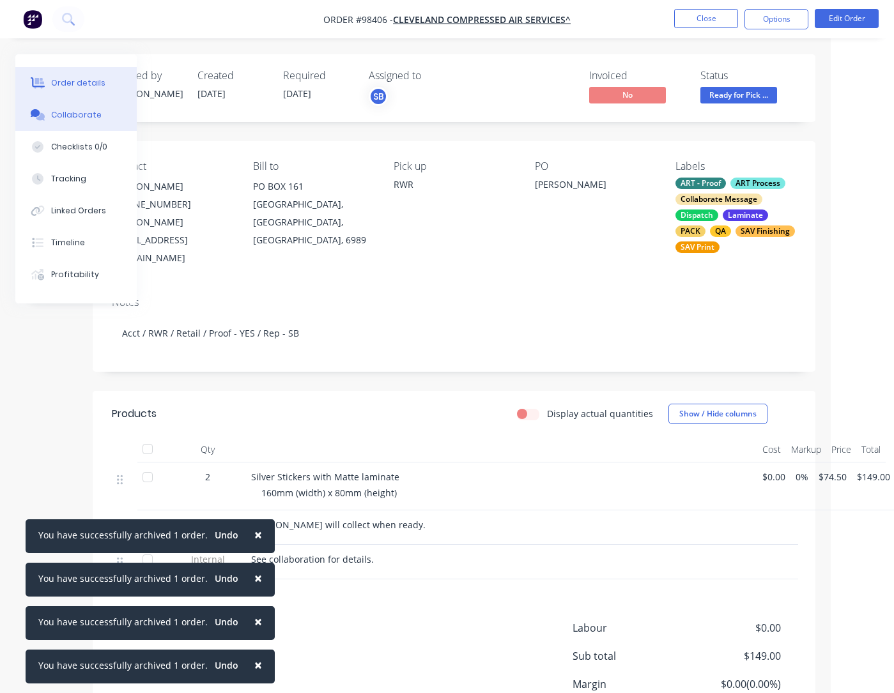
click at [82, 120] on div "Collaborate" at bounding box center [76, 115] width 50 height 12
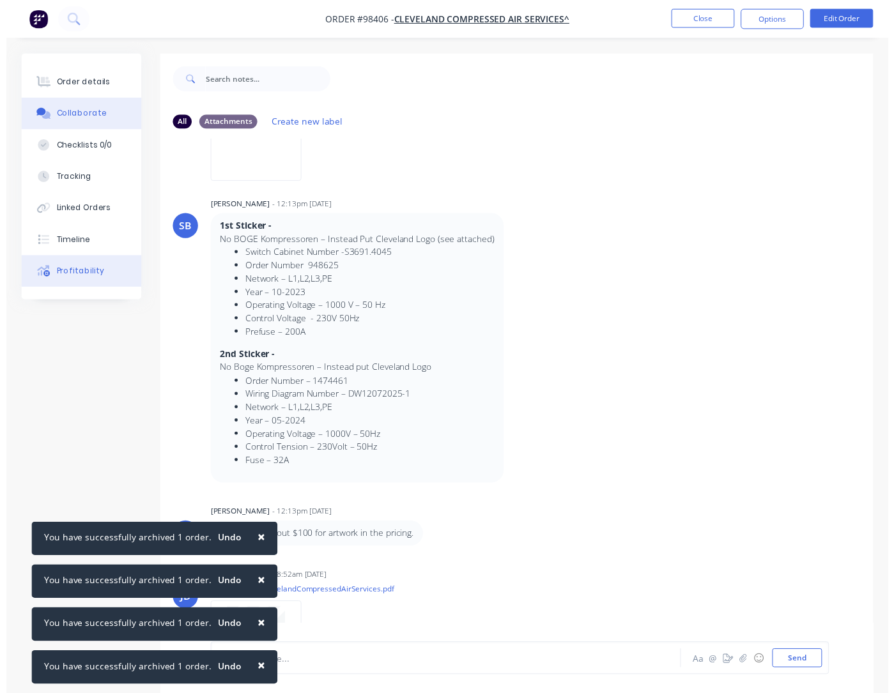
scroll to position [548, 0]
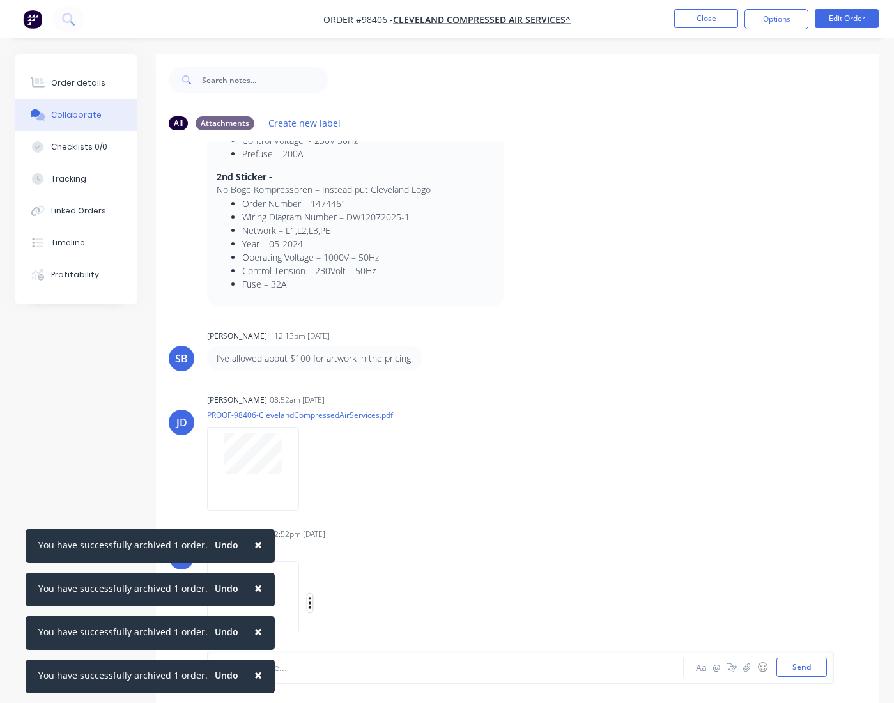
click at [311, 603] on icon "button" at bounding box center [310, 603] width 3 height 12
click at [362, 605] on button "Download" at bounding box center [393, 605] width 144 height 29
click at [701, 20] on button "Close" at bounding box center [706, 18] width 64 height 19
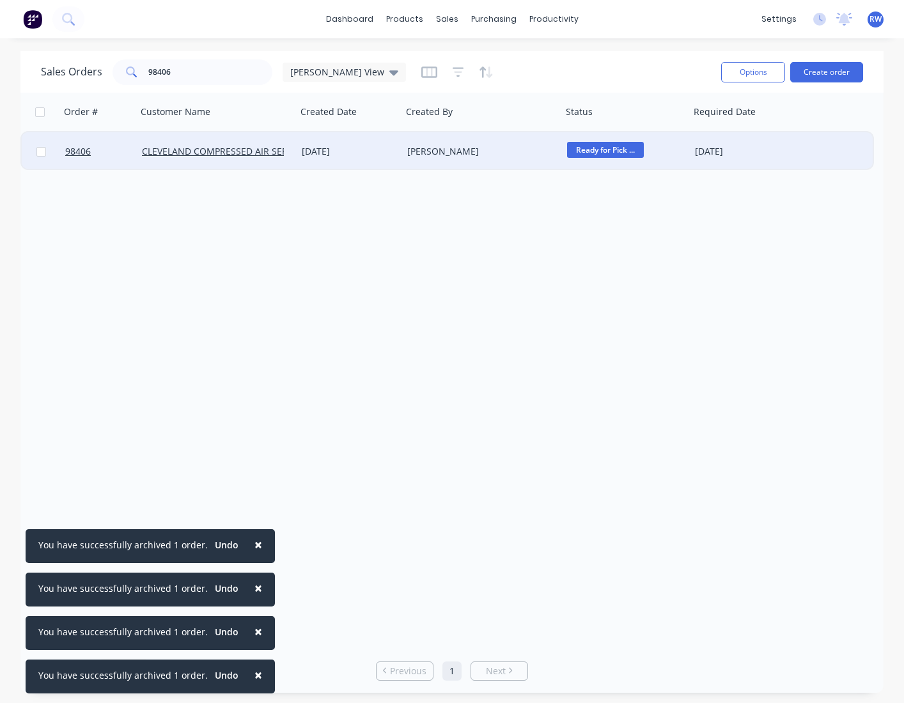
click at [44, 153] on input "checkbox" at bounding box center [41, 152] width 10 height 10
checkbox input "true"
click at [704, 72] on button "Options" at bounding box center [753, 72] width 64 height 20
click at [672, 128] on div "Archive" at bounding box center [715, 130] width 118 height 19
checkbox input "false"
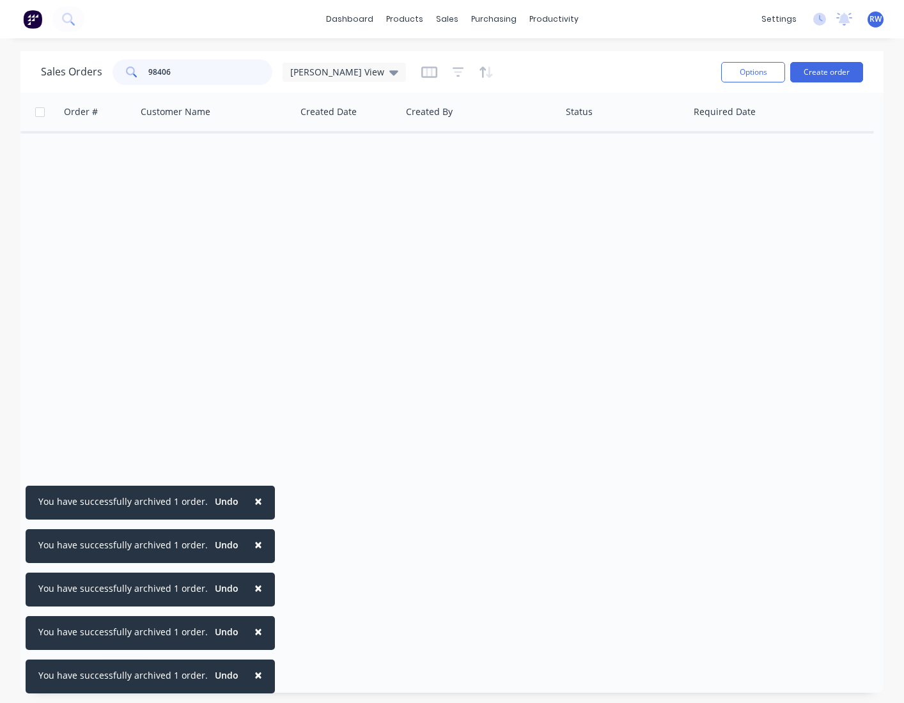
drag, startPoint x: 183, startPoint y: 72, endPoint x: 87, endPoint y: 63, distance: 96.3
click at [148, 63] on input "98406" at bounding box center [210, 72] width 125 height 26
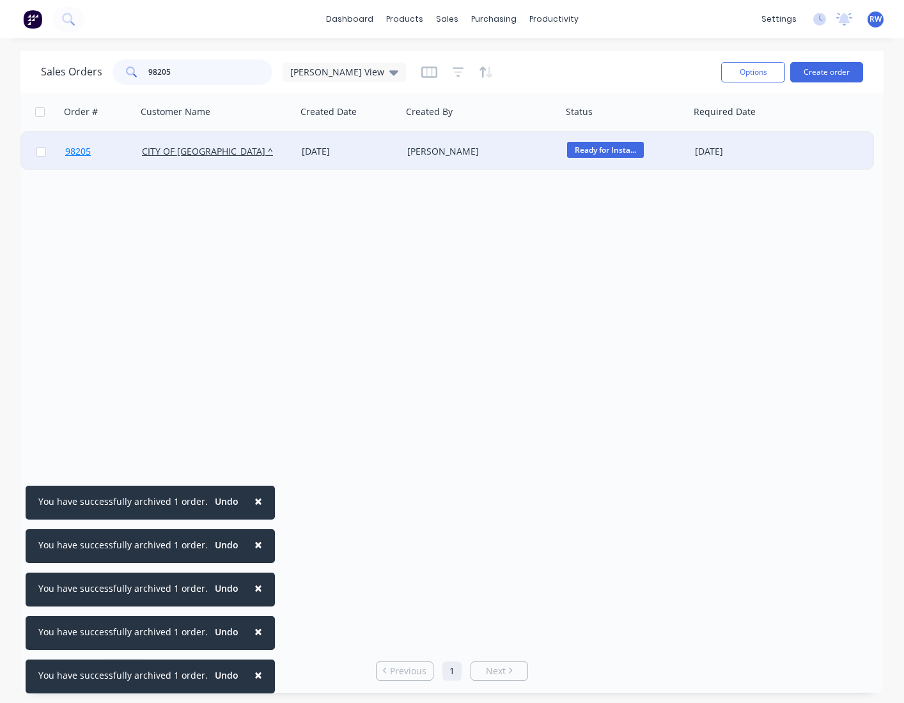
type input "98205"
click at [77, 155] on span "98205" at bounding box center [78, 151] width 26 height 13
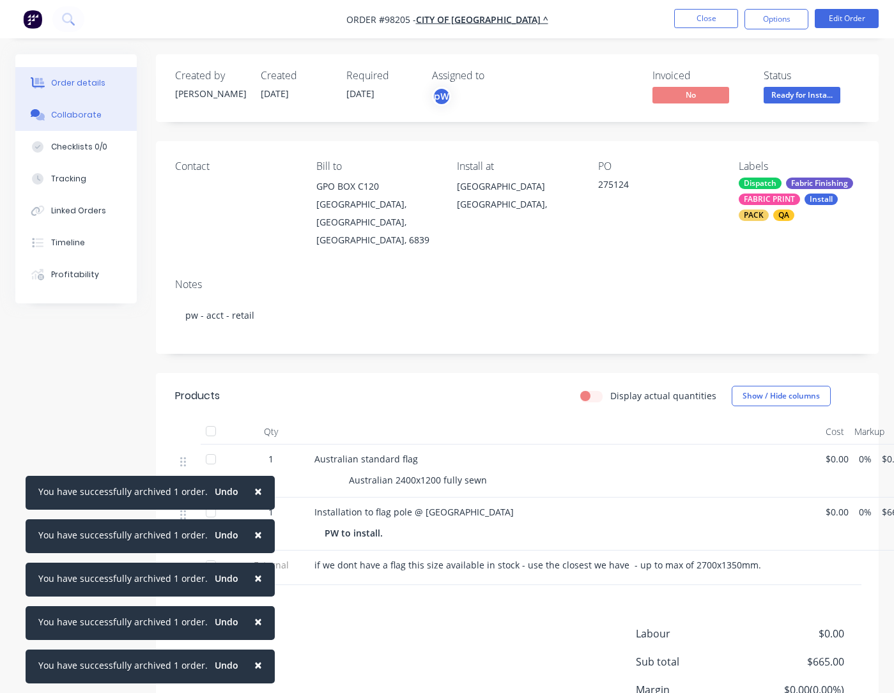
click at [79, 113] on div "Collaborate" at bounding box center [76, 115] width 50 height 12
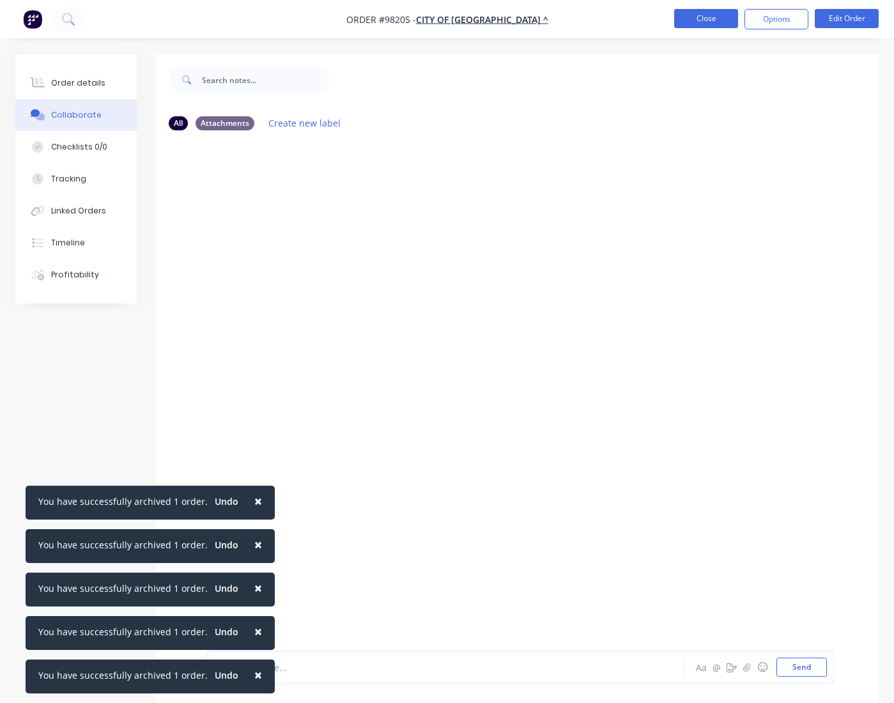
click at [704, 21] on button "Close" at bounding box center [706, 18] width 64 height 19
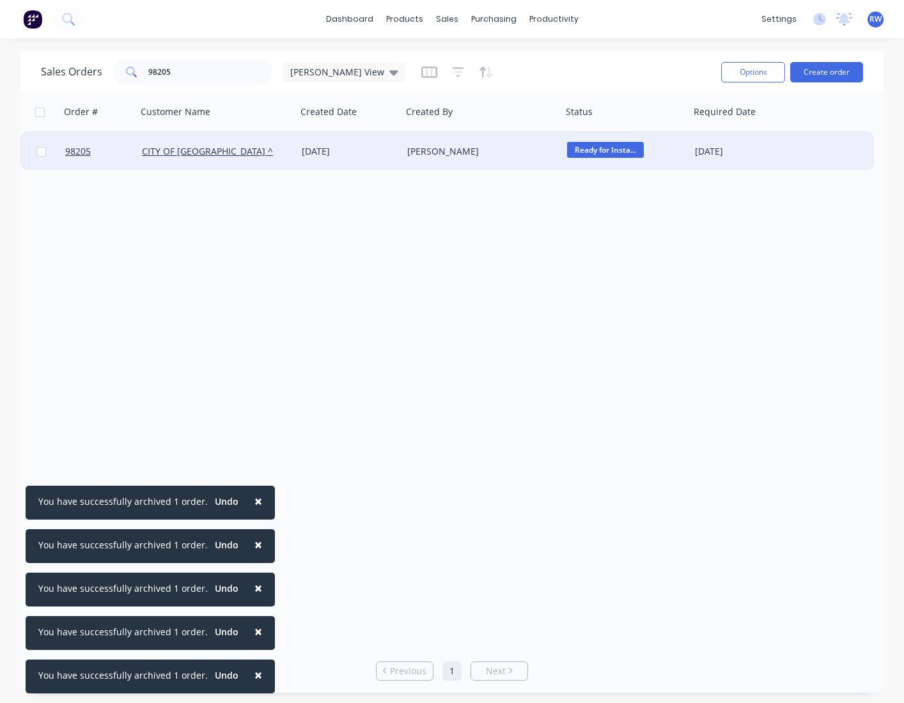
click at [40, 153] on input "checkbox" at bounding box center [41, 152] width 10 height 10
checkbox input "true"
click at [704, 75] on button "Options" at bounding box center [753, 72] width 64 height 20
click at [697, 133] on div "Archive" at bounding box center [715, 130] width 118 height 19
checkbox input "false"
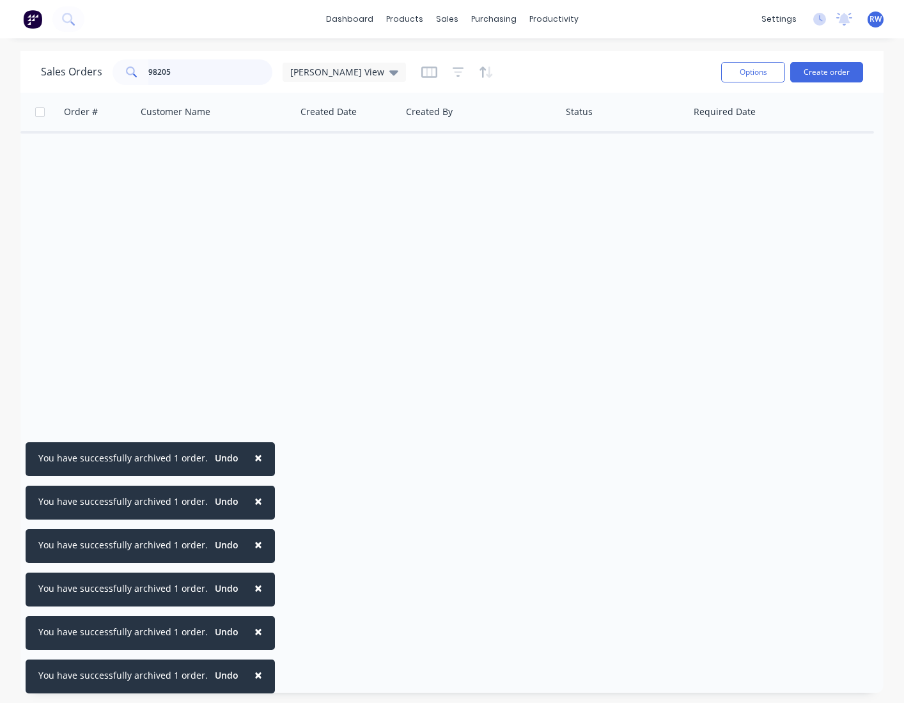
click at [201, 75] on input "98205" at bounding box center [210, 72] width 125 height 26
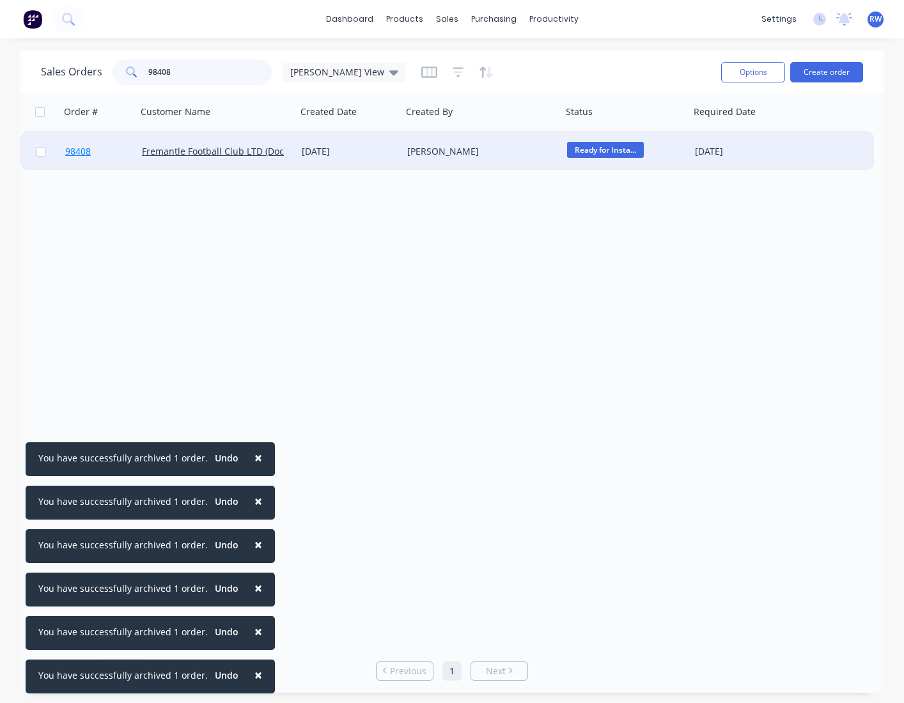
type input "98408"
click at [81, 151] on span "98408" at bounding box center [78, 151] width 26 height 13
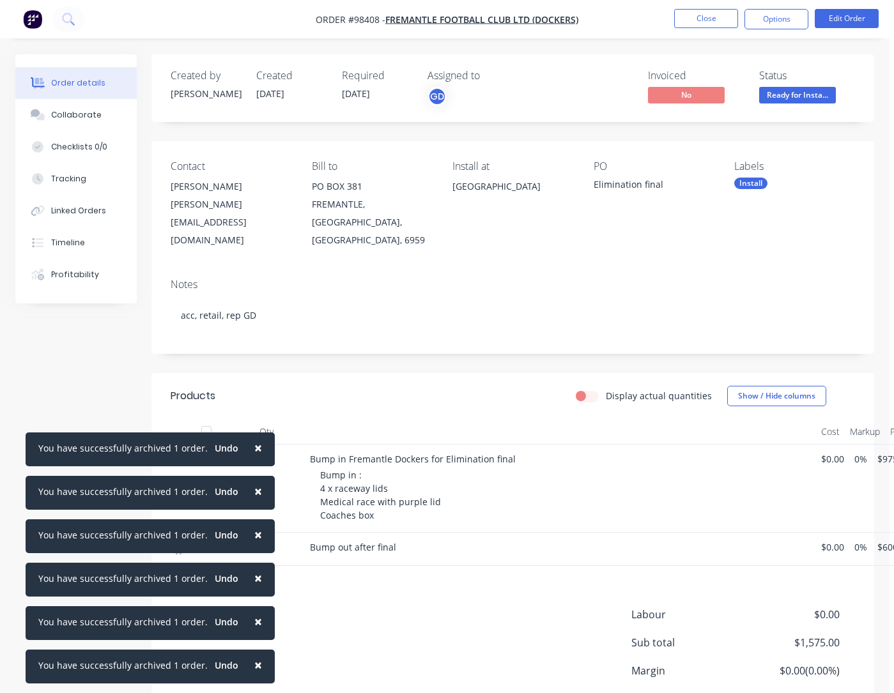
scroll to position [0, 68]
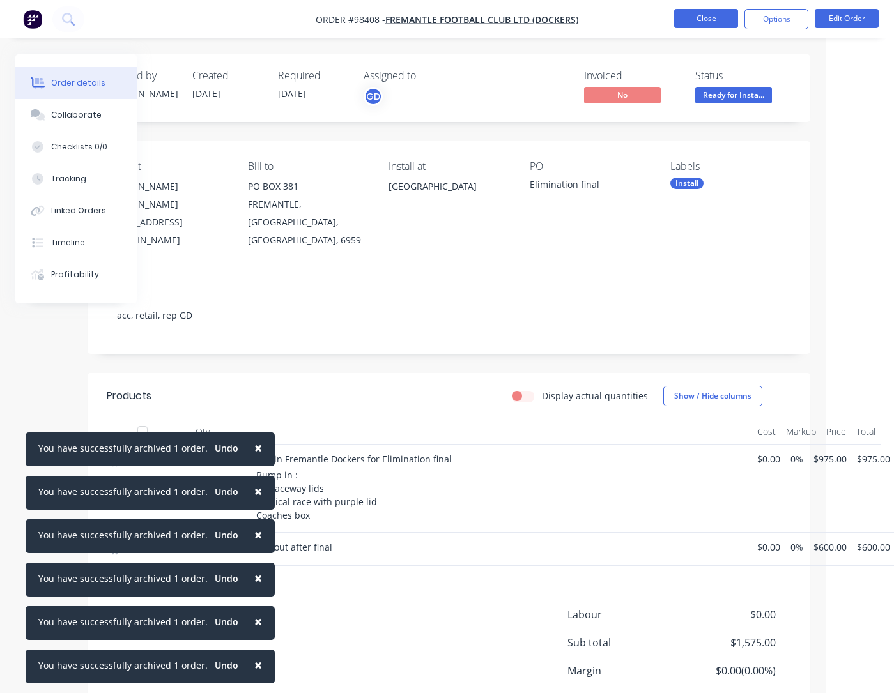
click at [704, 19] on button "Close" at bounding box center [706, 18] width 64 height 19
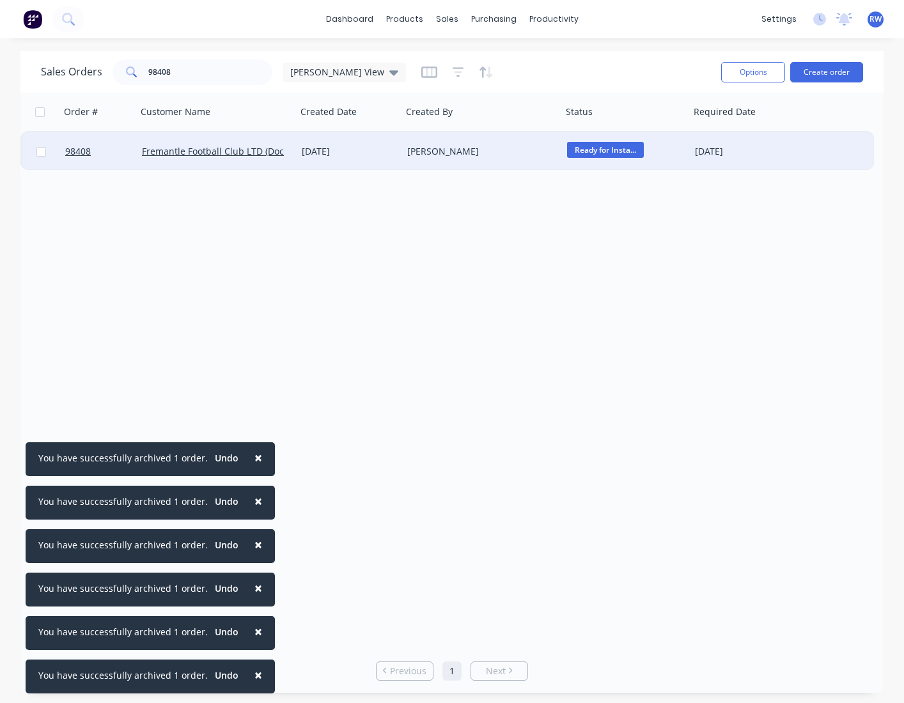
click at [42, 152] on input "checkbox" at bounding box center [41, 152] width 10 height 10
checkbox input "true"
click at [704, 68] on button "Options" at bounding box center [753, 72] width 64 height 20
click at [691, 128] on div "Archive" at bounding box center [715, 130] width 118 height 19
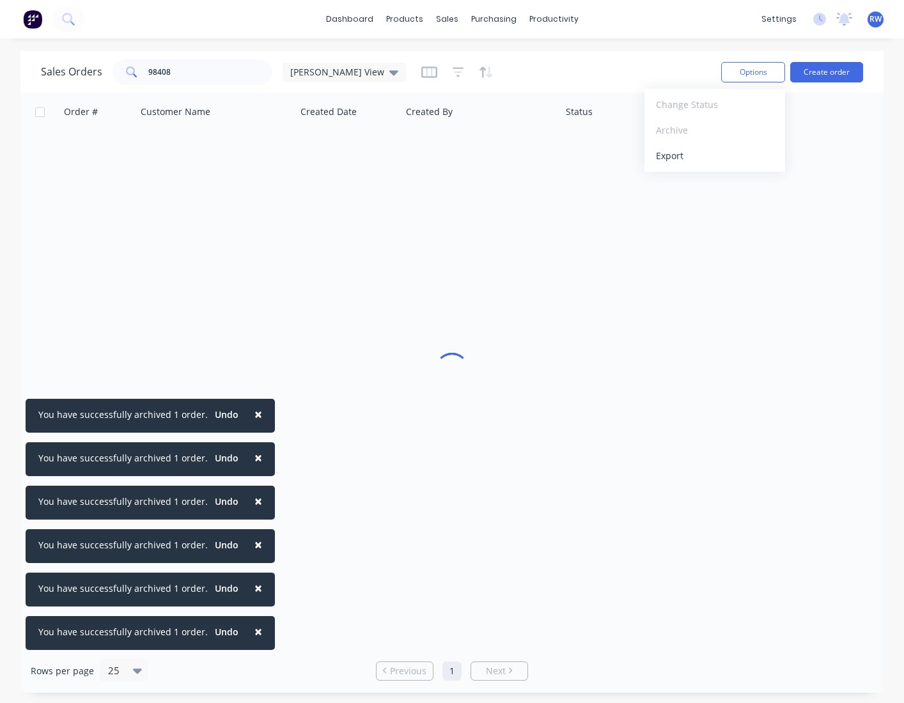
checkbox input "false"
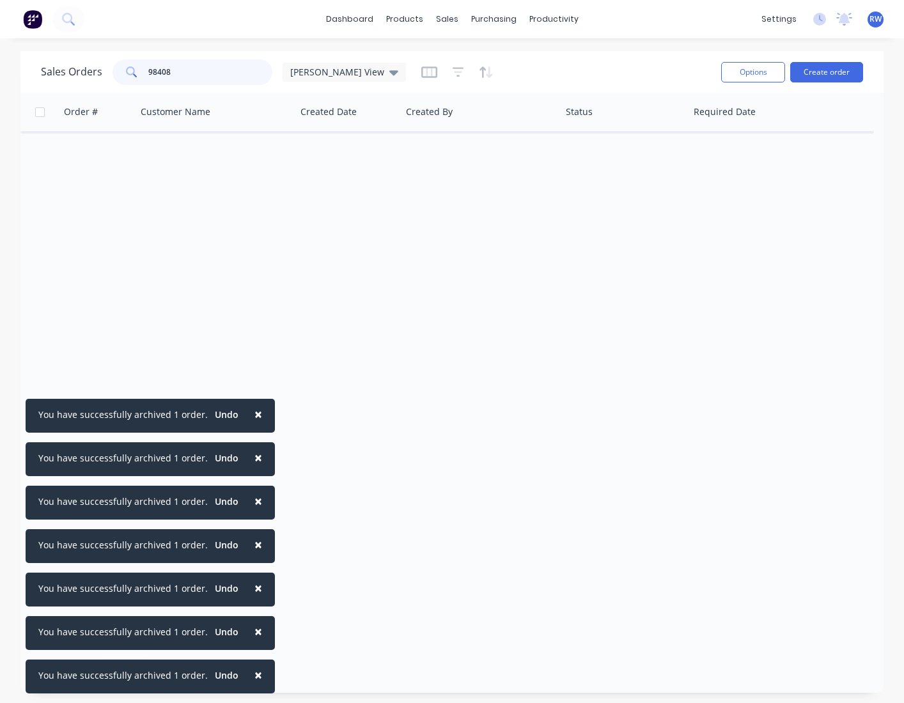
click at [187, 72] on input "98408" at bounding box center [210, 72] width 125 height 26
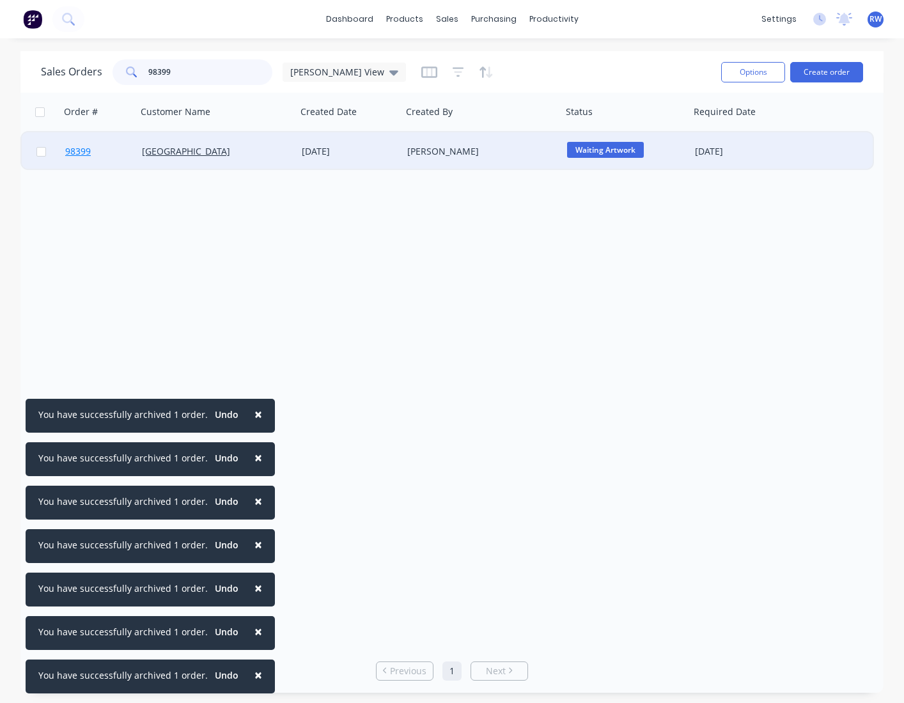
type input "98399"
click at [75, 152] on span "98399" at bounding box center [78, 151] width 26 height 13
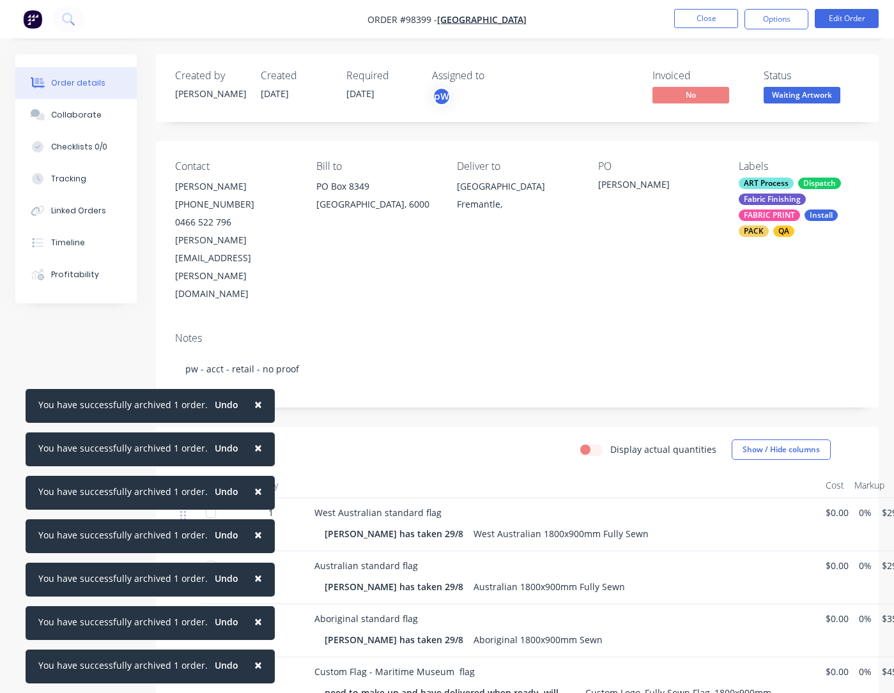
scroll to position [0, 68]
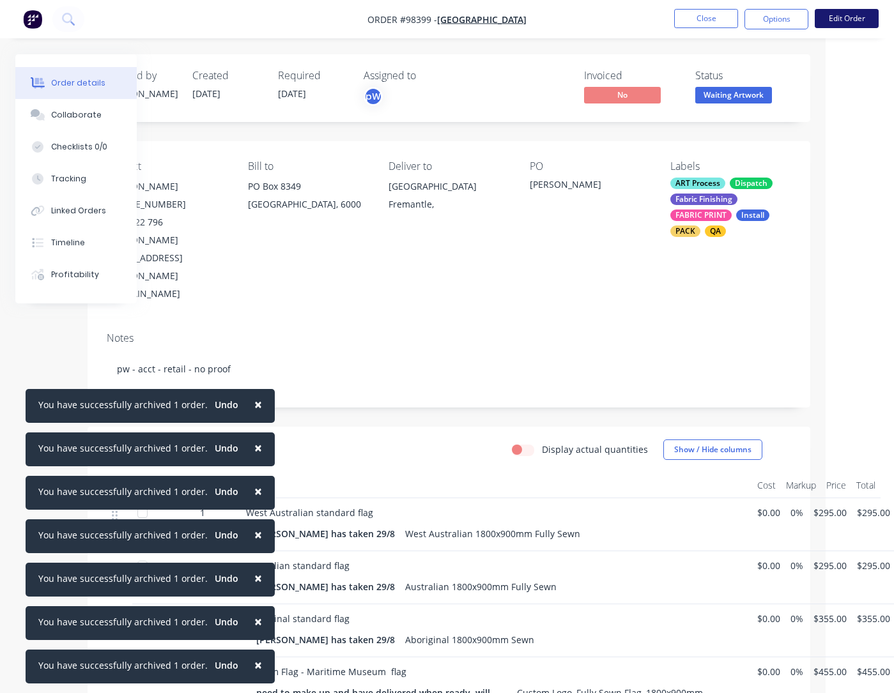
click at [704, 20] on button "Edit Order" at bounding box center [847, 18] width 64 height 19
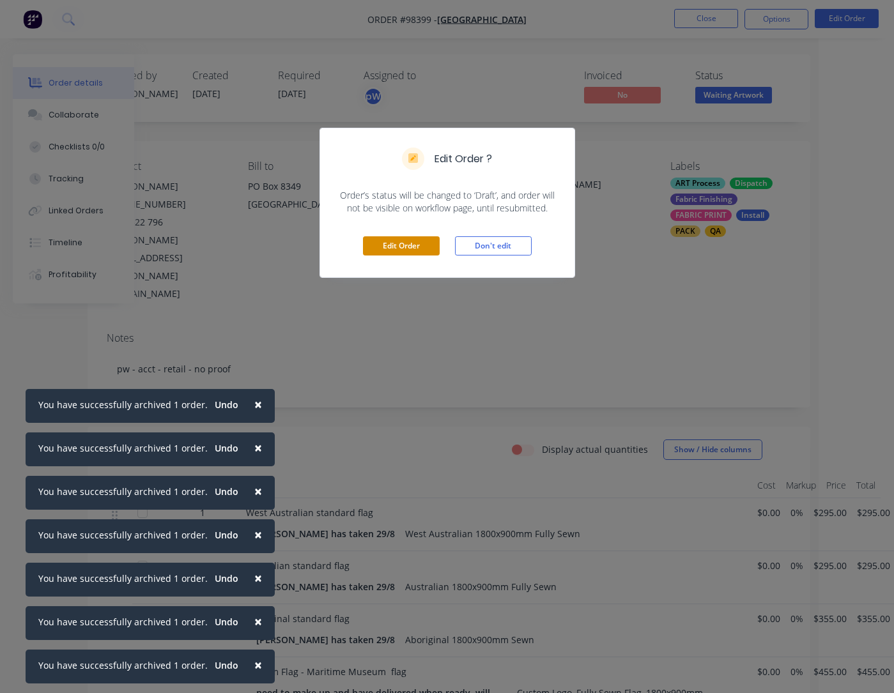
click at [407, 245] on button "Edit Order" at bounding box center [401, 245] width 77 height 19
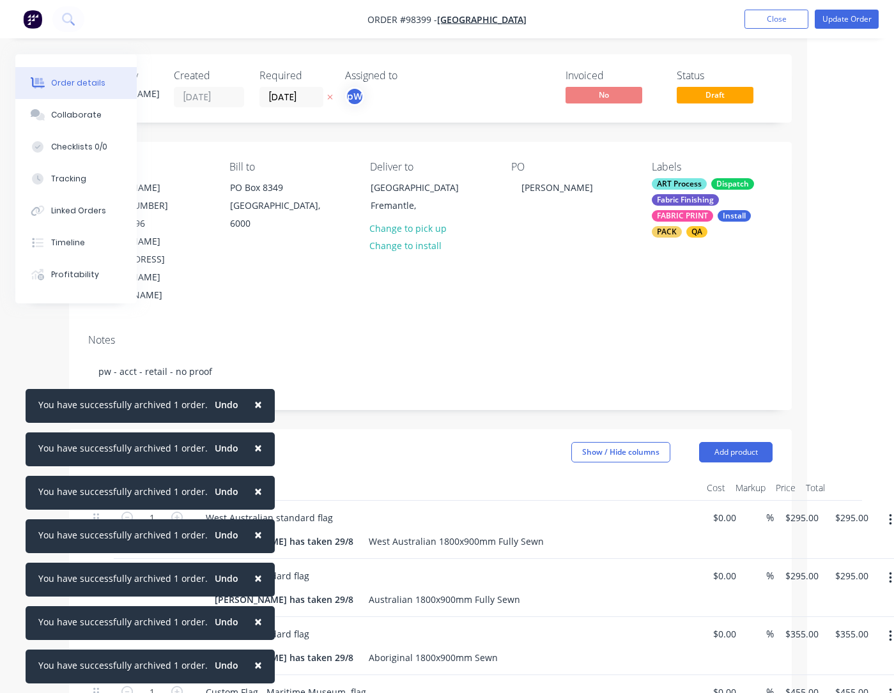
scroll to position [0, 98]
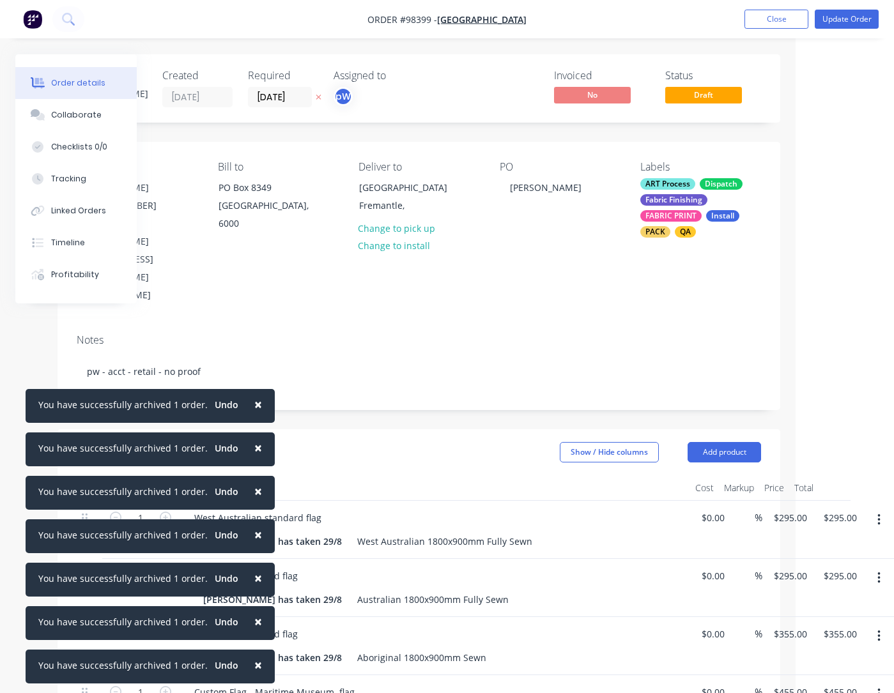
click at [704, 515] on icon "button" at bounding box center [879, 521] width 3 height 12
click at [704, 621] on div "Delete" at bounding box center [833, 630] width 98 height 19
click at [704, 515] on icon "button" at bounding box center [879, 521] width 3 height 12
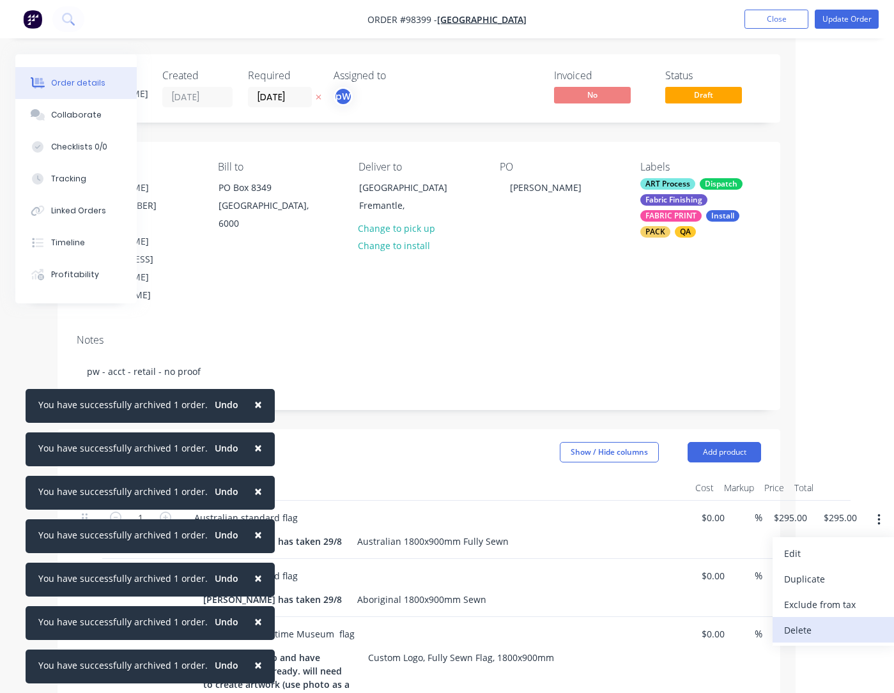
click at [704, 621] on div "Delete" at bounding box center [833, 630] width 98 height 19
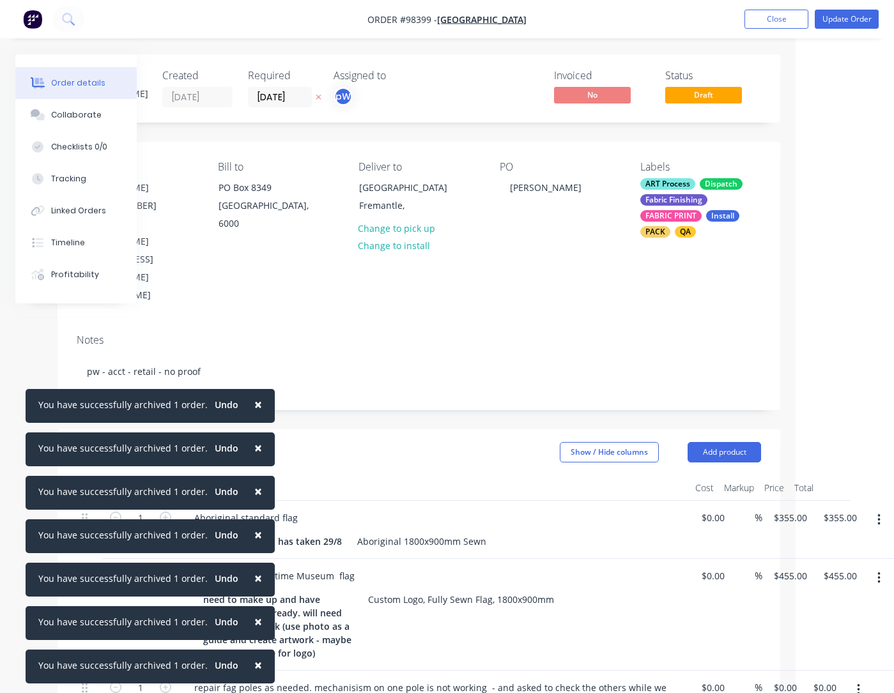
click at [704, 513] on icon "button" at bounding box center [879, 520] width 3 height 14
click at [704, 621] on div "Delete" at bounding box center [833, 630] width 98 height 19
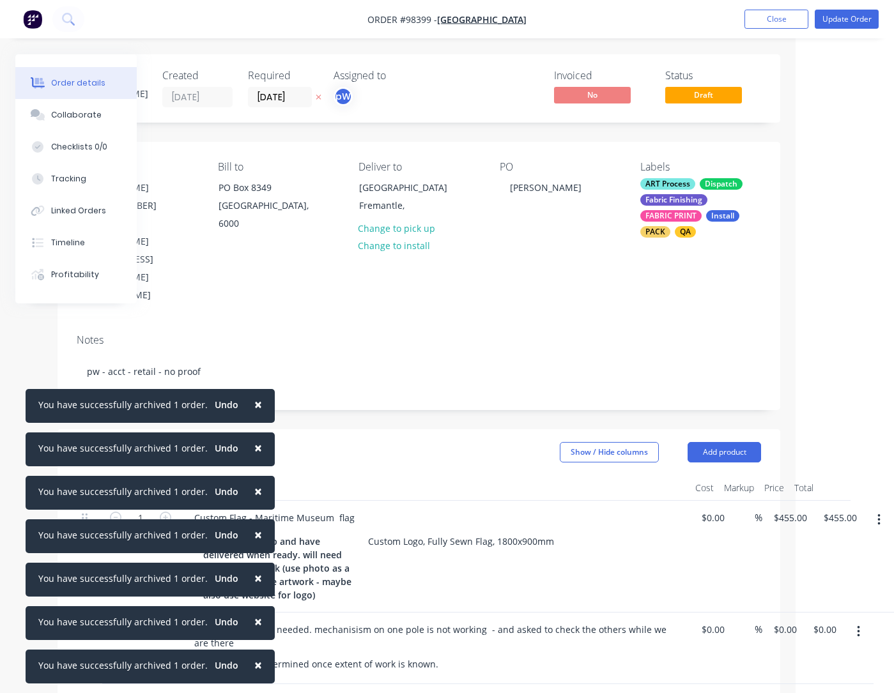
click at [704, 509] on button "button" at bounding box center [879, 520] width 30 height 23
click at [704, 621] on div "Delete" at bounding box center [833, 630] width 98 height 19
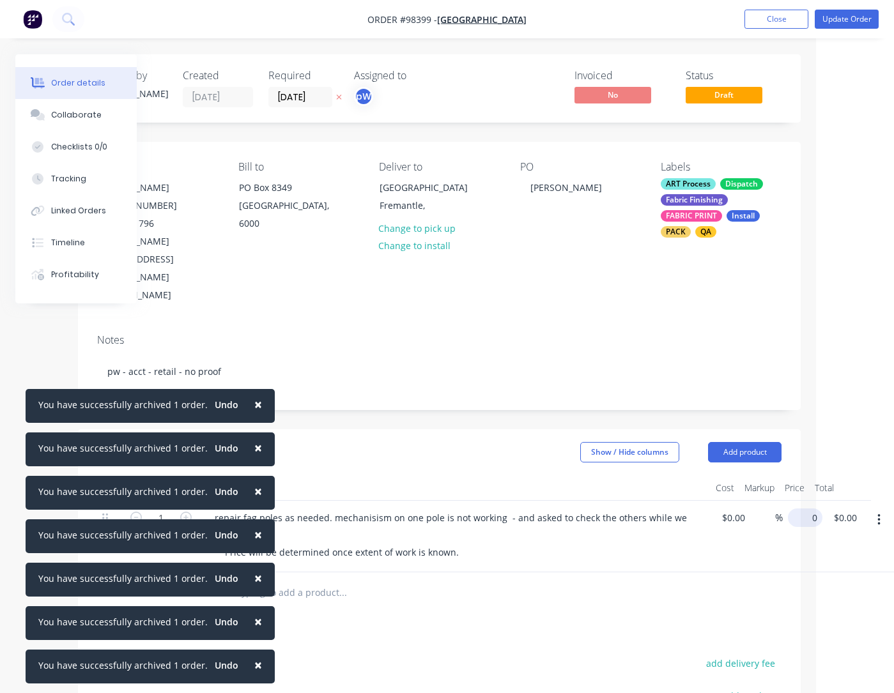
scroll to position [0, 63]
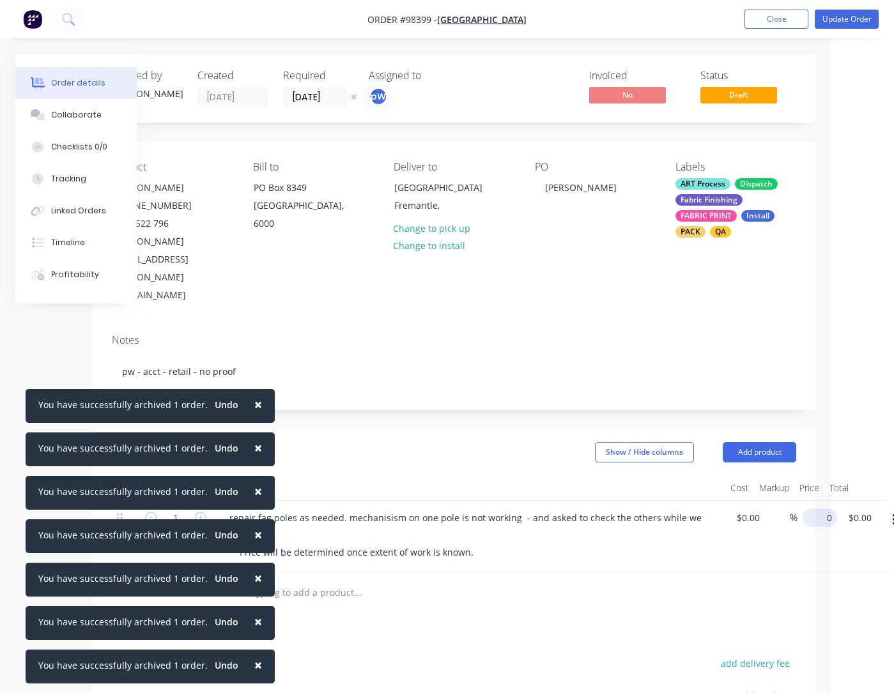
click at [704, 509] on input "0" at bounding box center [822, 518] width 29 height 19
type input "$295.00"
click at [704, 20] on button "Update Order" at bounding box center [847, 19] width 64 height 19
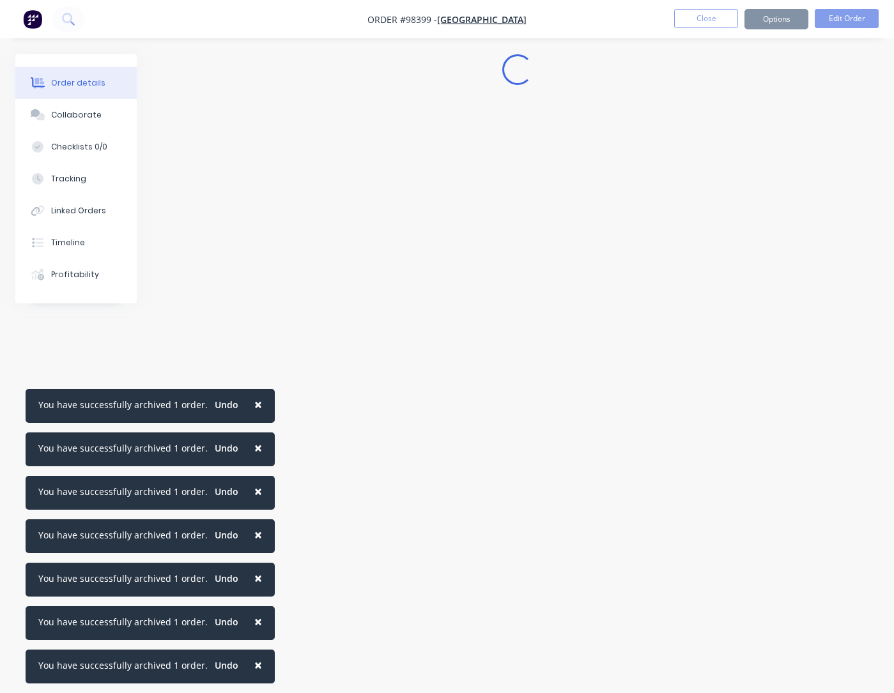
scroll to position [0, 0]
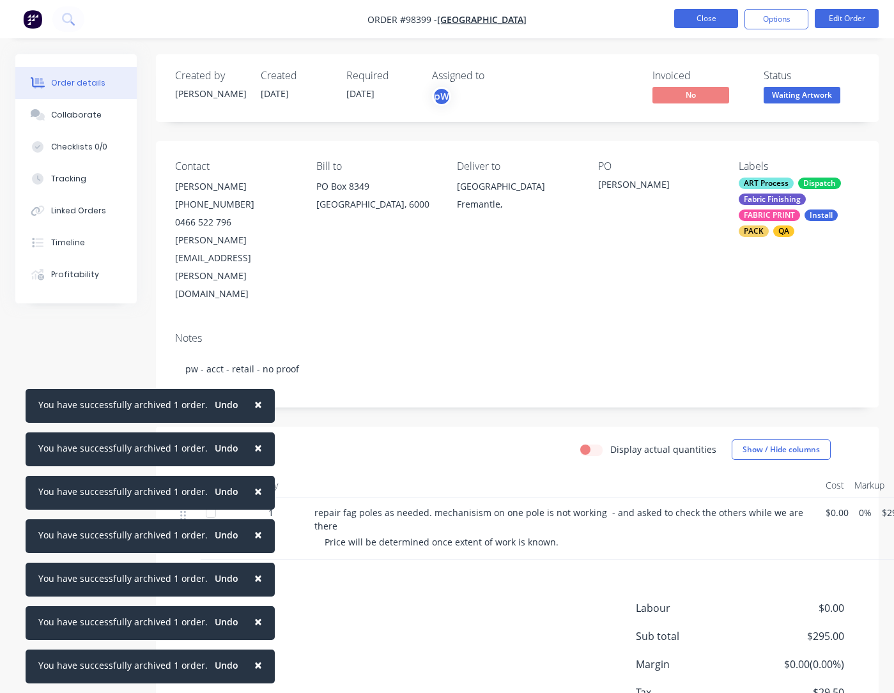
click at [704, 20] on button "Close" at bounding box center [706, 18] width 64 height 19
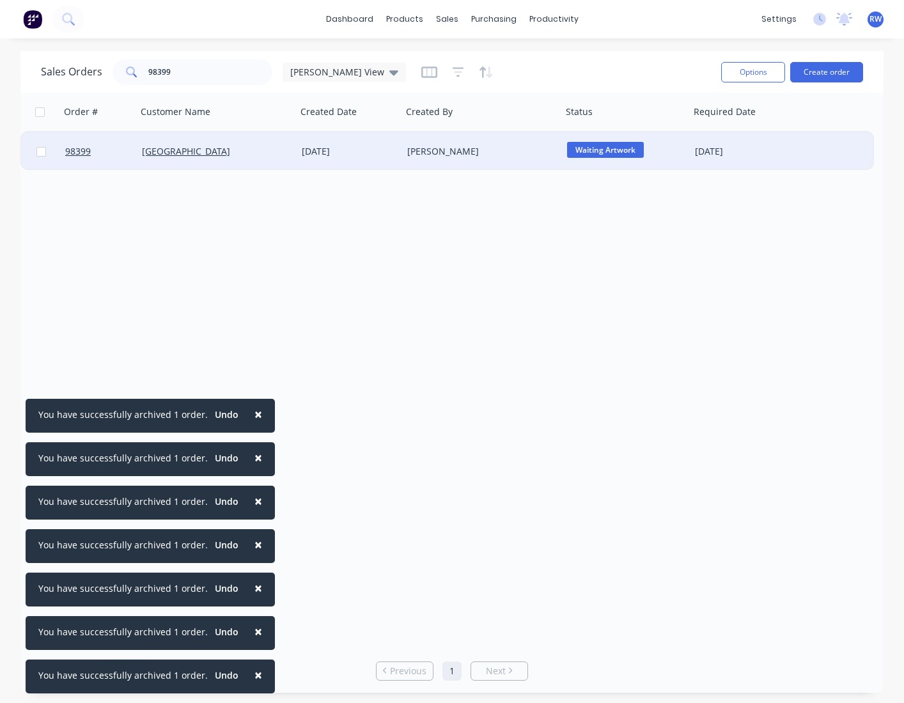
click at [42, 152] on input "checkbox" at bounding box center [41, 152] width 10 height 10
checkbox input "true"
click at [704, 74] on button "Options" at bounding box center [753, 72] width 64 height 20
click at [681, 136] on div "Archive" at bounding box center [715, 130] width 118 height 19
checkbox input "false"
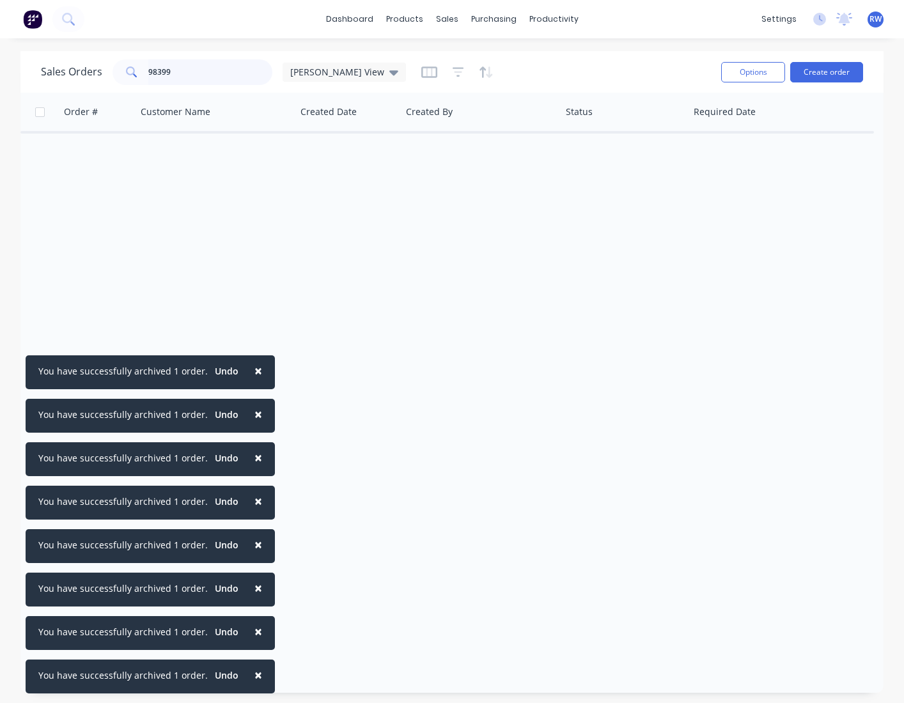
click at [223, 75] on input "98399" at bounding box center [210, 72] width 125 height 26
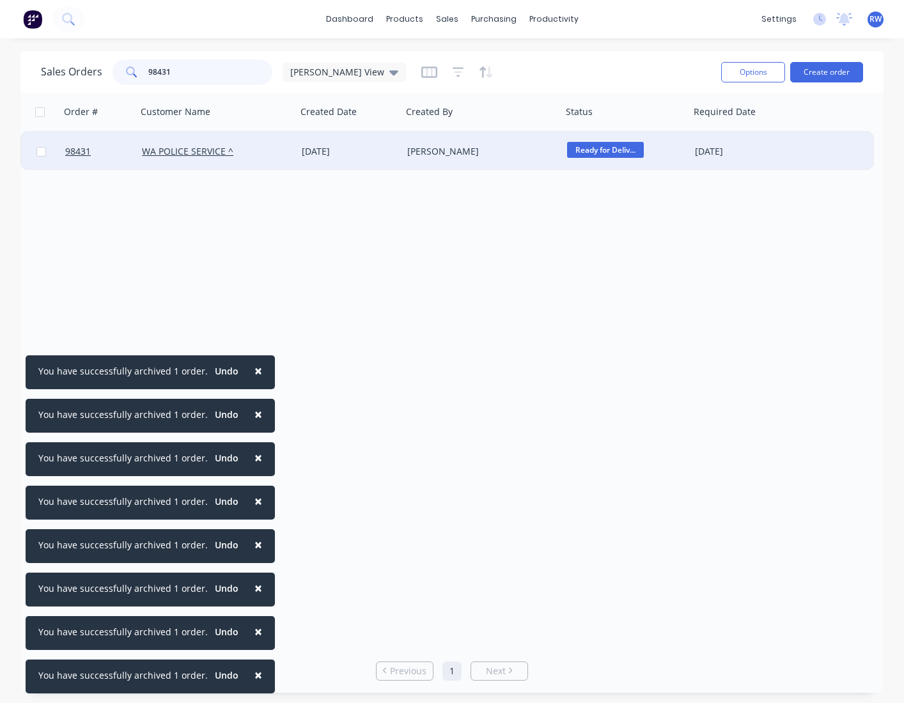
type input "98431"
click at [42, 152] on input "checkbox" at bounding box center [41, 152] width 10 height 10
checkbox input "true"
click at [704, 68] on button "Options" at bounding box center [753, 72] width 64 height 20
click at [704, 129] on div "Archive" at bounding box center [715, 130] width 118 height 19
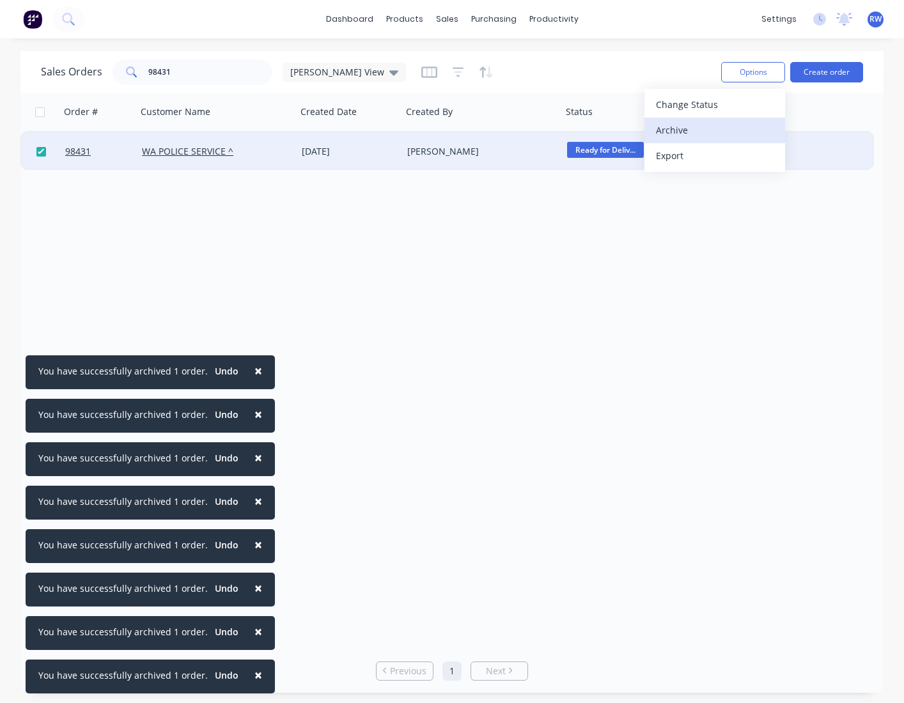
checkbox input "false"
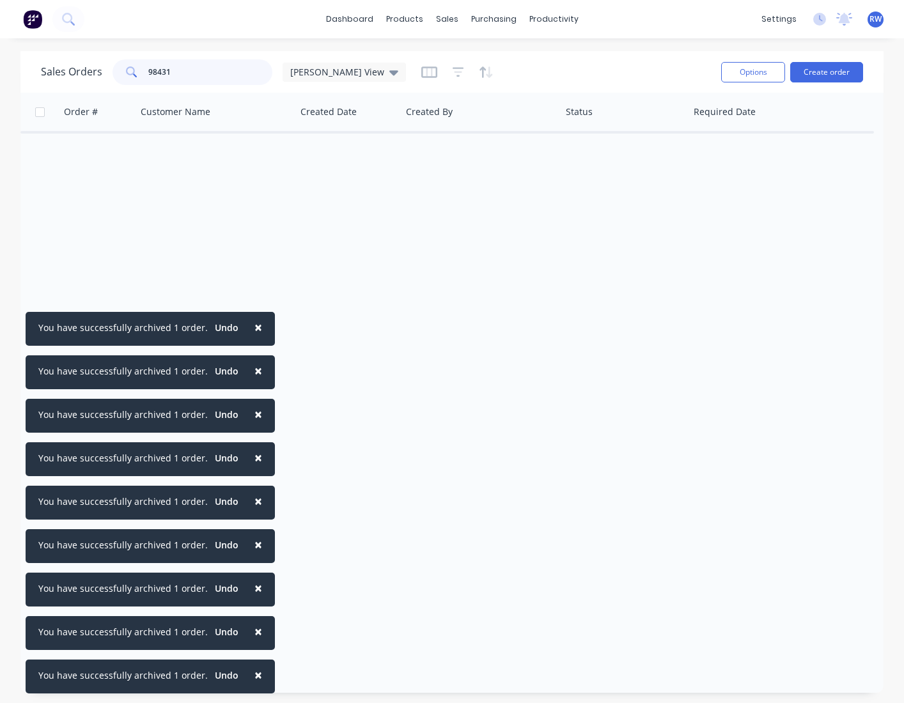
click at [184, 71] on input "98431" at bounding box center [210, 72] width 125 height 26
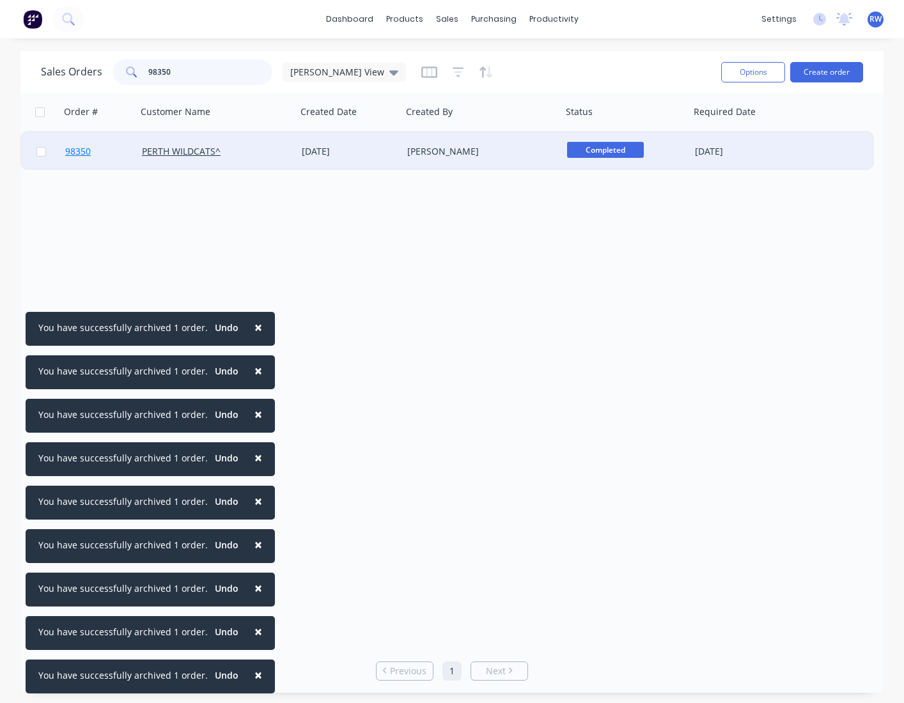
type input "98350"
click at [81, 152] on span "98350" at bounding box center [78, 151] width 26 height 13
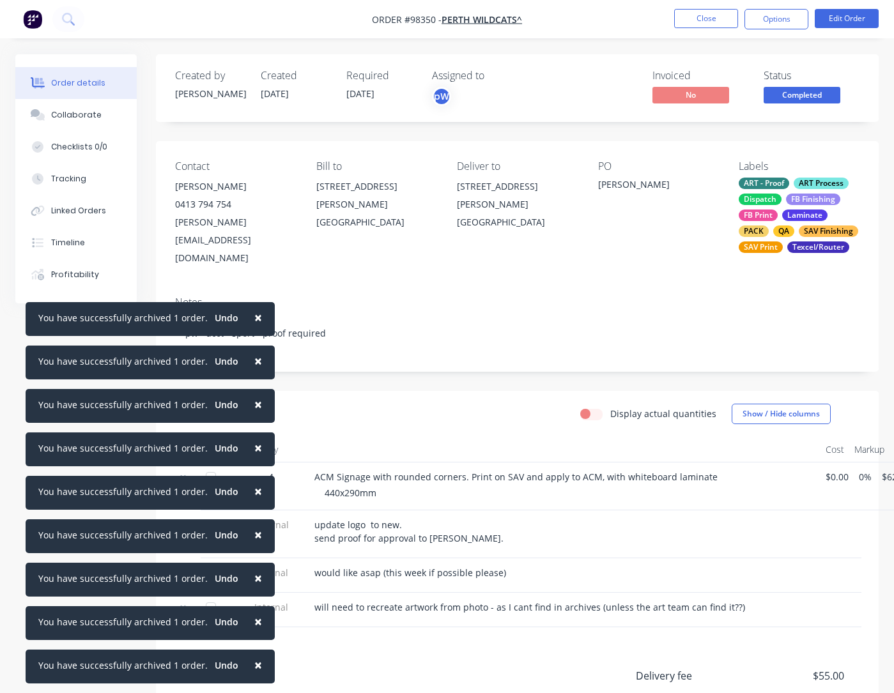
scroll to position [0, 63]
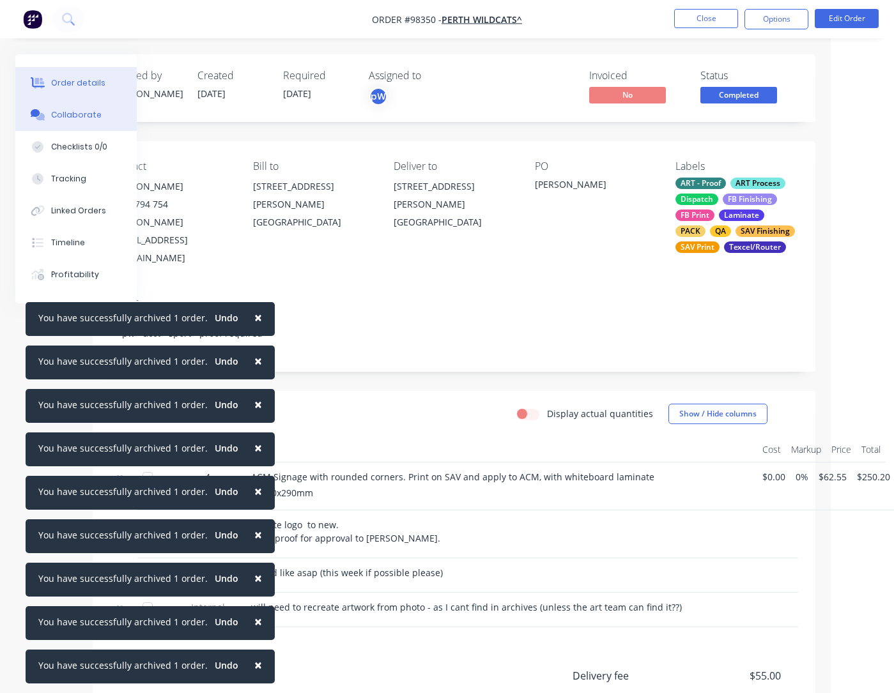
click at [75, 118] on div "Collaborate" at bounding box center [76, 115] width 50 height 12
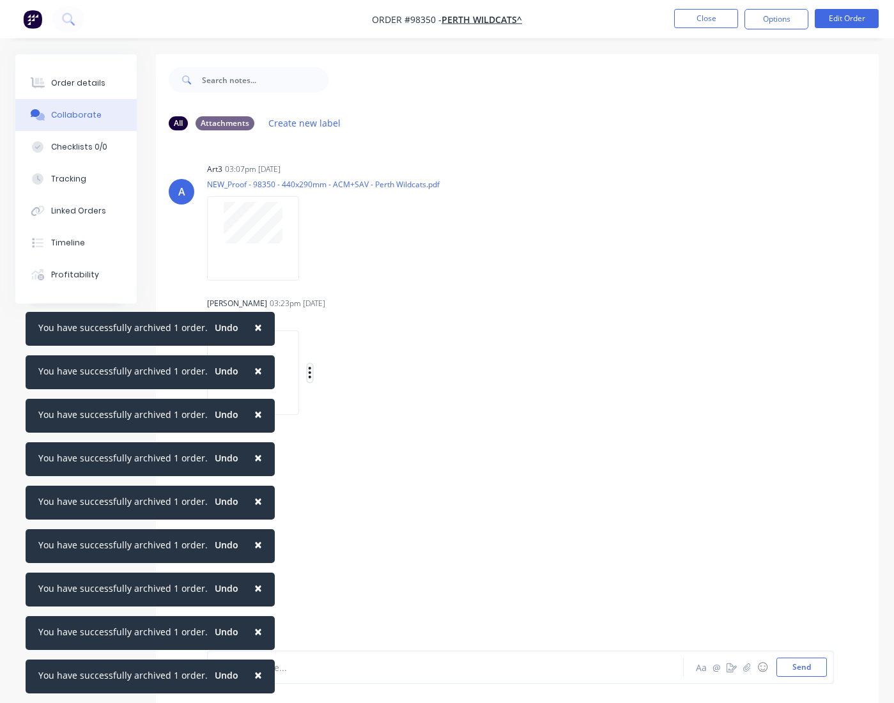
click at [313, 370] on button "button" at bounding box center [309, 373] width 5 height 19
click at [365, 407] on button "Download" at bounding box center [393, 406] width 144 height 29
click at [697, 20] on button "Close" at bounding box center [706, 18] width 64 height 19
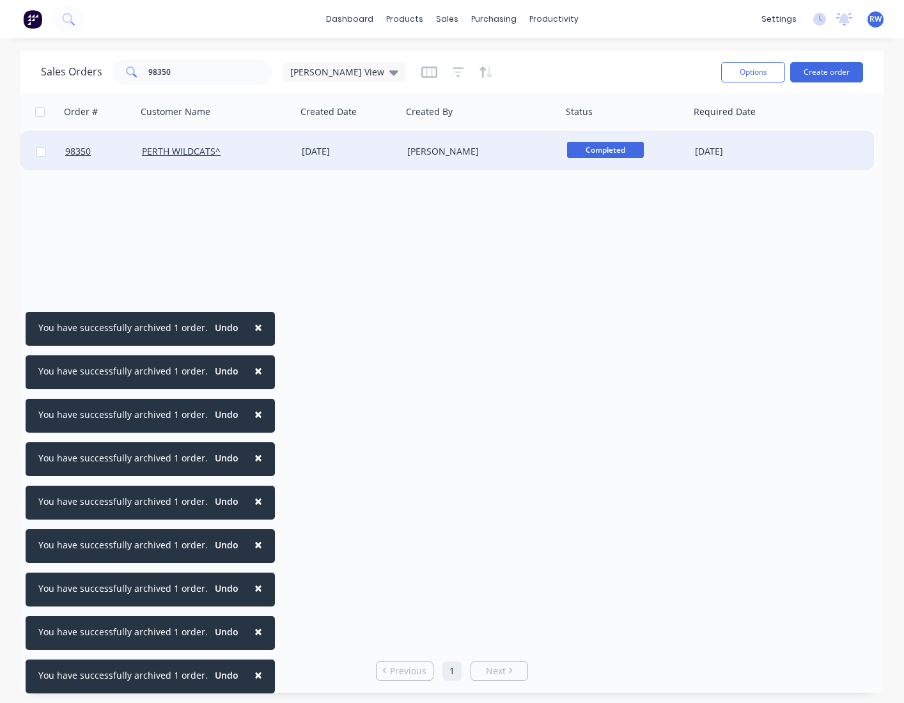
click at [42, 152] on input "checkbox" at bounding box center [41, 152] width 10 height 10
checkbox input "true"
click at [704, 72] on button "Options" at bounding box center [753, 72] width 64 height 20
click at [697, 134] on div "Archive" at bounding box center [715, 130] width 118 height 19
checkbox input "false"
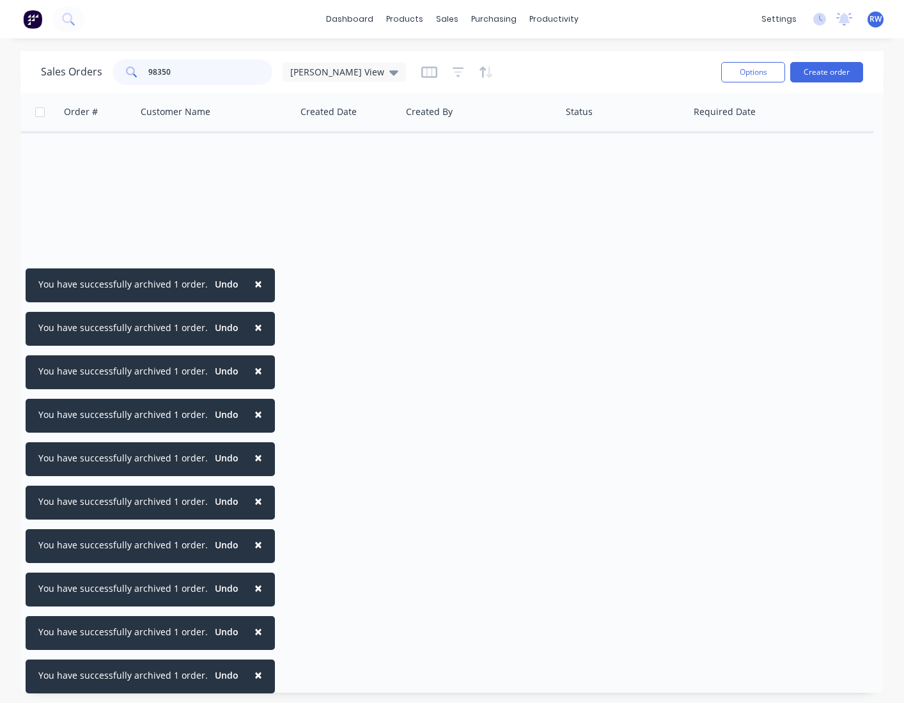
click at [192, 71] on input "98350" at bounding box center [210, 72] width 125 height 26
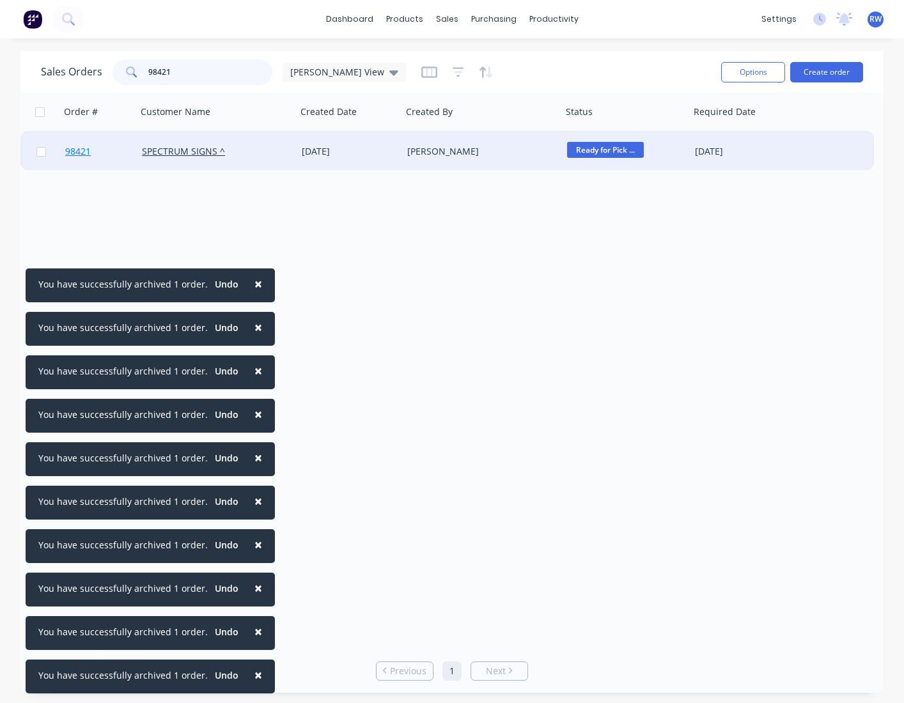
type input "98421"
click at [81, 153] on span "98421" at bounding box center [78, 151] width 26 height 13
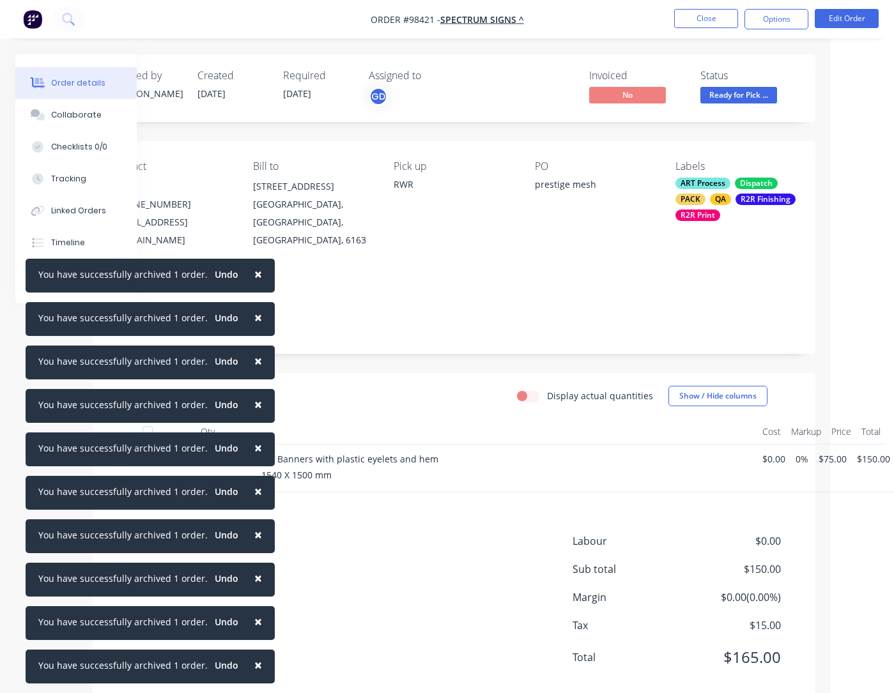
scroll to position [1, 63]
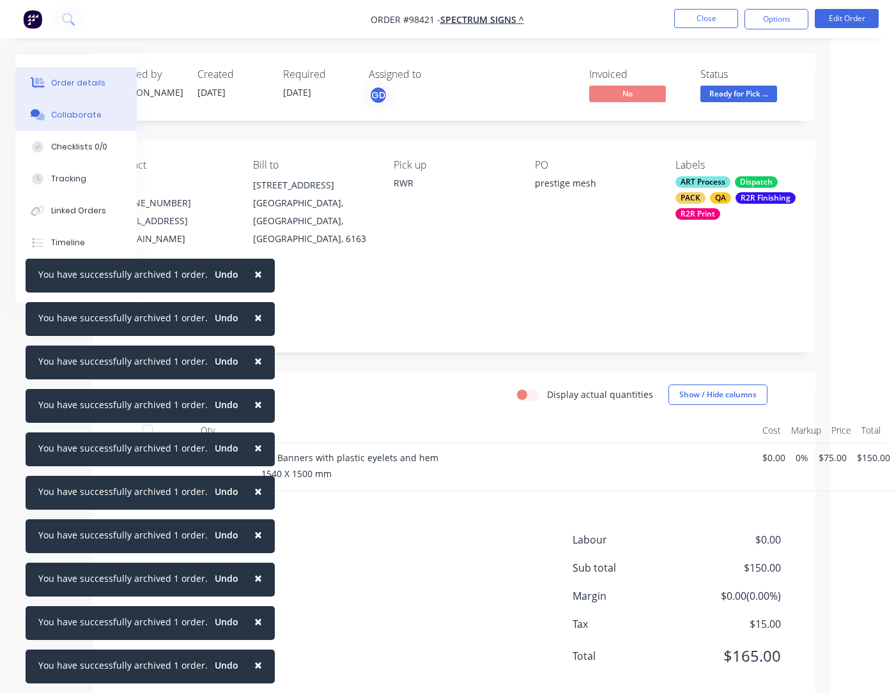
click at [61, 115] on div "Collaborate" at bounding box center [76, 115] width 50 height 12
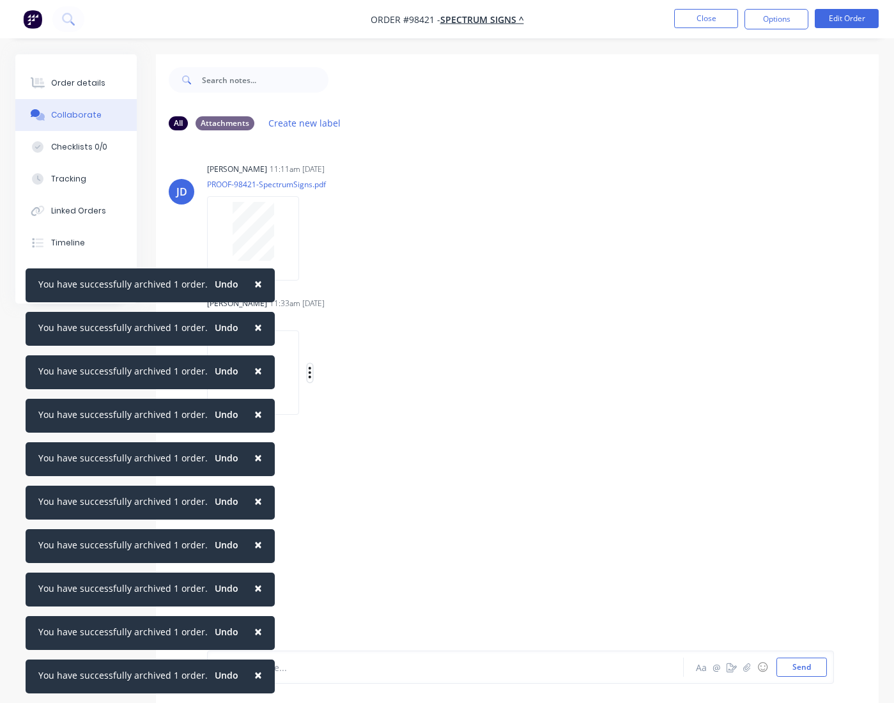
click at [312, 372] on icon "button" at bounding box center [310, 373] width 4 height 15
click at [363, 407] on button "Download" at bounding box center [393, 406] width 144 height 29
click at [702, 22] on button "Close" at bounding box center [706, 18] width 64 height 19
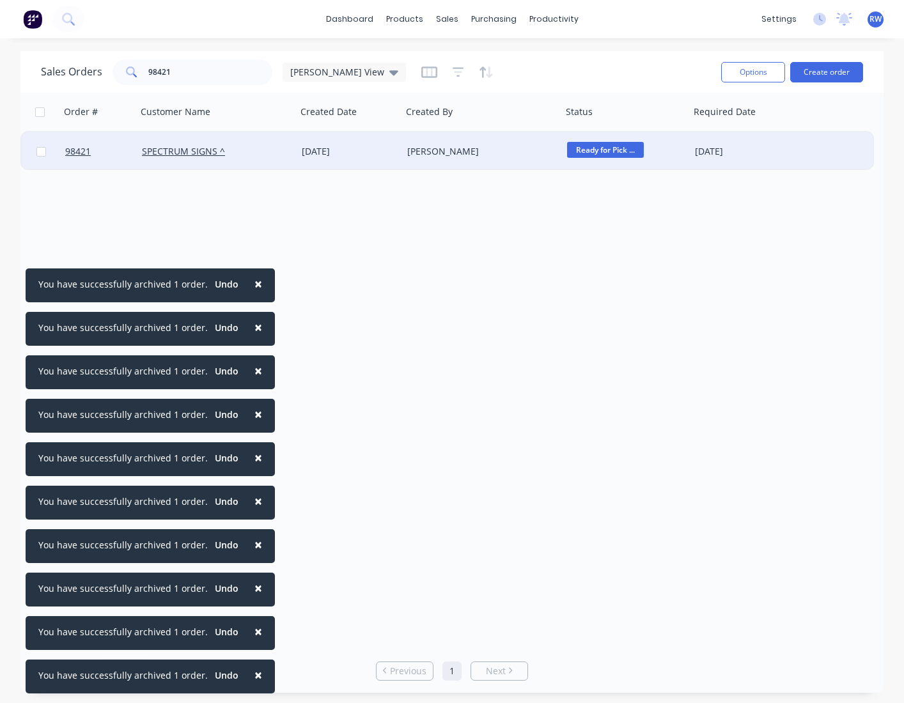
click at [40, 152] on input "checkbox" at bounding box center [41, 152] width 10 height 10
checkbox input "true"
click at [704, 76] on button "Options" at bounding box center [753, 72] width 64 height 20
click at [697, 130] on div "Archive" at bounding box center [715, 130] width 118 height 19
checkbox input "false"
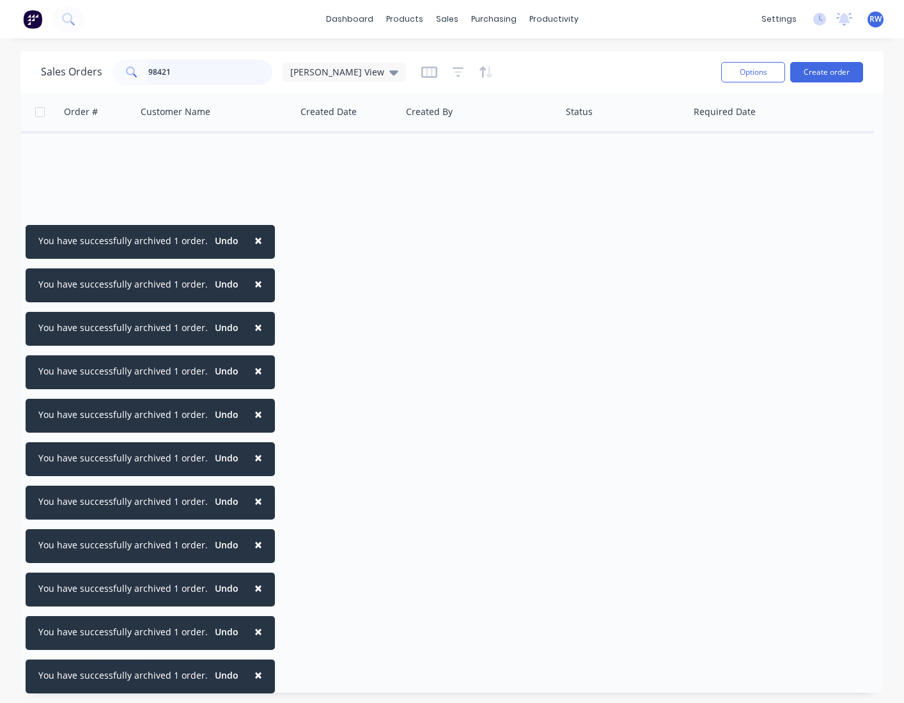
click at [176, 72] on input "98421" at bounding box center [210, 72] width 125 height 26
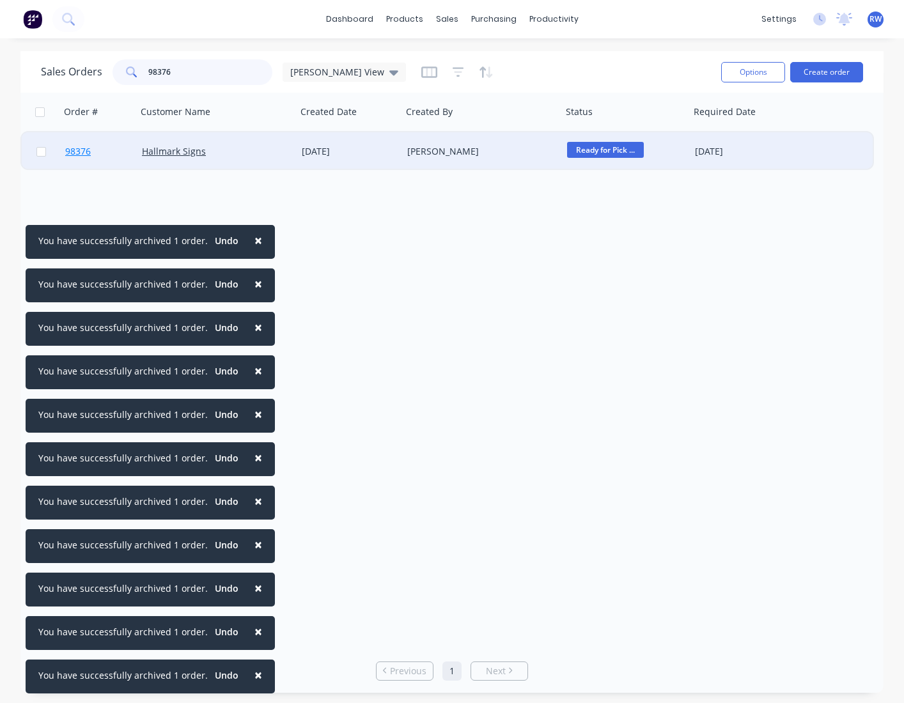
type input "98376"
click at [77, 155] on span "98376" at bounding box center [78, 151] width 26 height 13
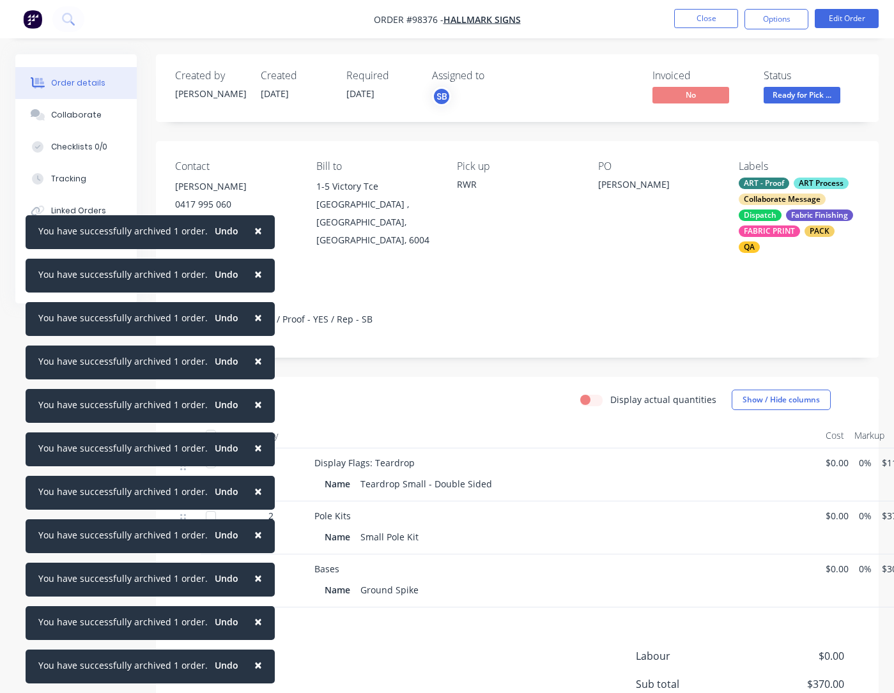
drag, startPoint x: 250, startPoint y: 229, endPoint x: 254, endPoint y: 258, distance: 29.0
click at [254, 229] on span "×" at bounding box center [258, 231] width 8 height 18
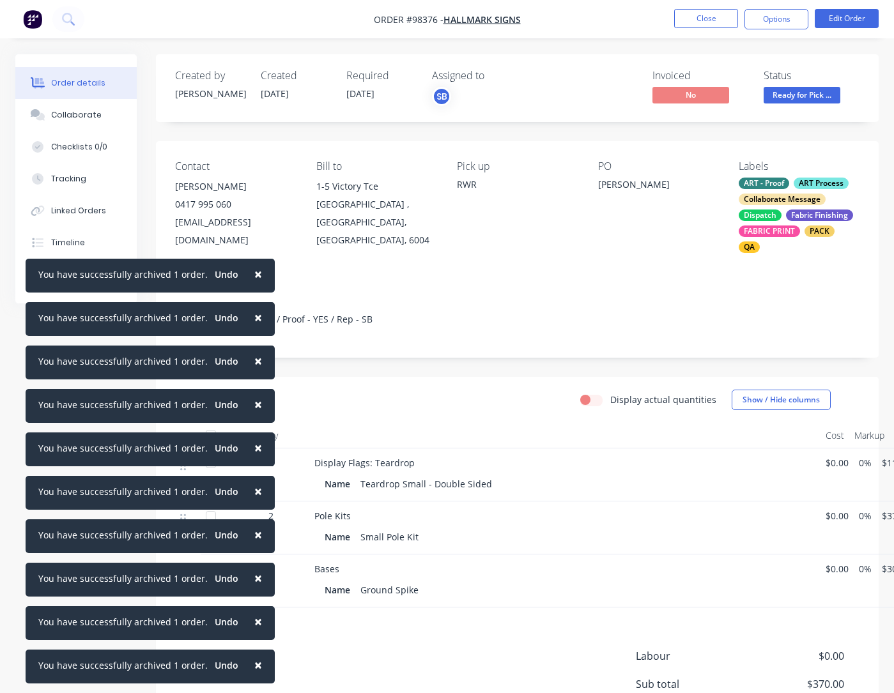
click at [254, 274] on span "×" at bounding box center [258, 274] width 8 height 18
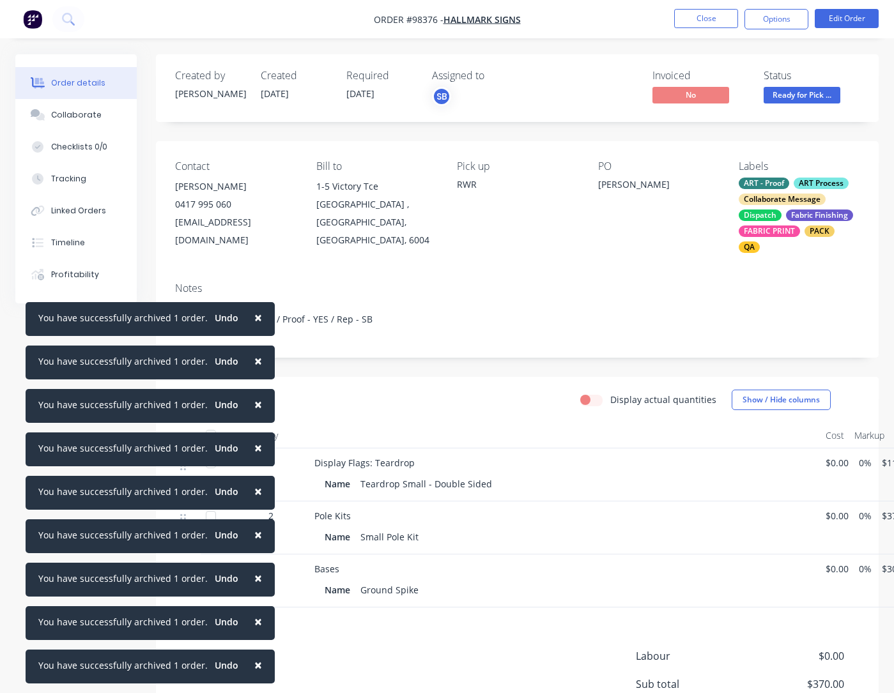
click at [254, 318] on span "×" at bounding box center [258, 318] width 8 height 18
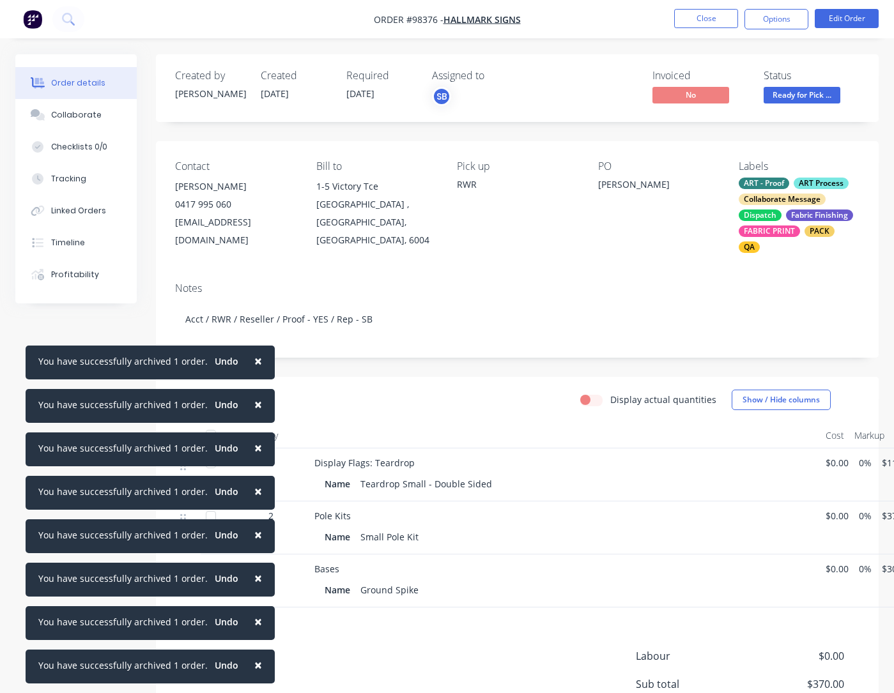
click at [254, 359] on span "×" at bounding box center [258, 361] width 8 height 18
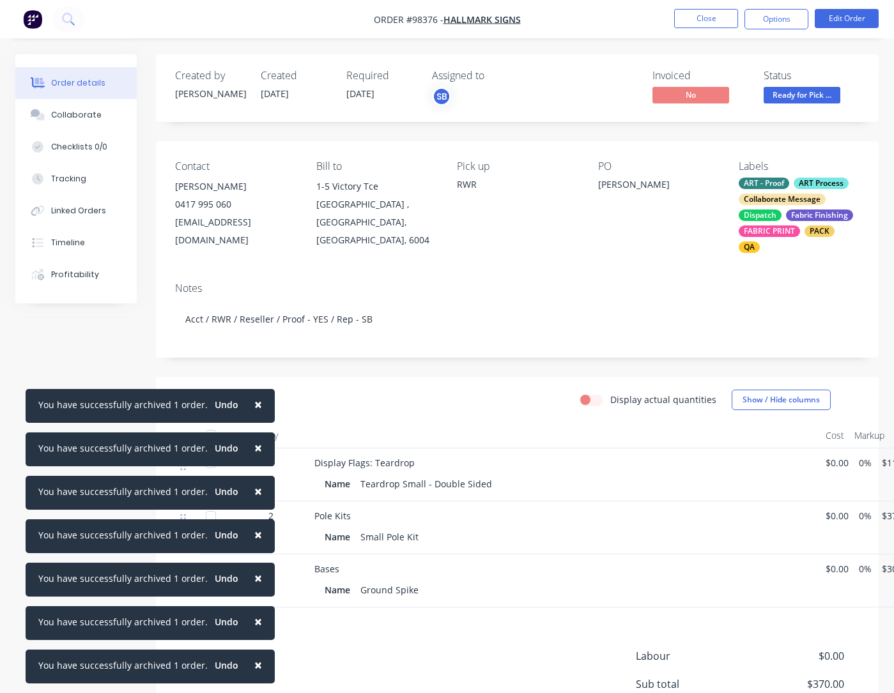
drag, startPoint x: 248, startPoint y: 401, endPoint x: 247, endPoint y: 442, distance: 40.3
click at [254, 402] on span "×" at bounding box center [258, 405] width 8 height 18
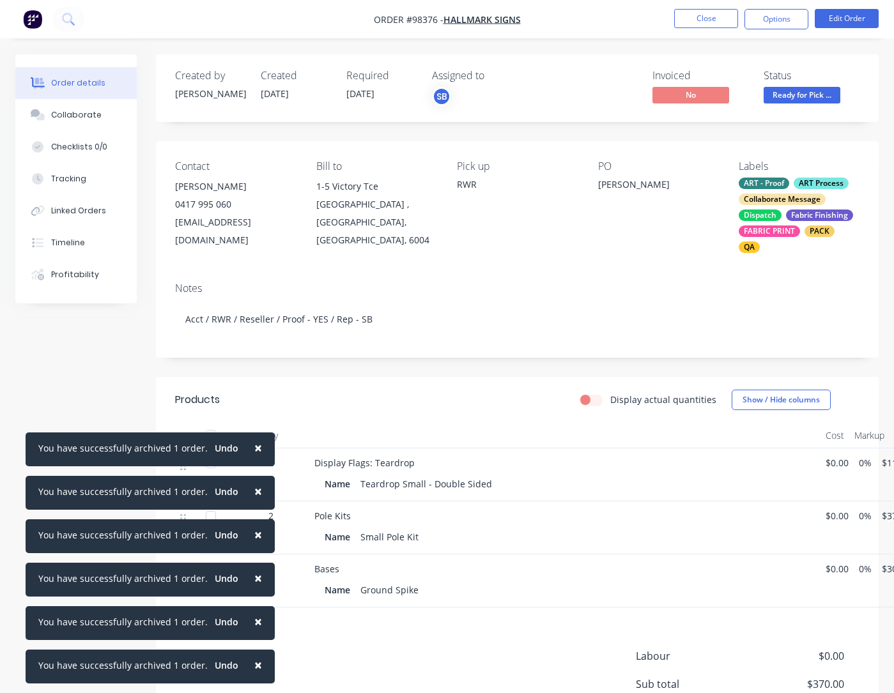
click at [254, 452] on span "×" at bounding box center [258, 448] width 8 height 18
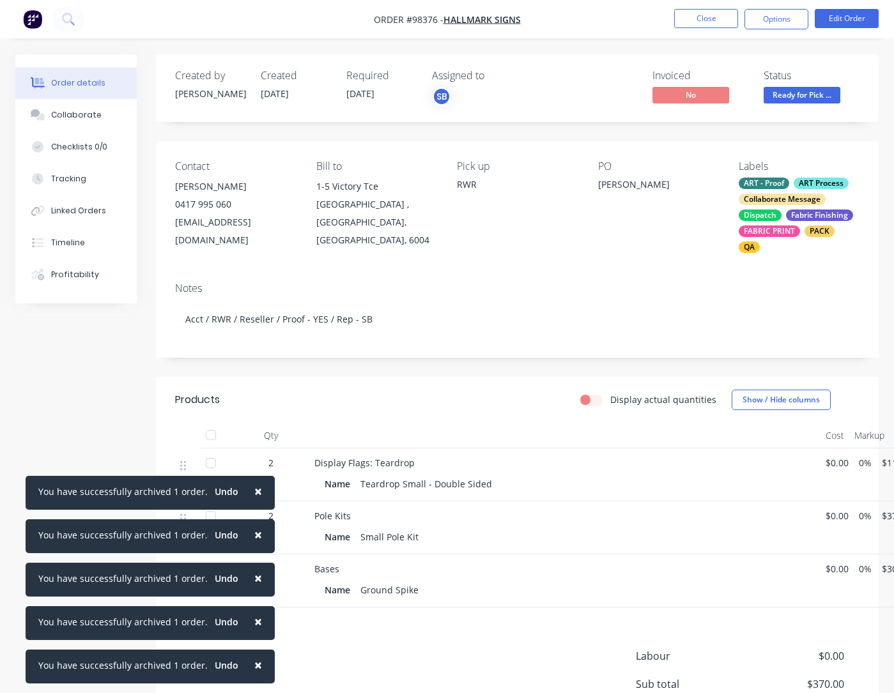
click at [254, 488] on span "×" at bounding box center [258, 492] width 8 height 18
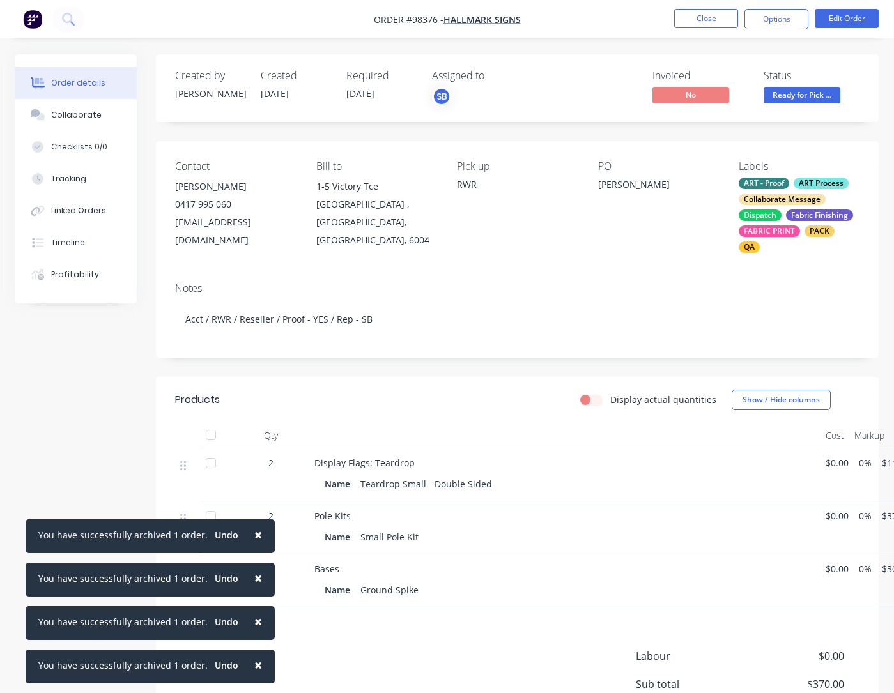
click at [254, 535] on span "×" at bounding box center [258, 535] width 8 height 18
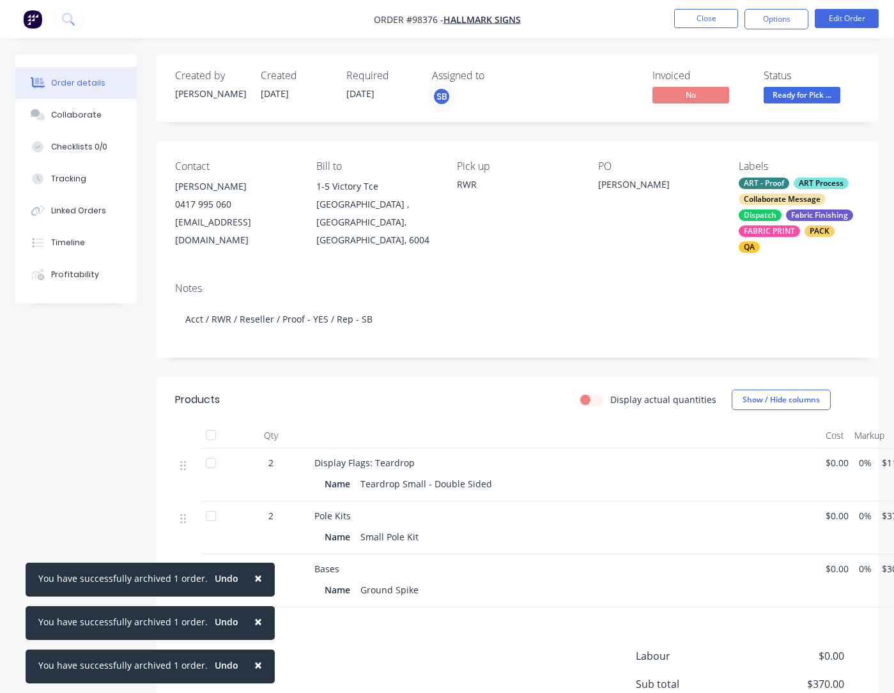
click at [254, 577] on span "×" at bounding box center [258, 578] width 8 height 18
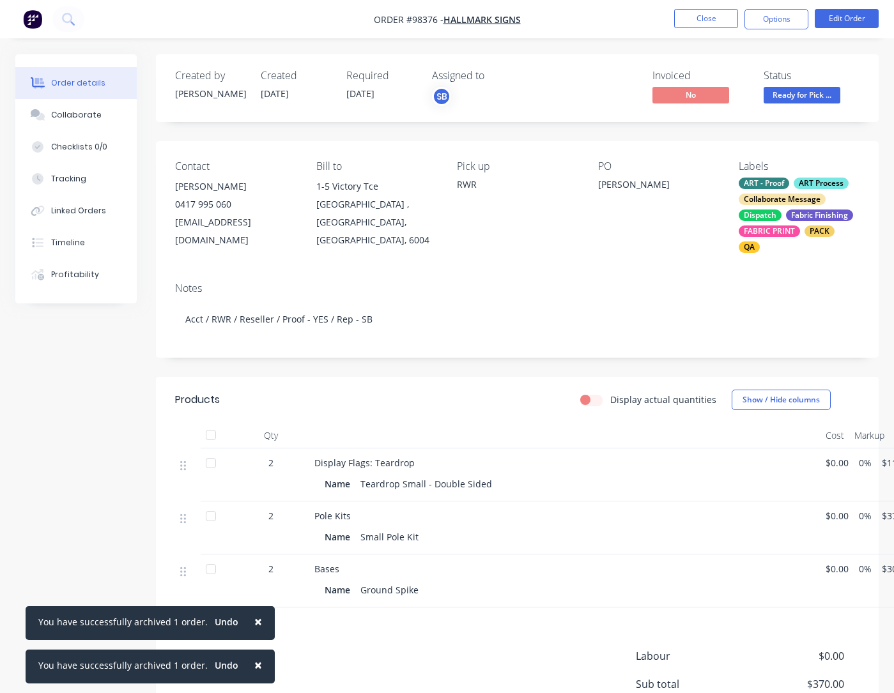
click at [254, 621] on span "×" at bounding box center [258, 622] width 8 height 18
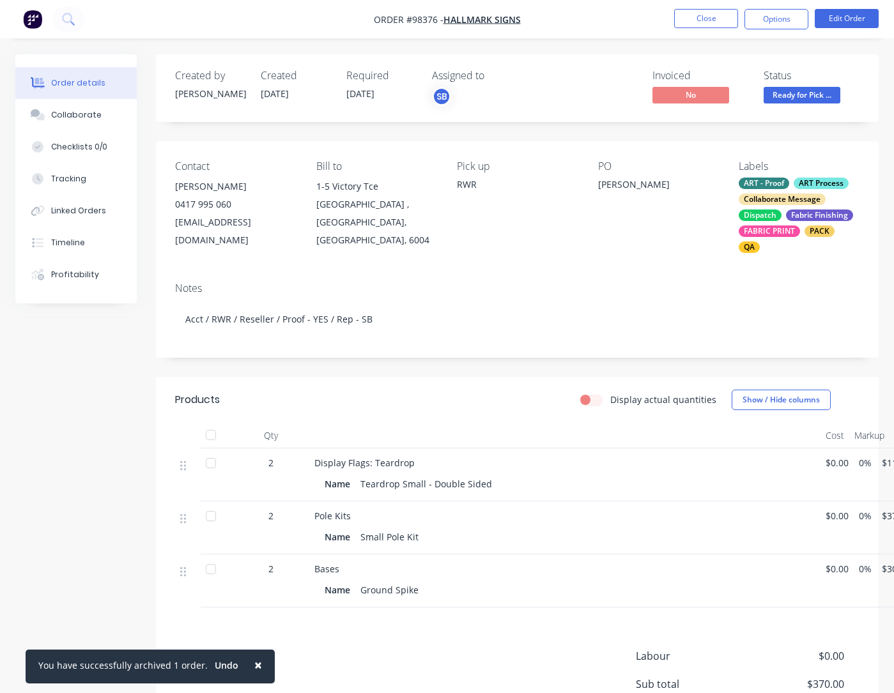
drag, startPoint x: 251, startPoint y: 662, endPoint x: 258, endPoint y: 637, distance: 26.1
click at [254, 662] on span "×" at bounding box center [258, 665] width 8 height 18
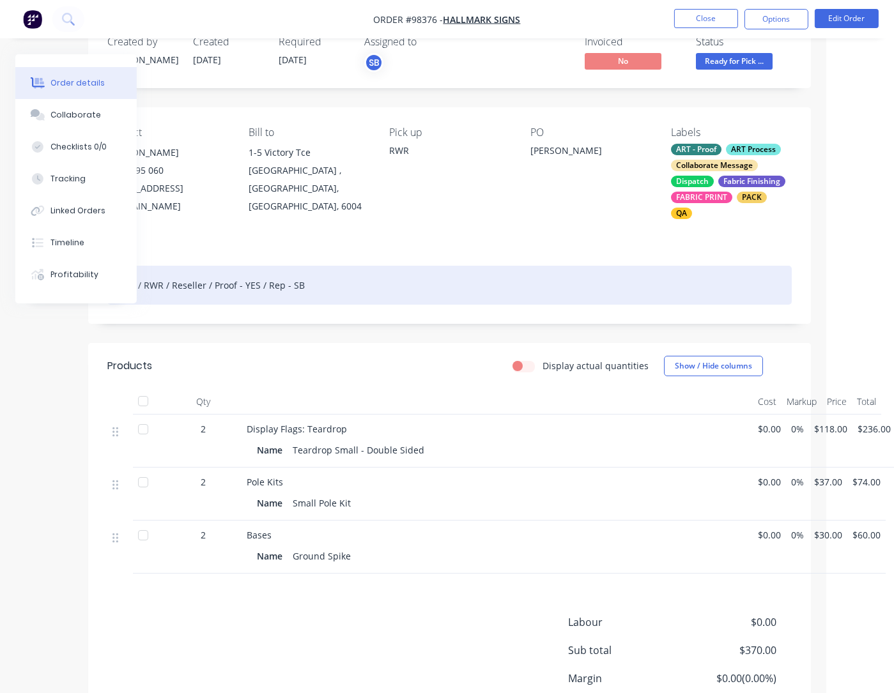
scroll to position [0, 68]
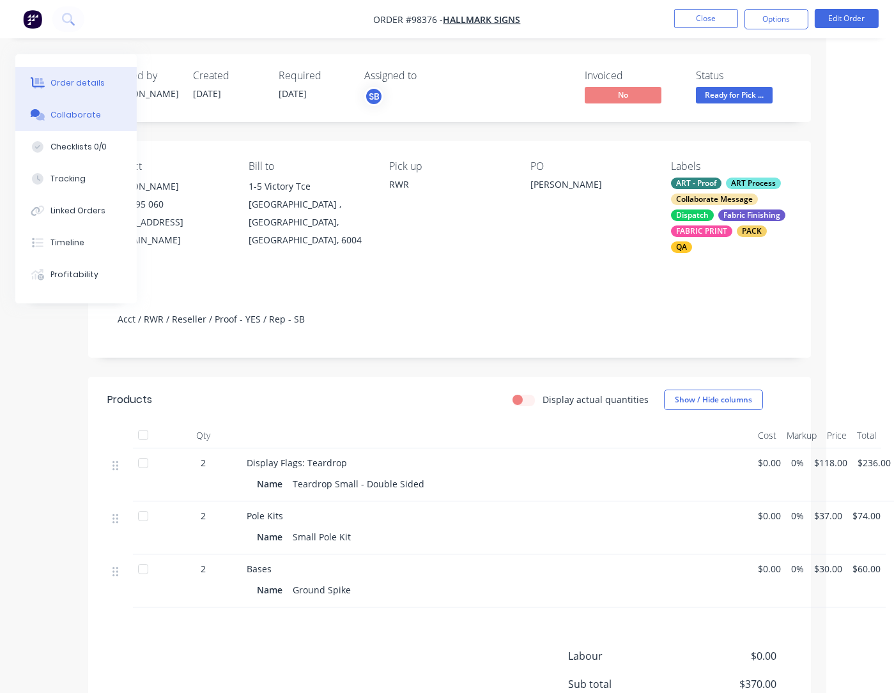
click at [82, 116] on div "Collaborate" at bounding box center [76, 115] width 50 height 12
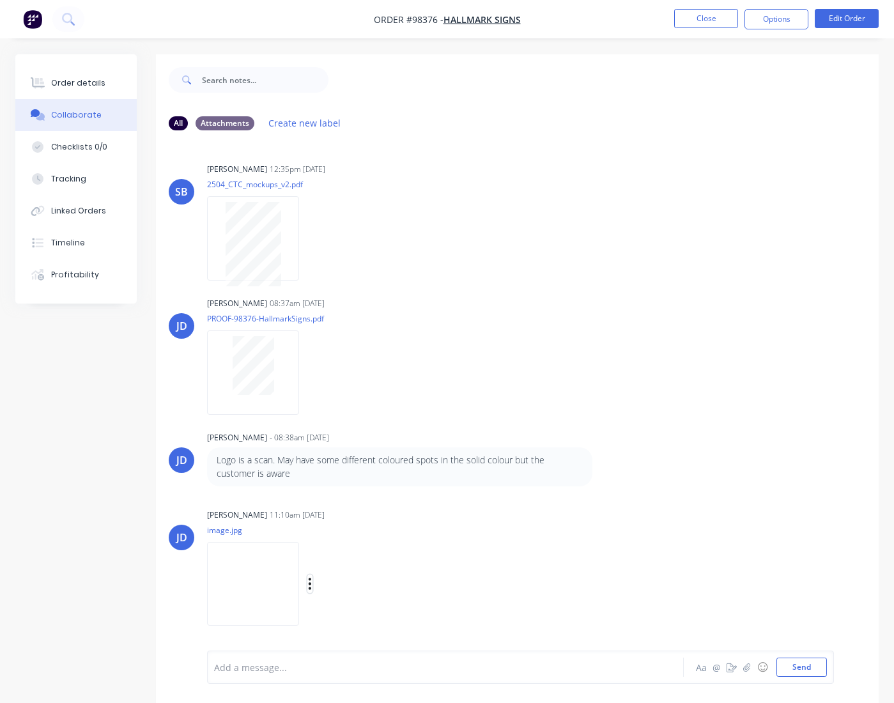
click at [309, 584] on icon "button" at bounding box center [310, 584] width 3 height 12
click at [357, 606] on button "Download" at bounding box center [393, 604] width 144 height 29
click at [702, 19] on button "Close" at bounding box center [706, 18] width 64 height 19
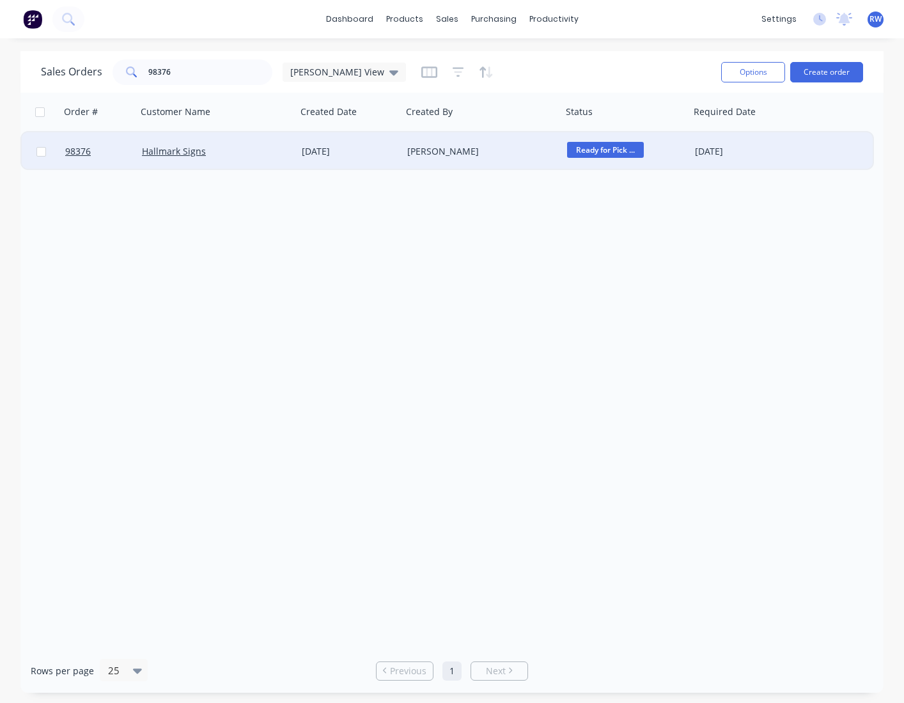
click at [42, 153] on input "checkbox" at bounding box center [41, 152] width 10 height 10
checkbox input "true"
click at [704, 72] on button "Options" at bounding box center [753, 72] width 64 height 20
click at [681, 134] on div "Archive" at bounding box center [715, 130] width 118 height 19
checkbox input "false"
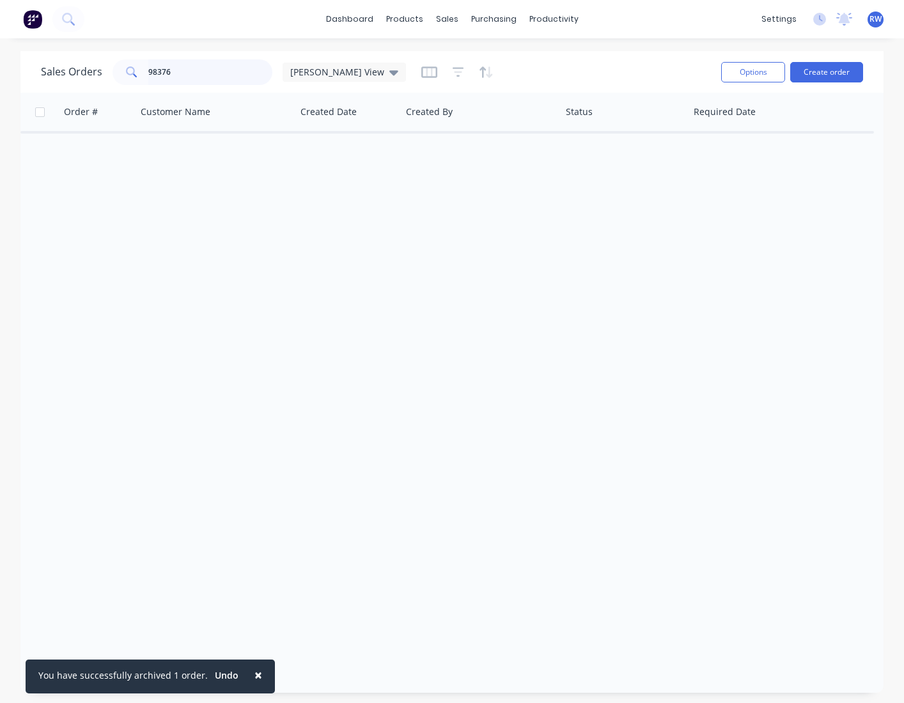
click at [213, 76] on input "98376" at bounding box center [210, 72] width 125 height 26
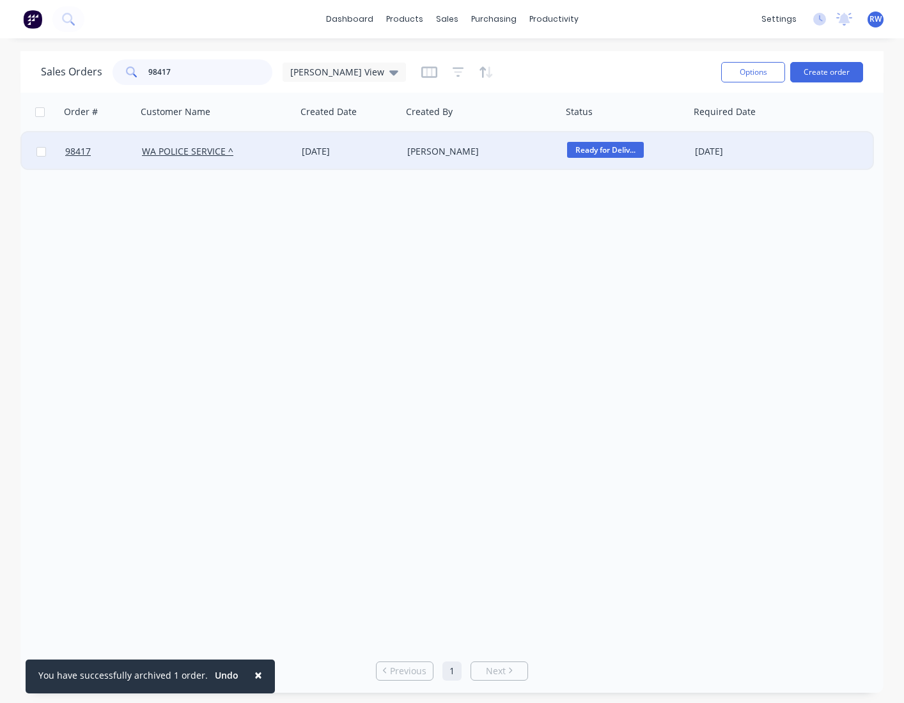
type input "98417"
click at [41, 153] on input "checkbox" at bounding box center [41, 152] width 10 height 10
checkbox input "true"
click at [704, 77] on button "Options" at bounding box center [753, 72] width 64 height 20
click at [676, 137] on div "Archive" at bounding box center [715, 130] width 118 height 19
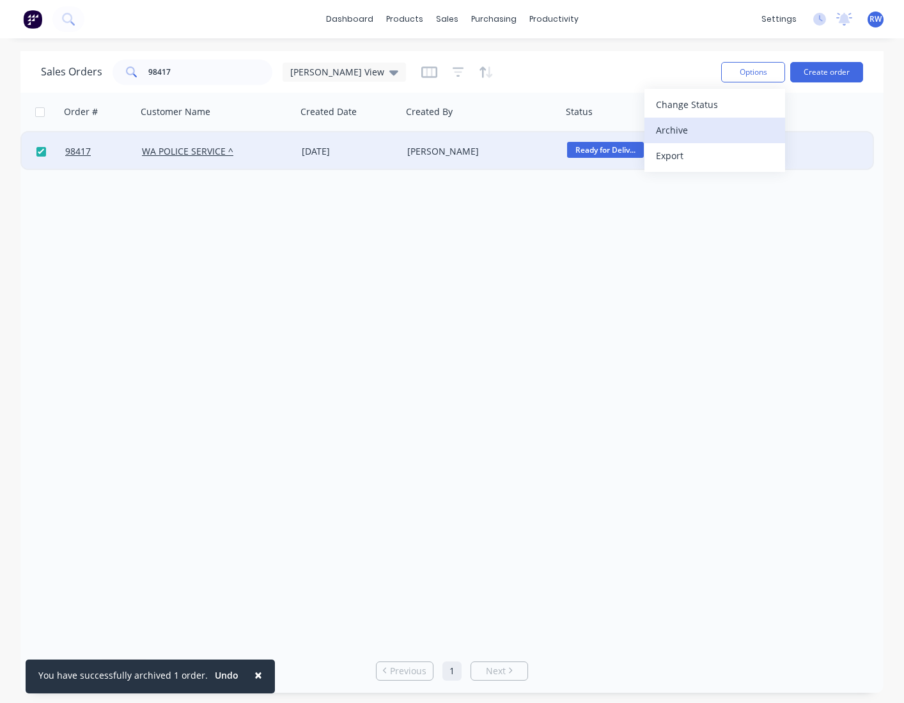
checkbox input "false"
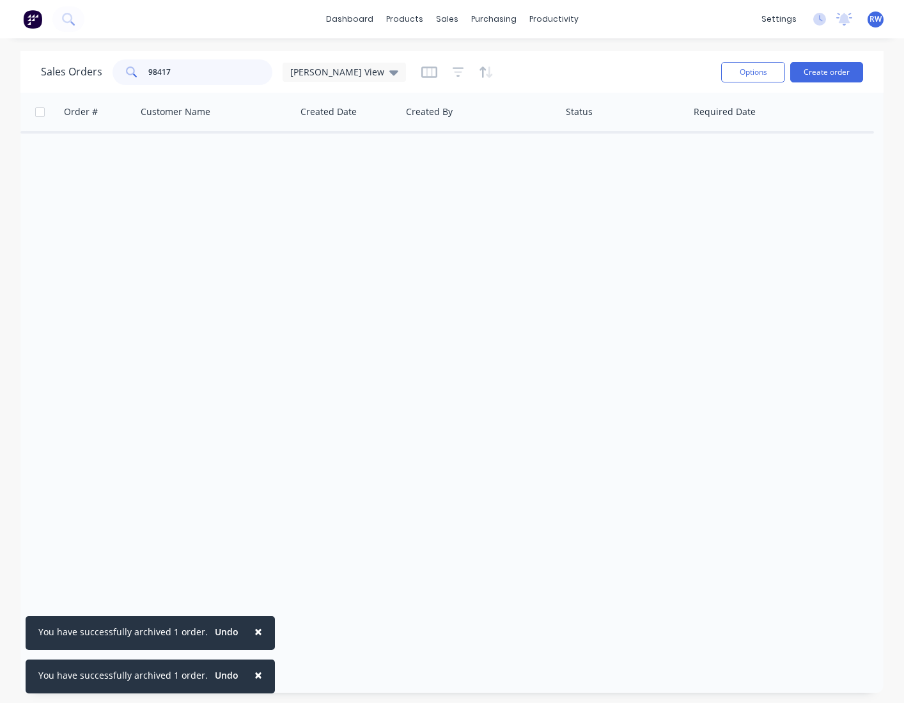
click at [187, 74] on input "98417" at bounding box center [210, 72] width 125 height 26
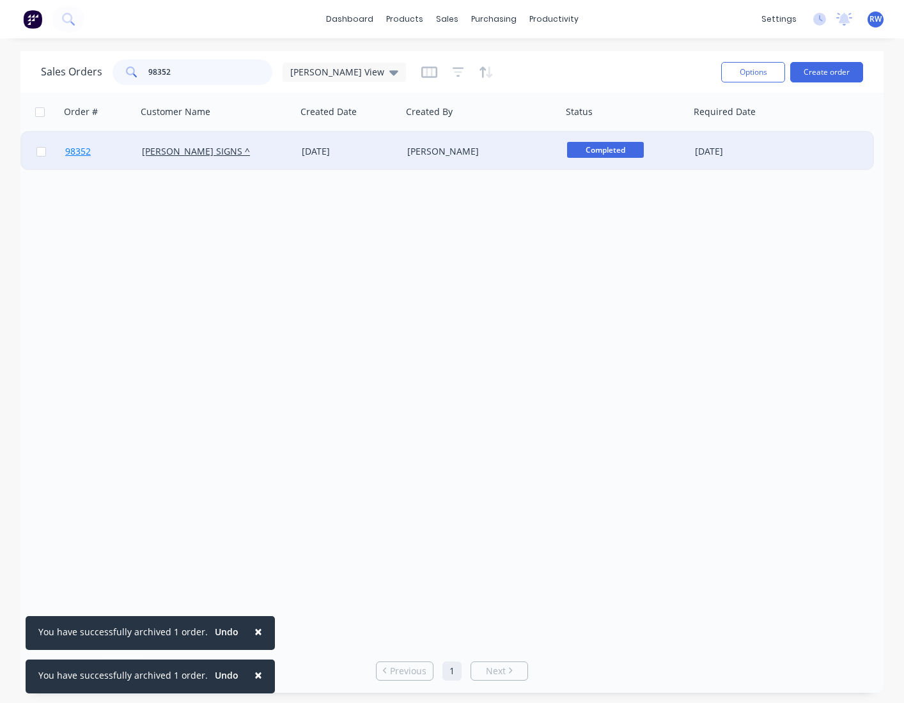
type input "98352"
click at [84, 153] on span "98352" at bounding box center [78, 151] width 26 height 13
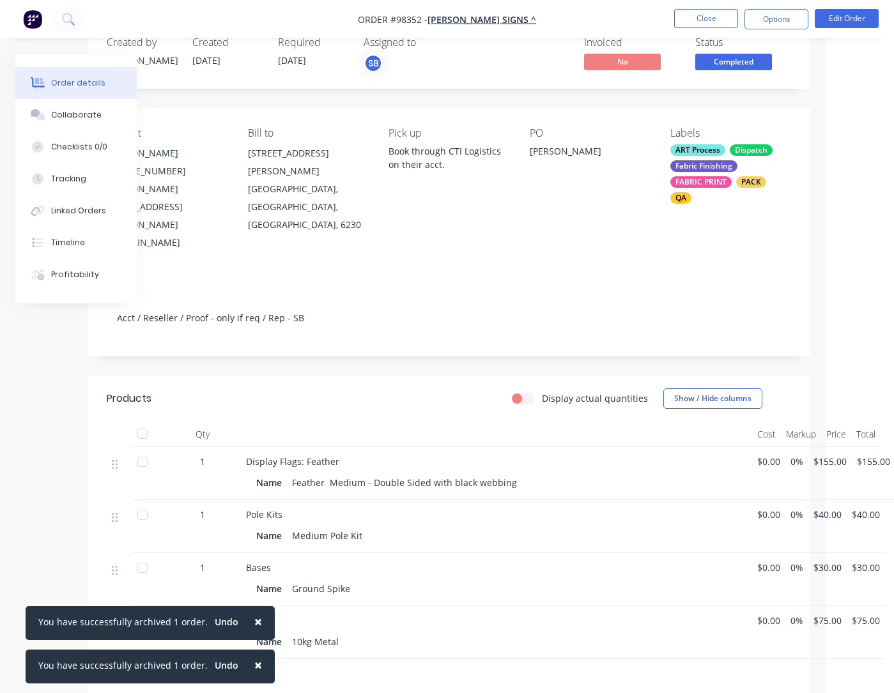
scroll to position [0, 68]
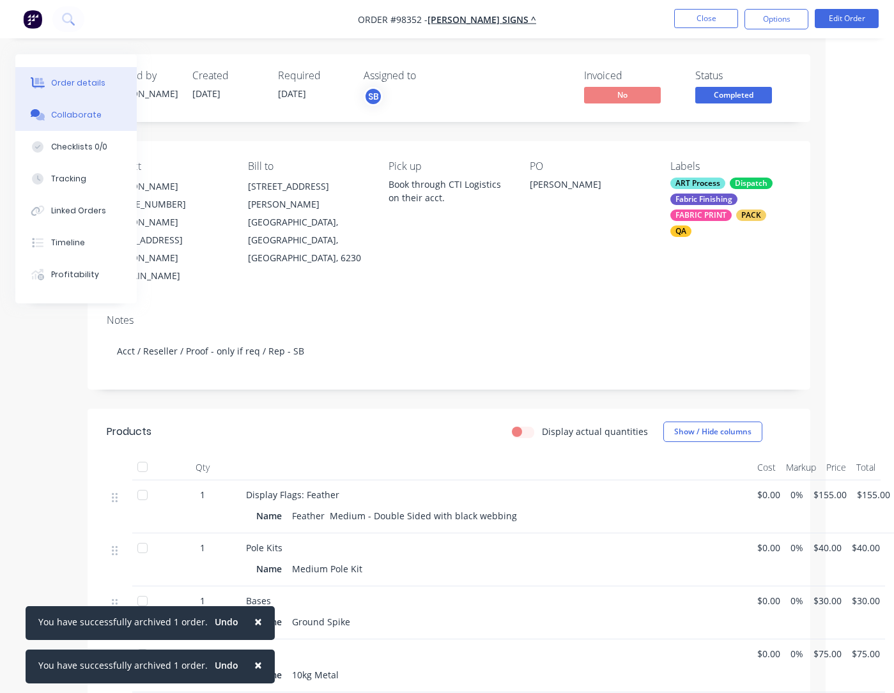
click at [74, 120] on div "Collaborate" at bounding box center [76, 115] width 50 height 12
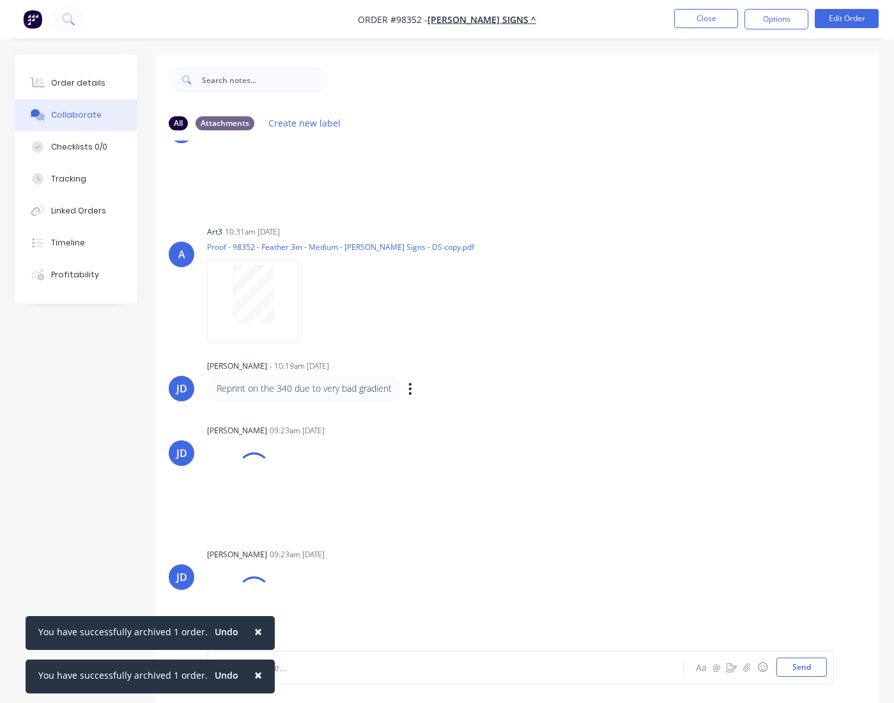
scroll to position [19, 0]
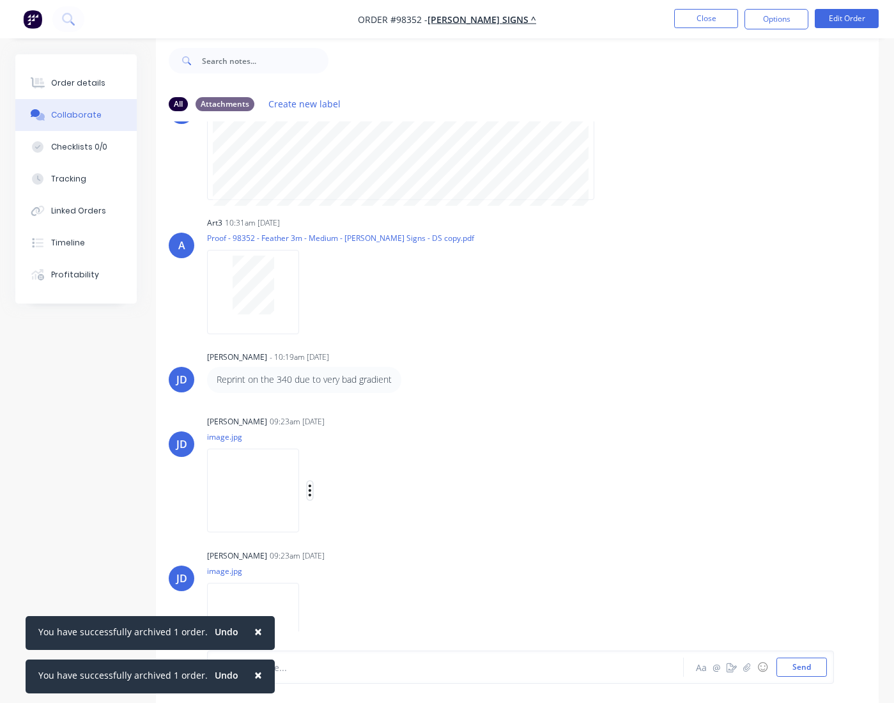
click at [308, 489] on button "button" at bounding box center [309, 490] width 5 height 19
click at [358, 530] on button "Download" at bounding box center [393, 524] width 144 height 29
drag, startPoint x: 310, startPoint y: 621, endPoint x: 316, endPoint y: 624, distance: 6.6
click at [310, 621] on icon "button" at bounding box center [310, 625] width 3 height 12
click at [350, 585] on button "Download" at bounding box center [393, 585] width 144 height 29
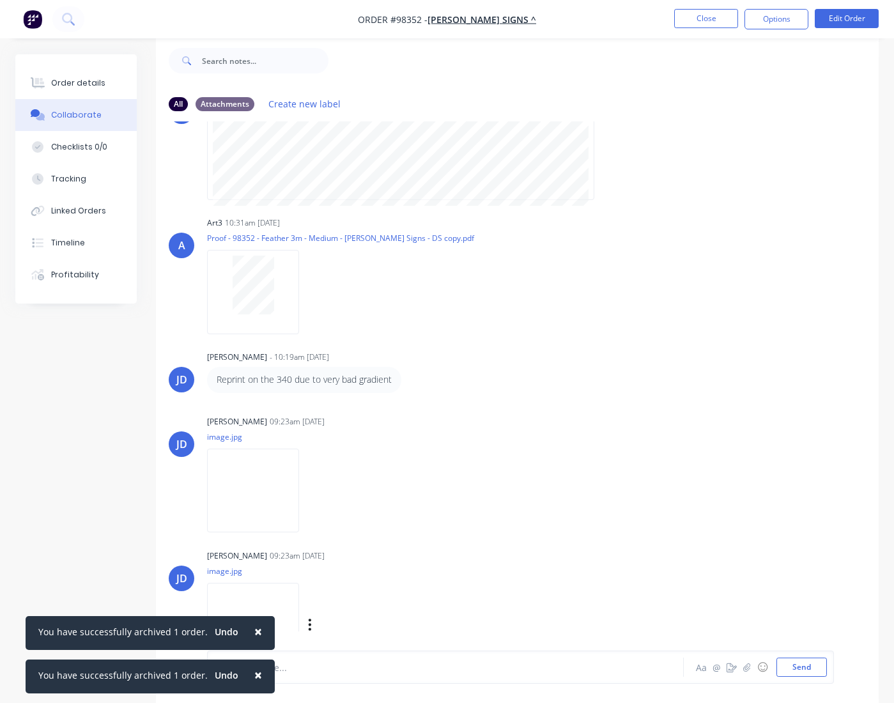
scroll to position [102, 0]
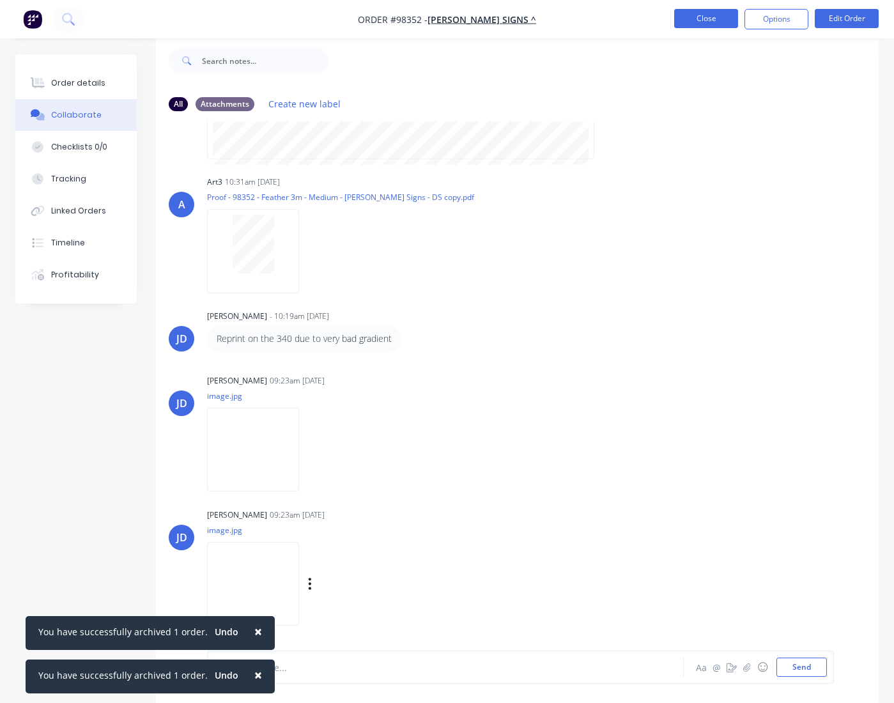
click at [702, 17] on button "Close" at bounding box center [706, 18] width 64 height 19
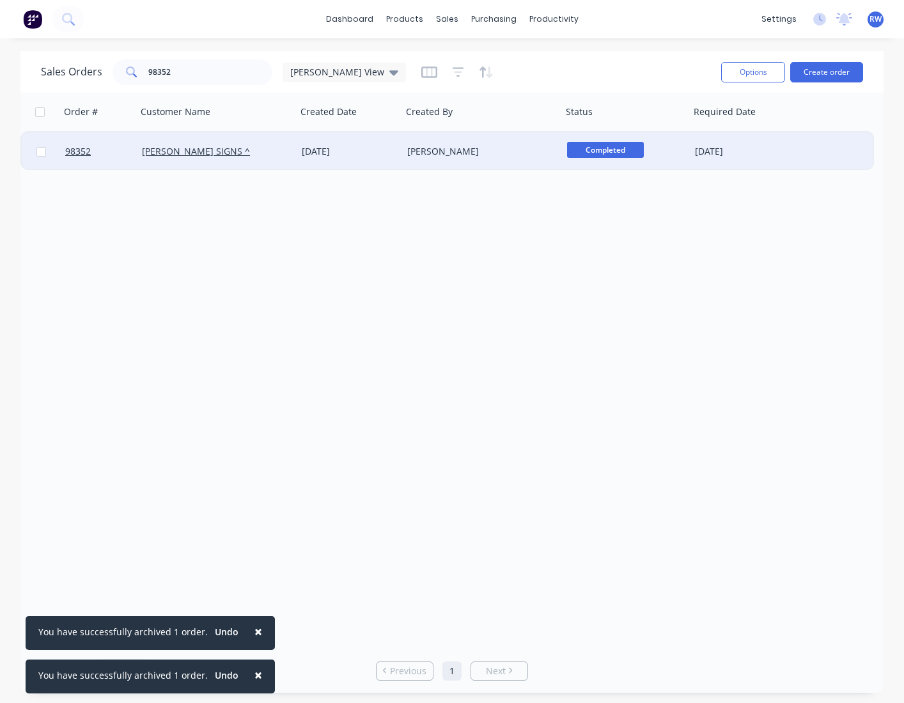
click at [44, 155] on input "checkbox" at bounding box center [41, 152] width 10 height 10
checkbox input "true"
click at [704, 72] on button "Options" at bounding box center [753, 72] width 64 height 20
click at [664, 131] on div "Archive" at bounding box center [715, 130] width 118 height 19
checkbox input "false"
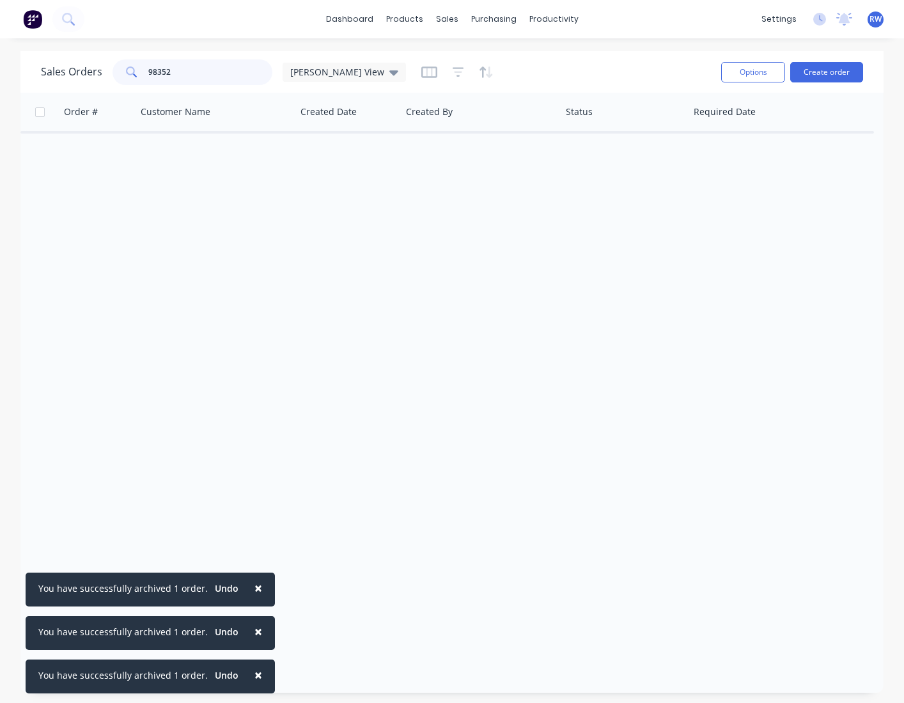
click at [191, 71] on input "98352" at bounding box center [210, 72] width 125 height 26
type input "98371"
